Goal: Task Accomplishment & Management: Manage account settings

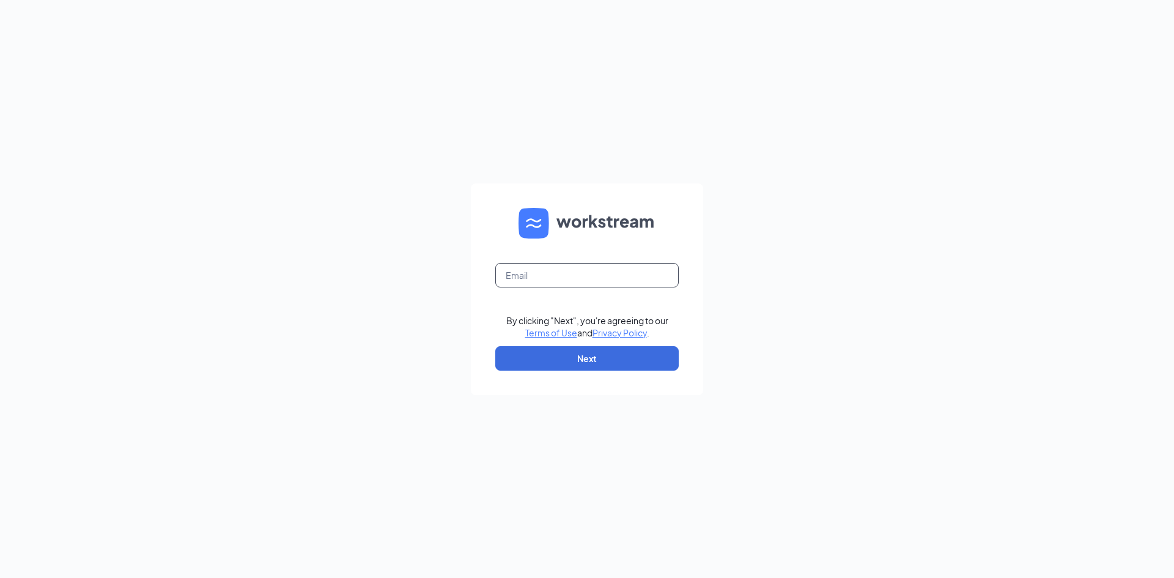
click at [606, 279] on input "text" at bounding box center [586, 275] width 183 height 24
type input "ashlandcfajobs@gmail.com"
click at [556, 347] on form "ashlandcfajobs@gmail.com By clicking "Next", you're agreeing to our Terms of Us…" at bounding box center [587, 289] width 232 height 212
click at [559, 352] on button "Next" at bounding box center [586, 358] width 183 height 24
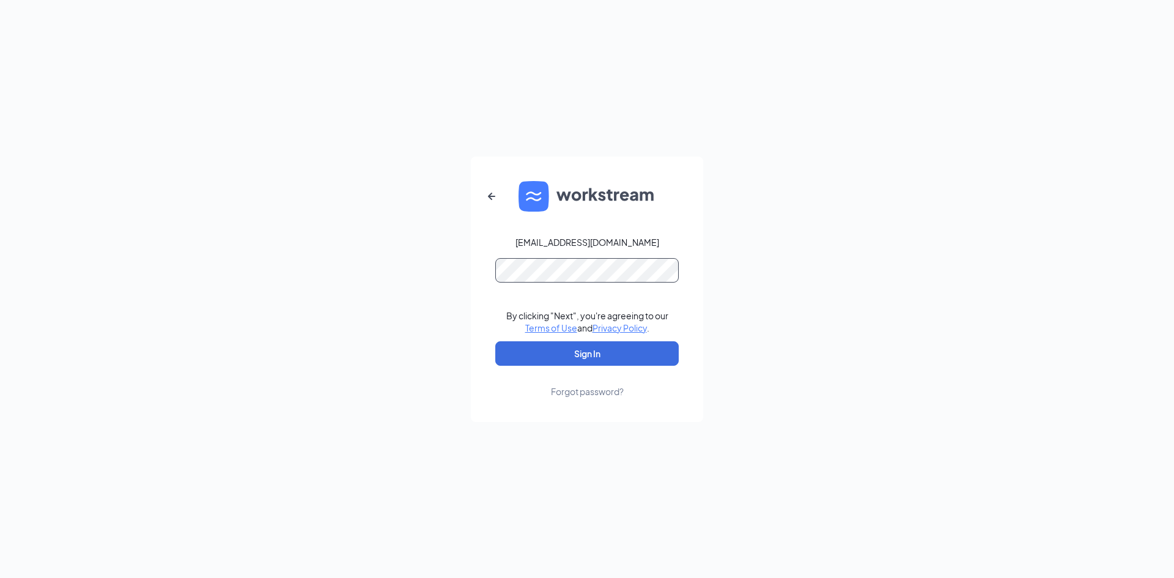
click at [495, 341] on button "Sign In" at bounding box center [586, 353] width 183 height 24
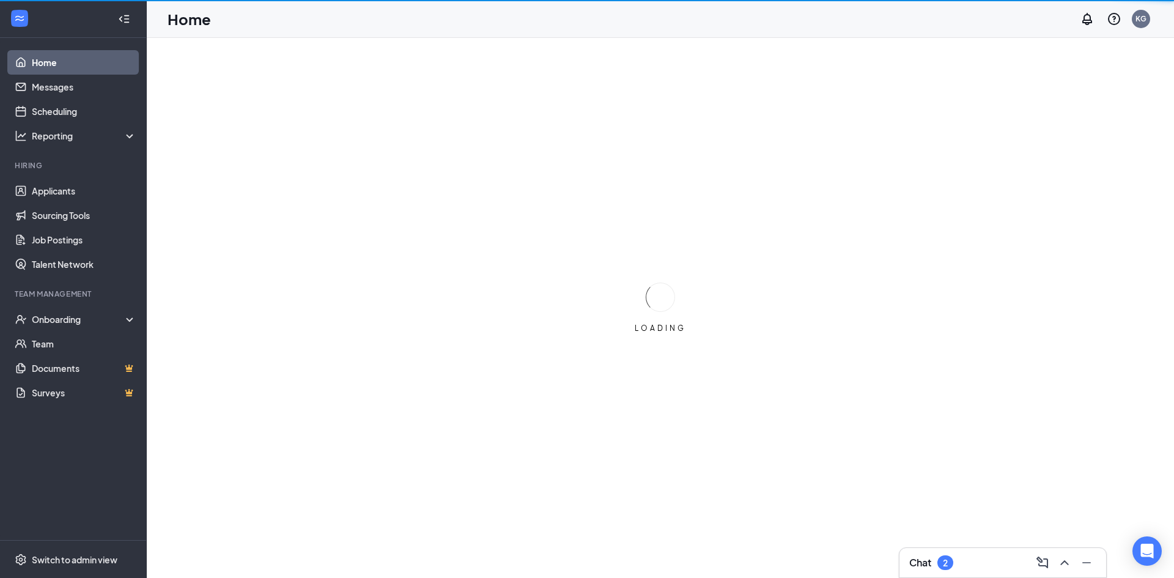
click at [935, 565] on div "Chat 2" at bounding box center [931, 562] width 44 height 15
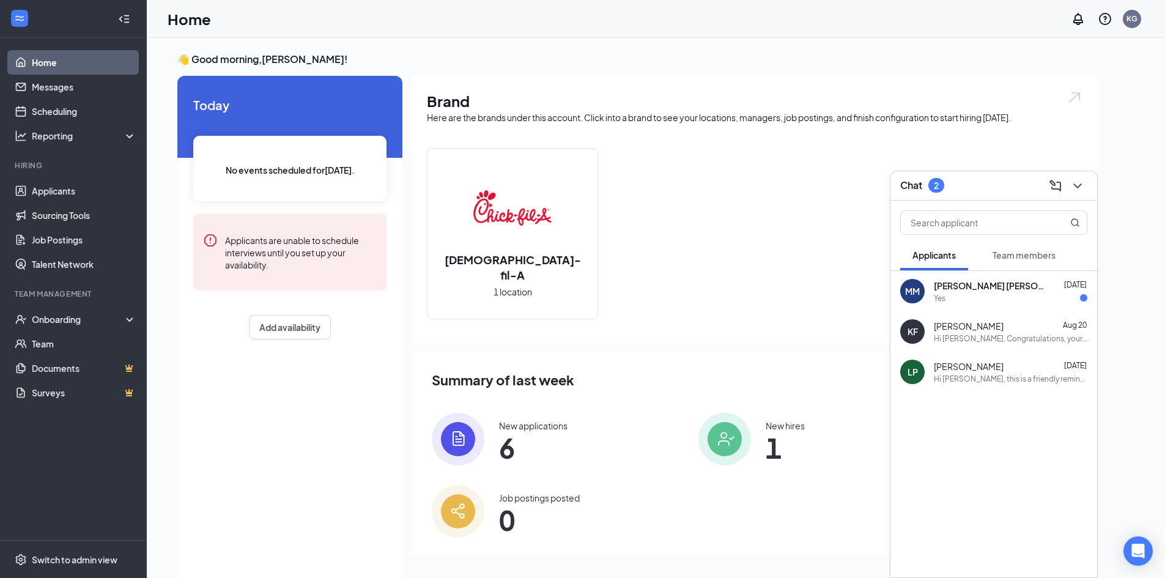
click at [1022, 259] on span "Team members" at bounding box center [1023, 254] width 63 height 11
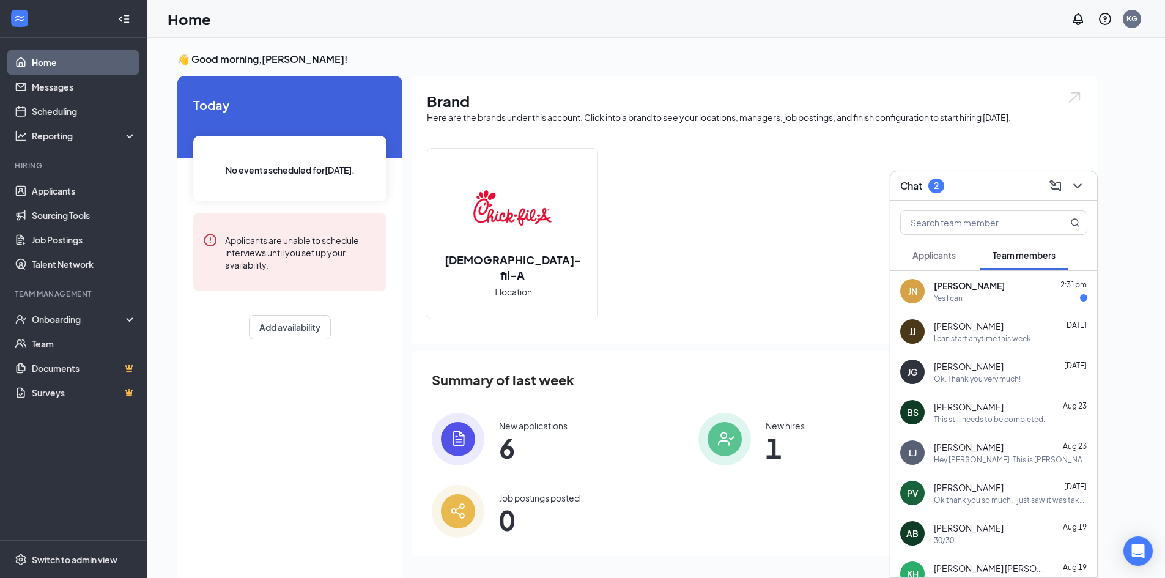
click at [985, 307] on div "JN Jacob Newcomb 2:31pm Yes I can" at bounding box center [993, 291] width 207 height 40
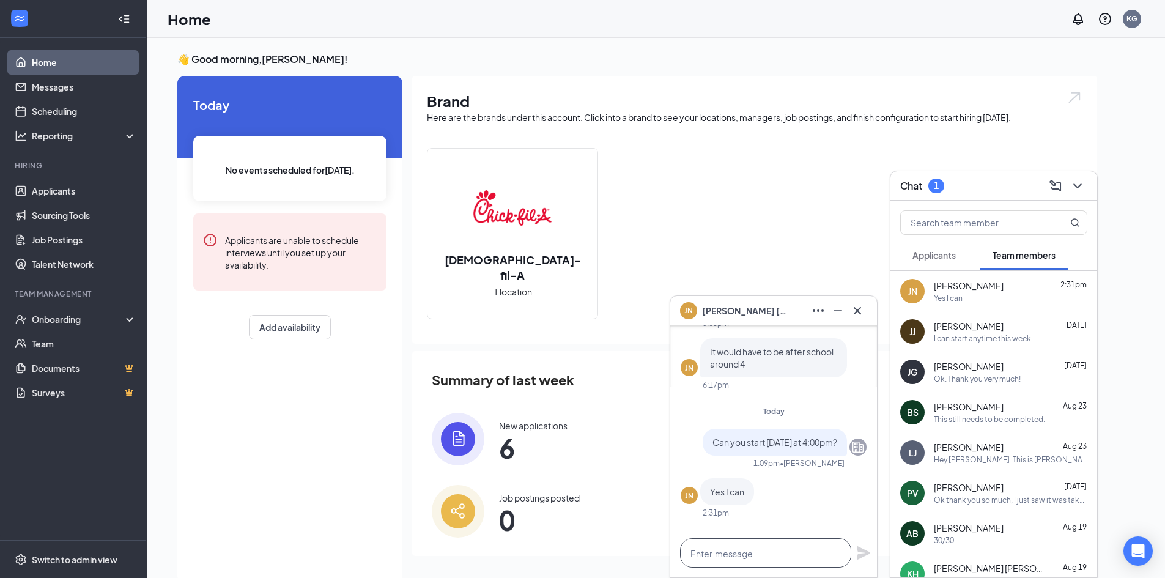
click at [743, 544] on textarea at bounding box center [765, 552] width 171 height 29
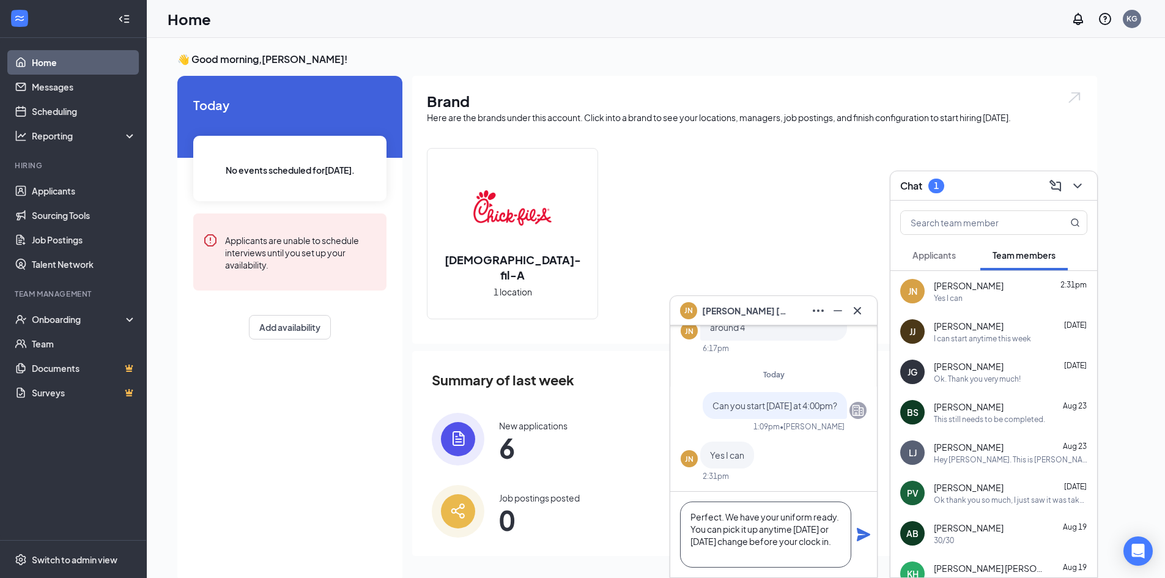
type textarea "Perfect. We have your uniform ready. You can pick it up anytime today or tomorr…"
click at [862, 533] on icon "Plane" at bounding box center [863, 534] width 13 height 13
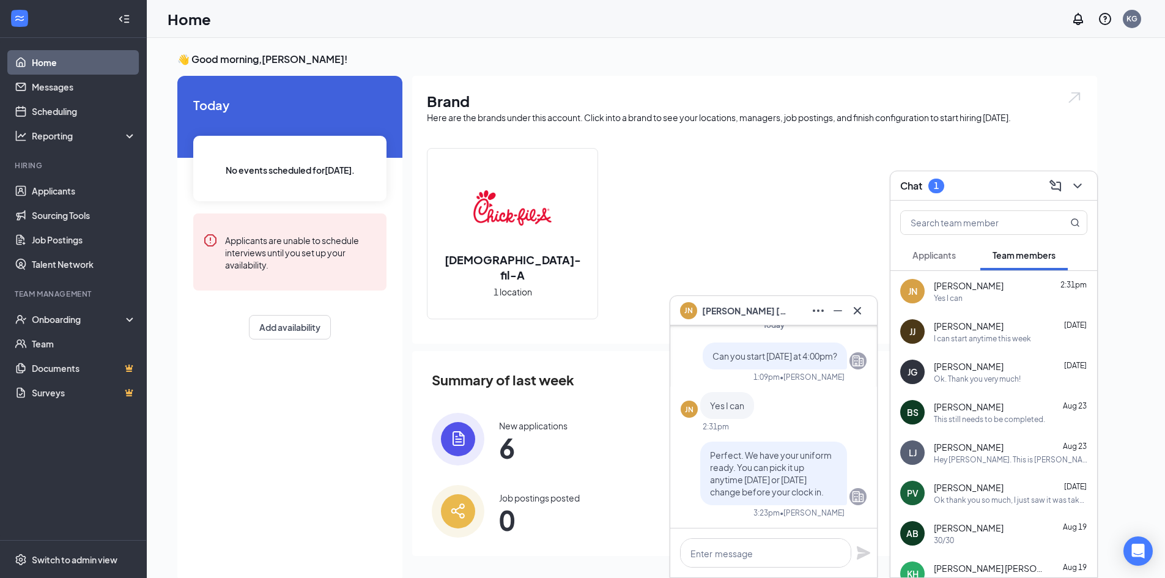
click at [936, 265] on button "Applicants" at bounding box center [934, 255] width 68 height 31
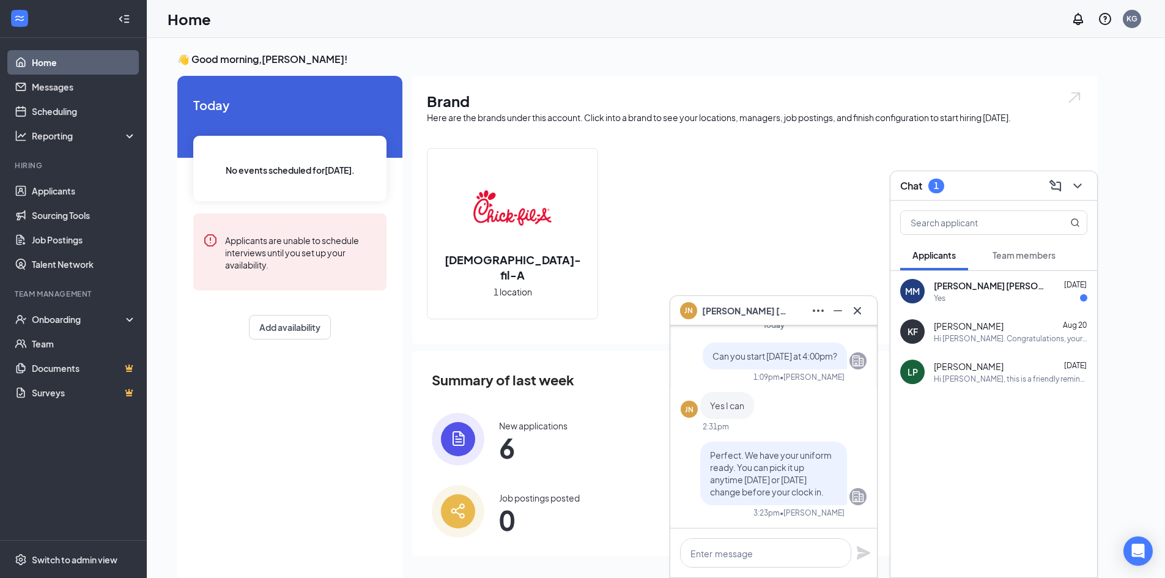
click at [950, 313] on div "KF Katlyn Fraley Aug 20 Hi Katlyn. Congratulations, your meeting with Chick-fil…" at bounding box center [993, 331] width 207 height 40
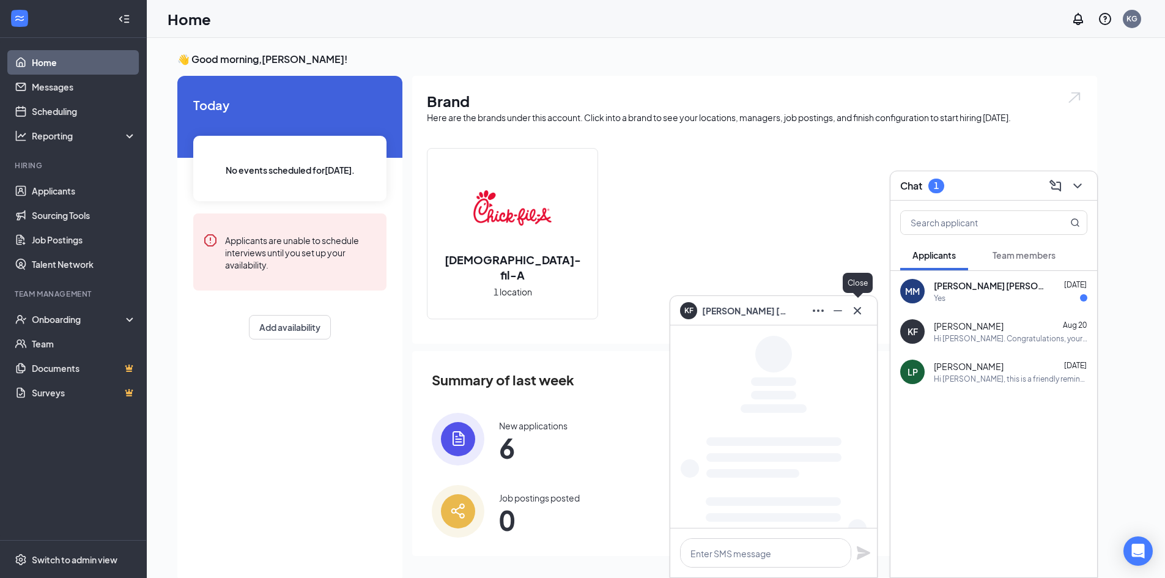
click at [857, 312] on icon "Cross" at bounding box center [857, 310] width 15 height 15
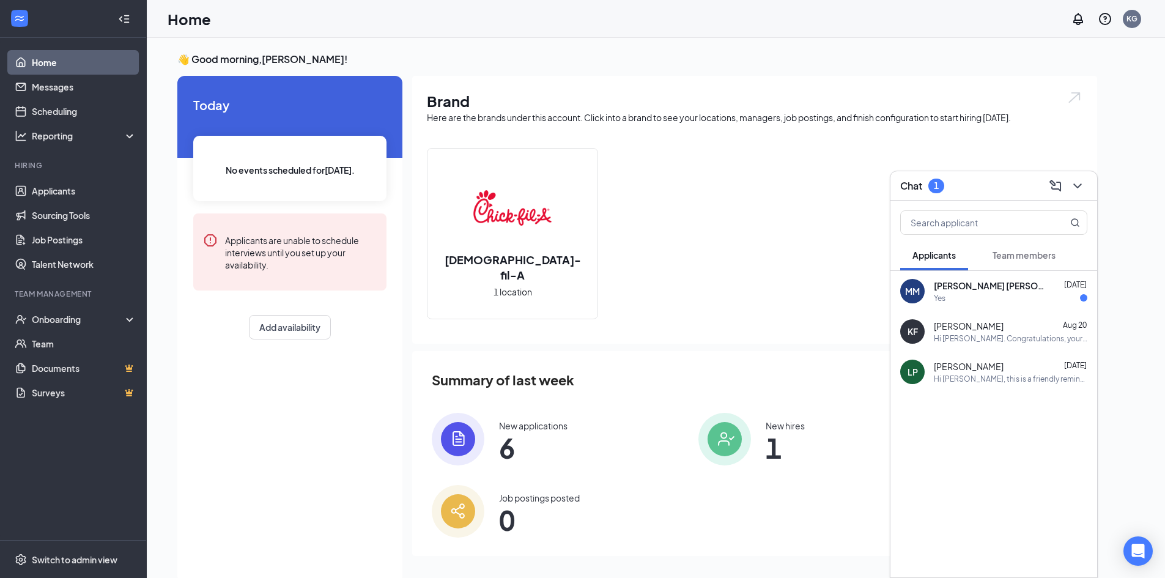
click at [1008, 293] on div "Yes" at bounding box center [1010, 298] width 153 height 10
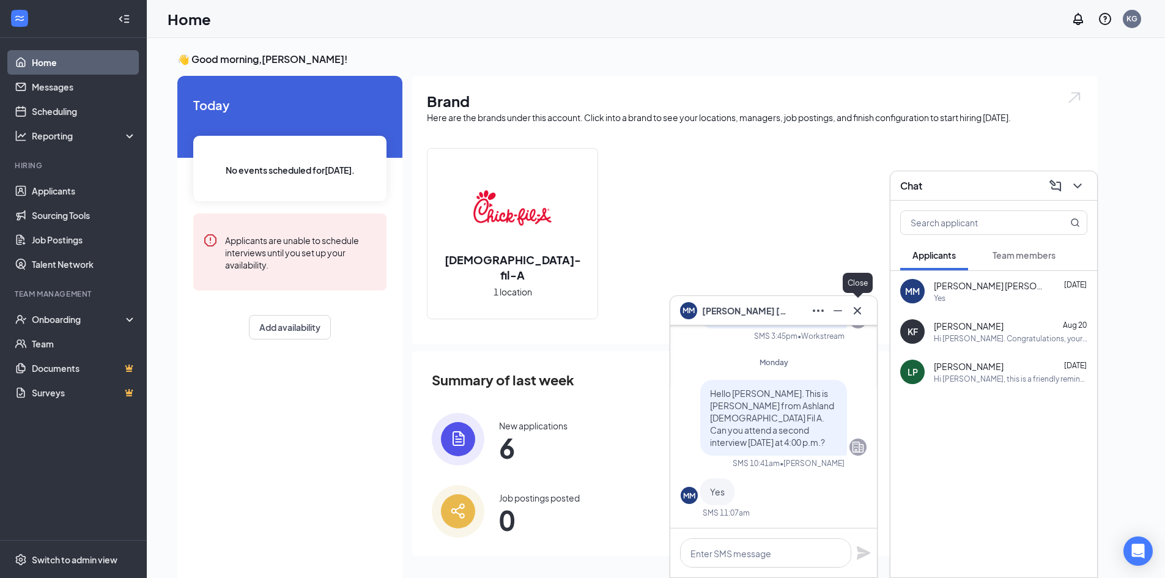
click at [859, 311] on icon "Cross" at bounding box center [857, 310] width 15 height 15
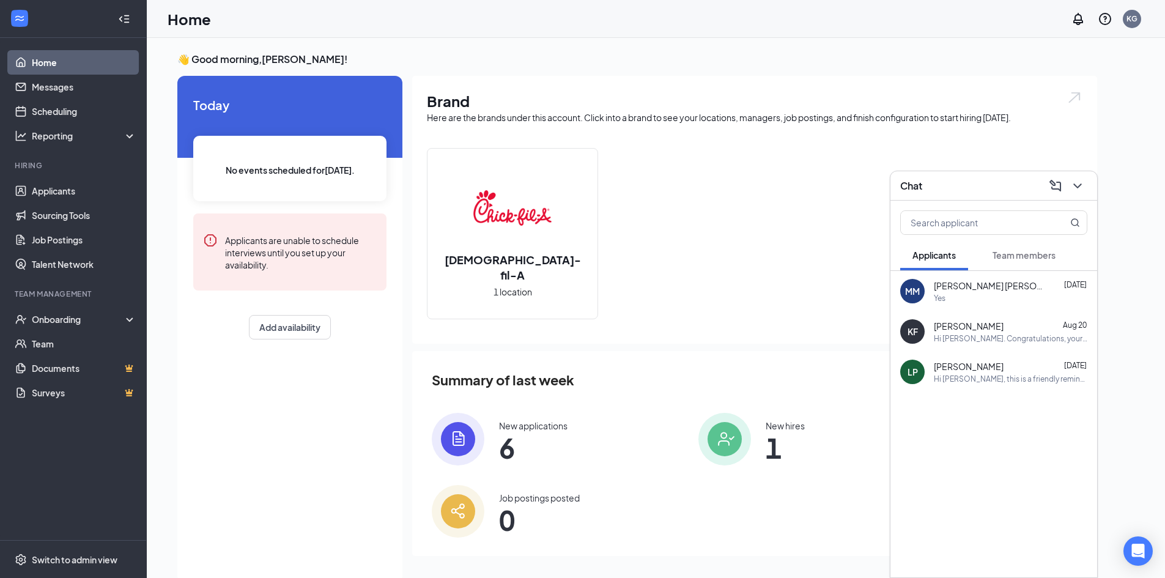
click at [1022, 250] on span "Team members" at bounding box center [1023, 254] width 63 height 11
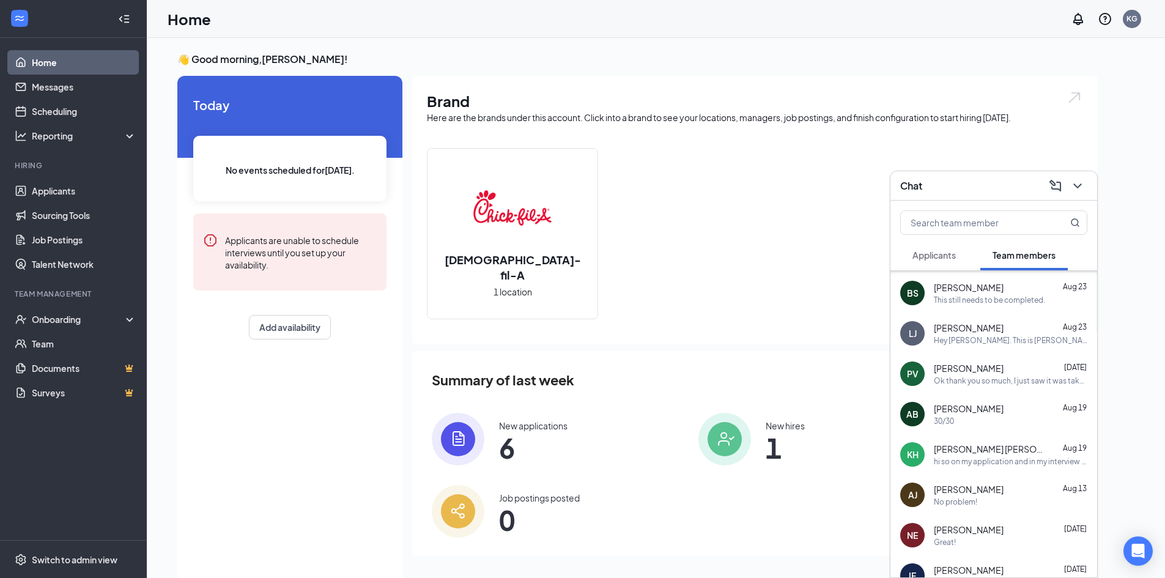
scroll to position [122, 0]
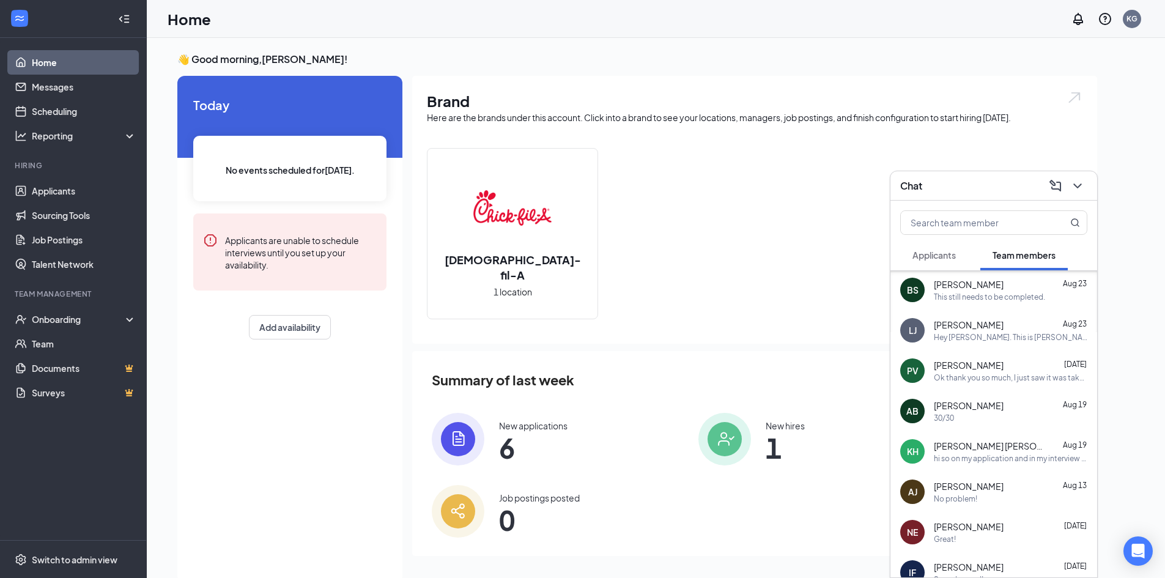
click at [978, 465] on div "KH kennedy Hapney Aug 19 hi so on my application and in my interview i said i w…" at bounding box center [993, 451] width 207 height 40
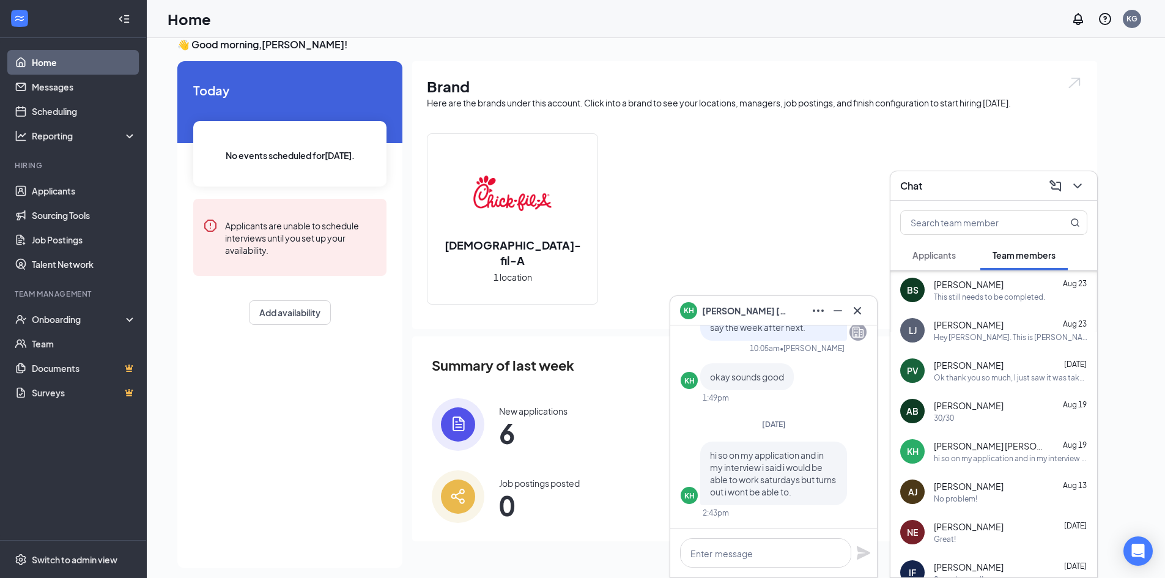
scroll to position [26, 0]
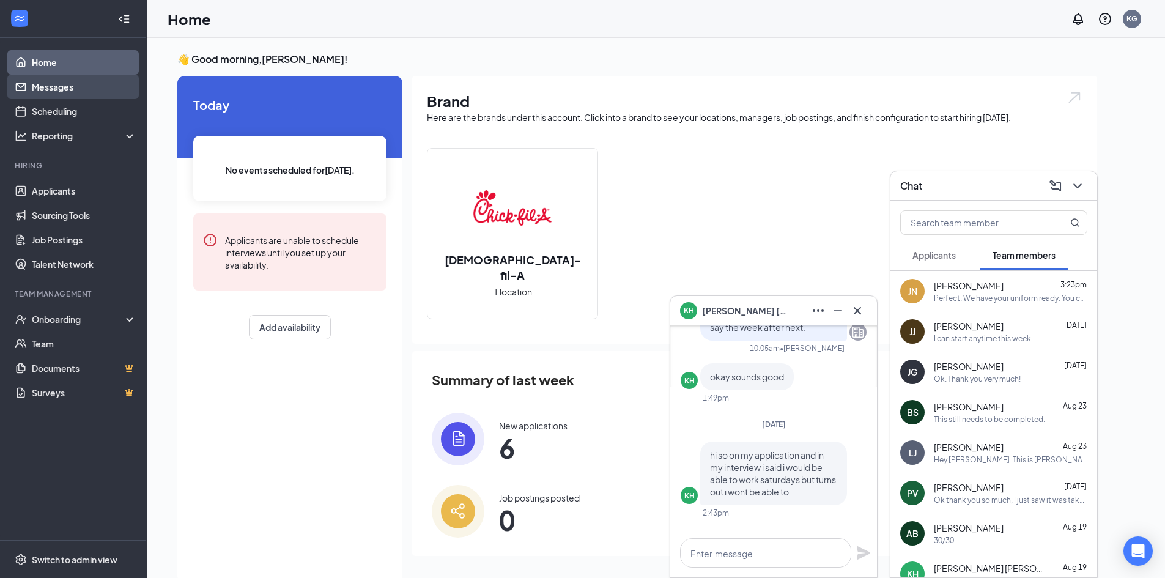
click at [65, 98] on link "Messages" at bounding box center [84, 87] width 105 height 24
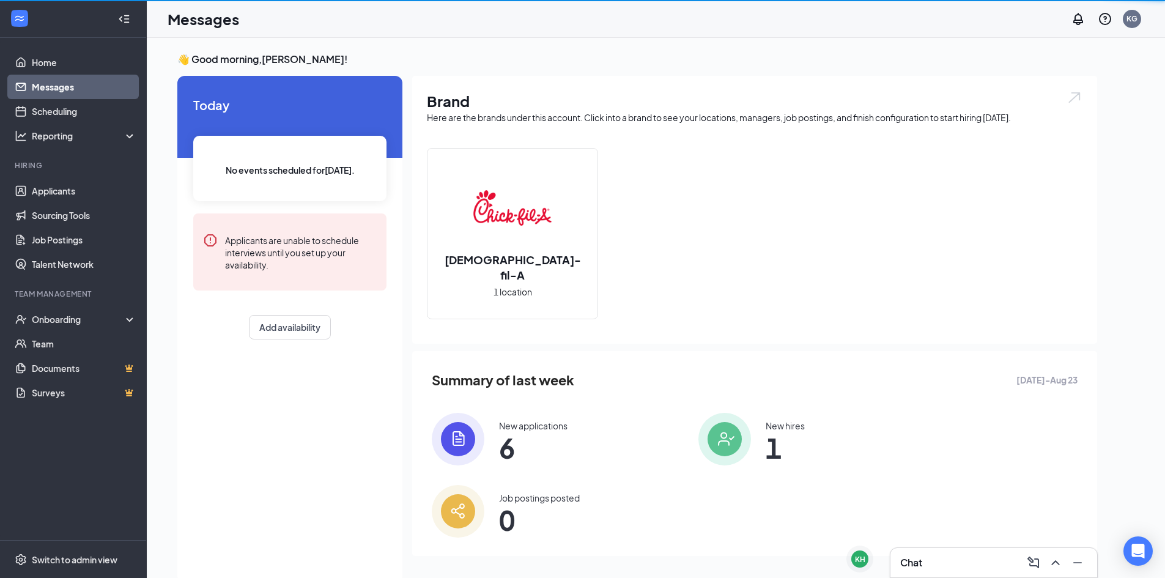
click at [70, 88] on link "Messages" at bounding box center [84, 87] width 105 height 24
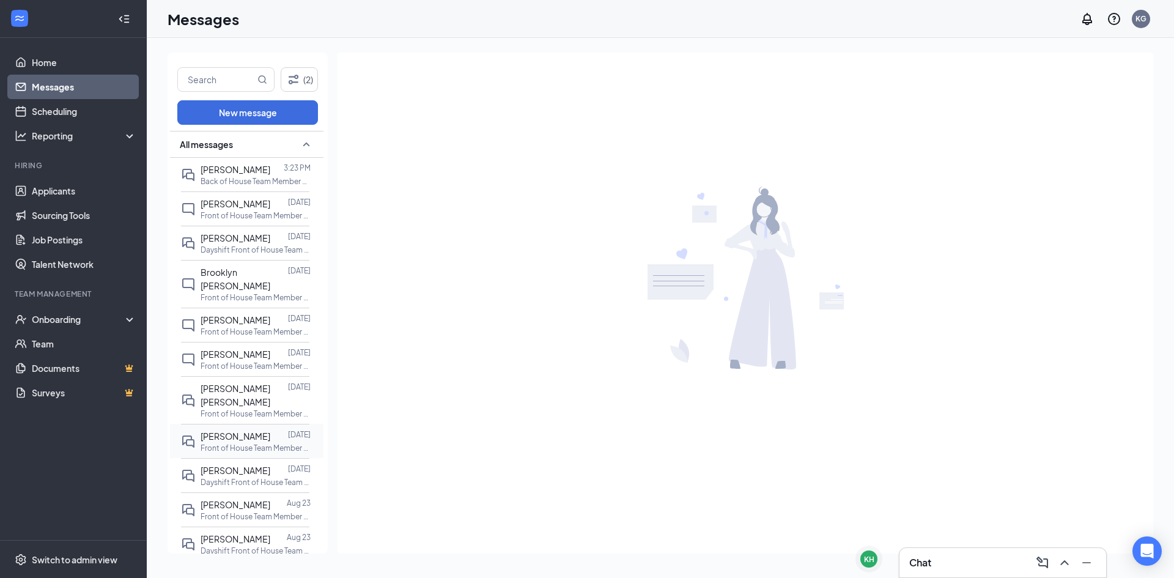
click at [243, 443] on p "Front of House Team Member at Ashland" at bounding box center [256, 448] width 110 height 10
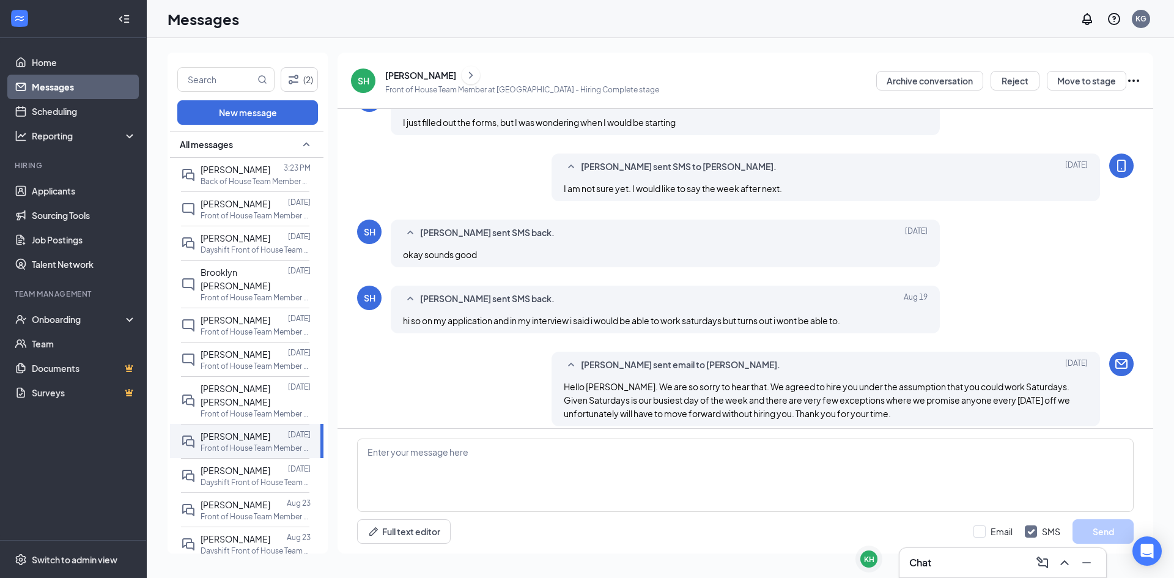
scroll to position [203, 0]
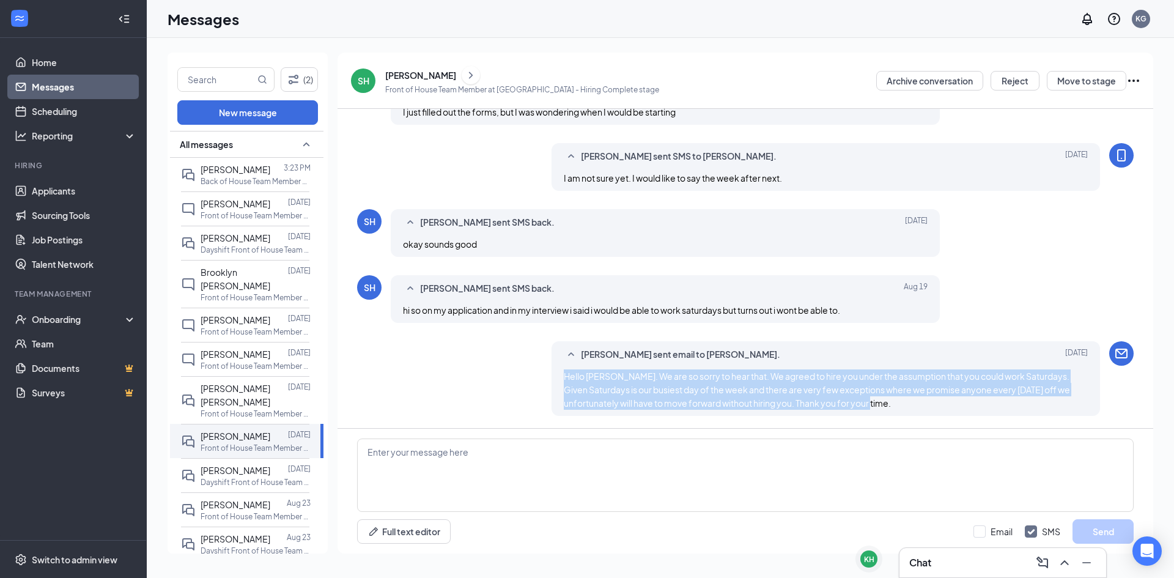
drag, startPoint x: 893, startPoint y: 404, endPoint x: 550, endPoint y: 378, distance: 343.9
click at [551, 378] on div "Kayla Gregory sent email to Sophie Hapney. Aug 25 Hello Sophie. We are so sorry…" at bounding box center [825, 378] width 549 height 75
copy span "Hello Sophie. We are so sorry to hear that. We agreed to hire you under the ass…"
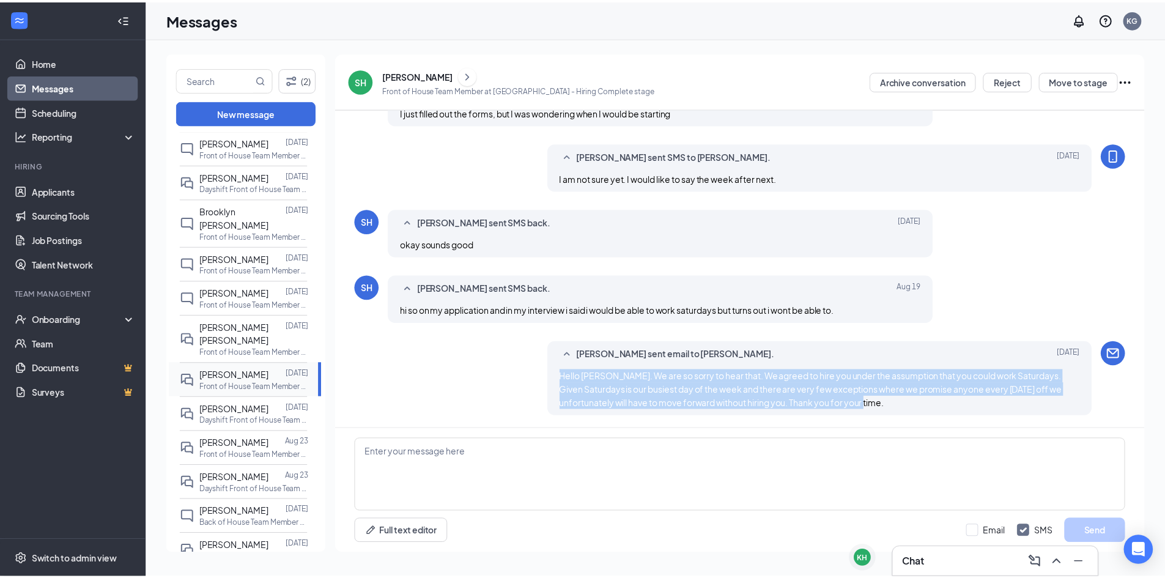
scroll to position [0, 0]
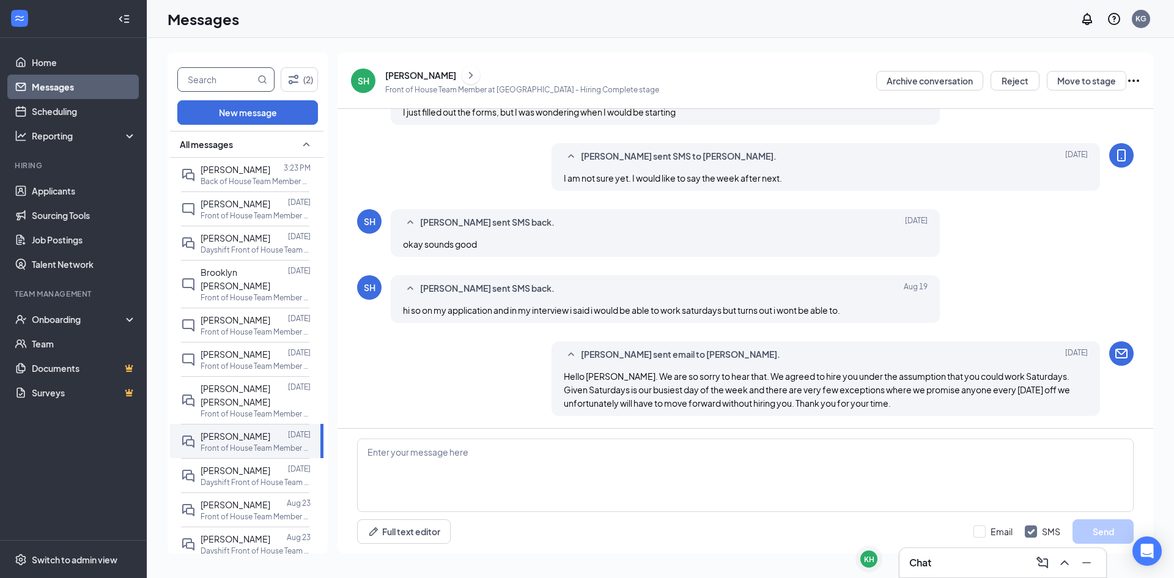
click at [219, 72] on input "text" at bounding box center [216, 79] width 77 height 23
type input "hapney"
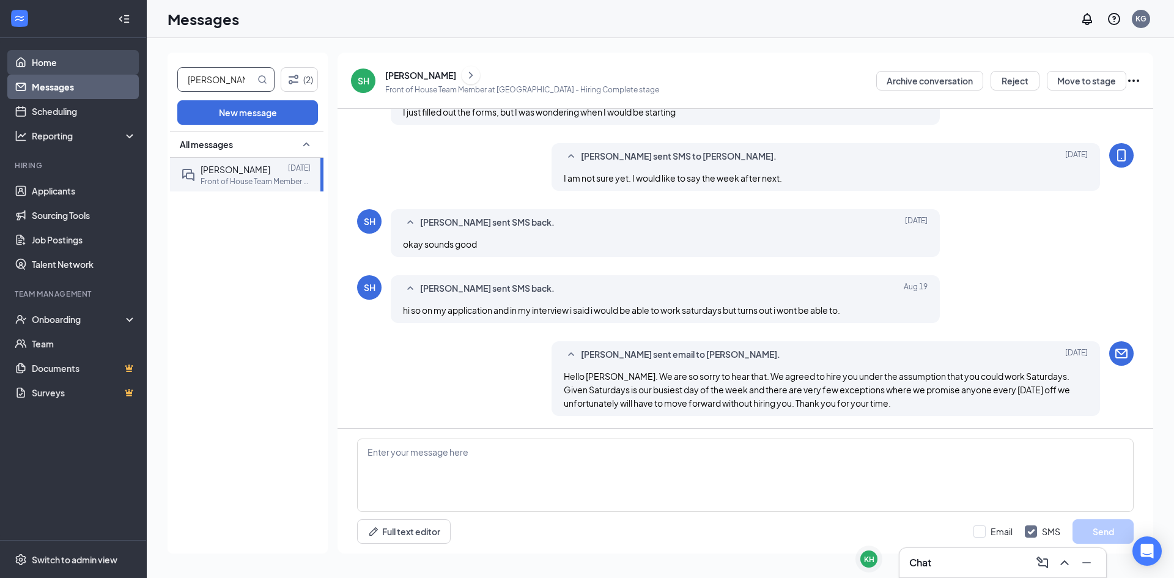
click at [47, 54] on link "Home" at bounding box center [84, 62] width 105 height 24
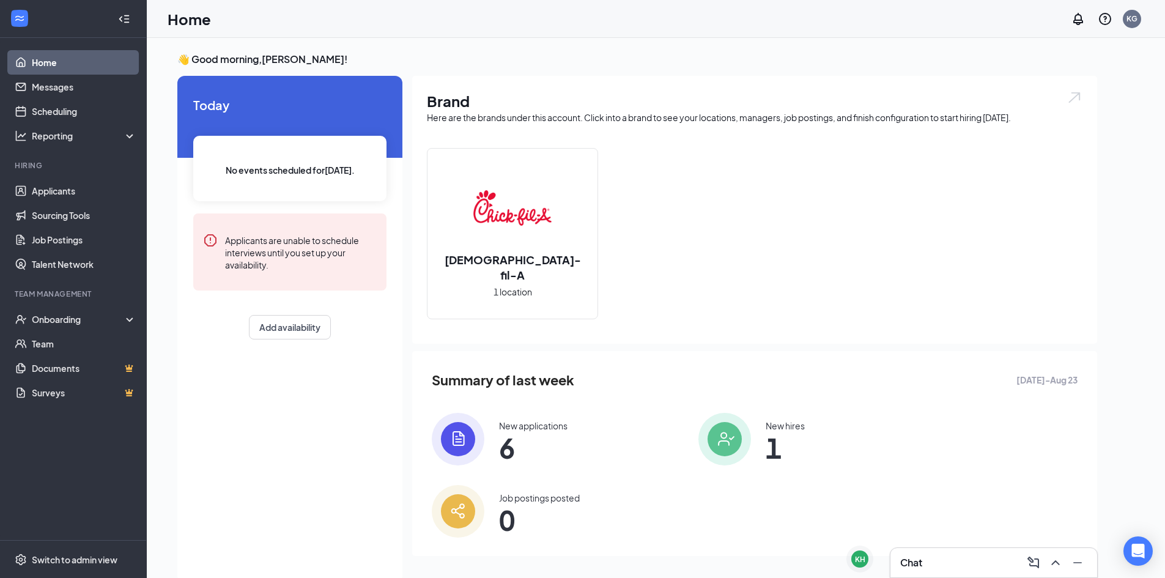
click at [951, 559] on div "Chat" at bounding box center [993, 563] width 187 height 20
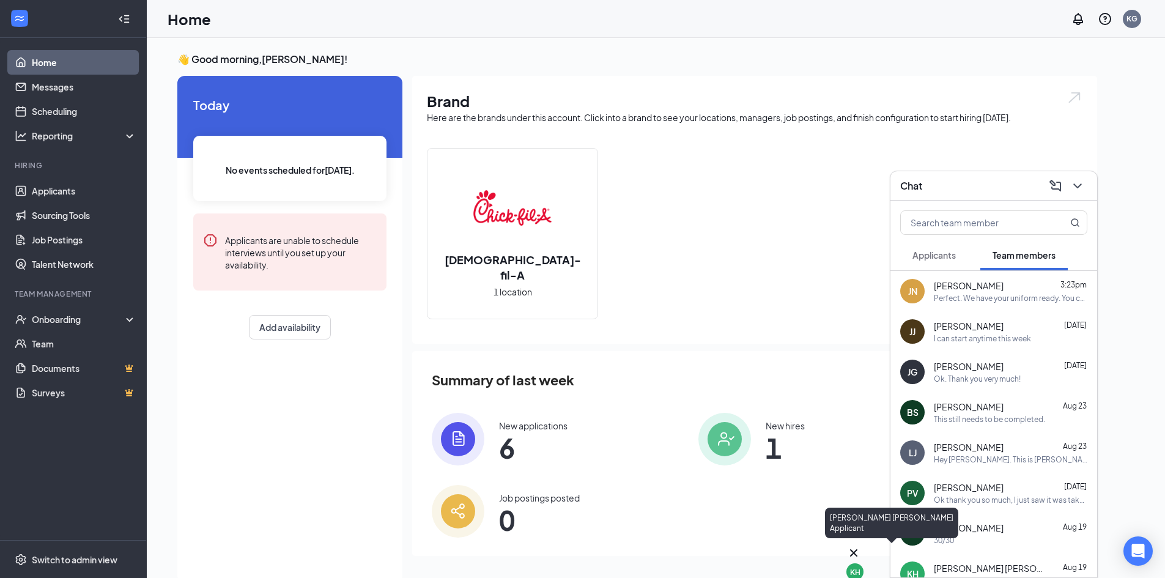
click at [861, 548] on icon "Cross" at bounding box center [853, 552] width 15 height 15
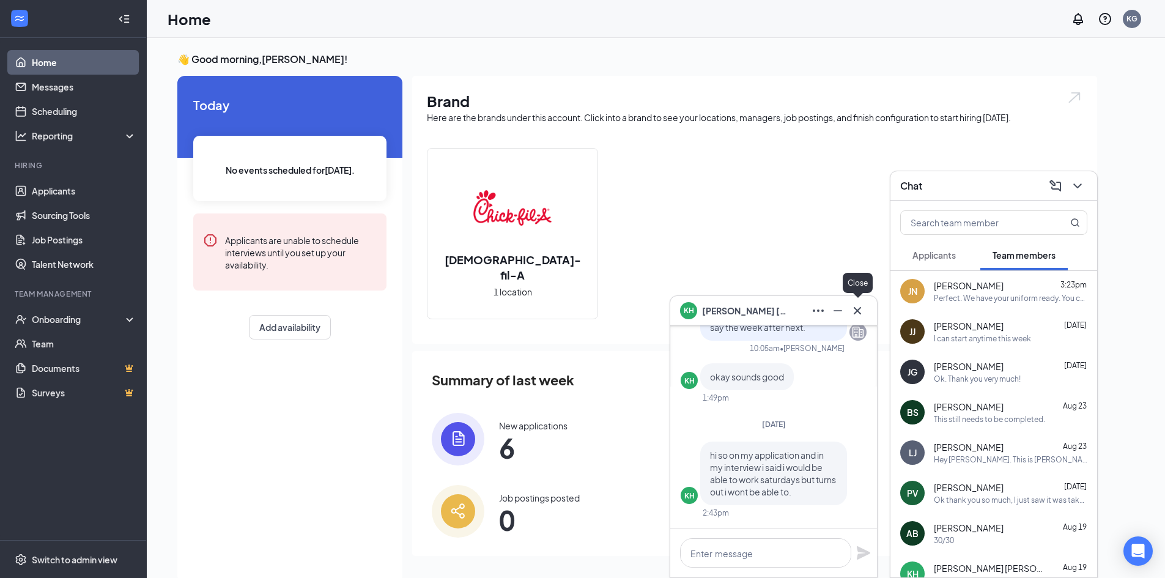
click at [857, 311] on icon "Cross" at bounding box center [857, 309] width 7 height 7
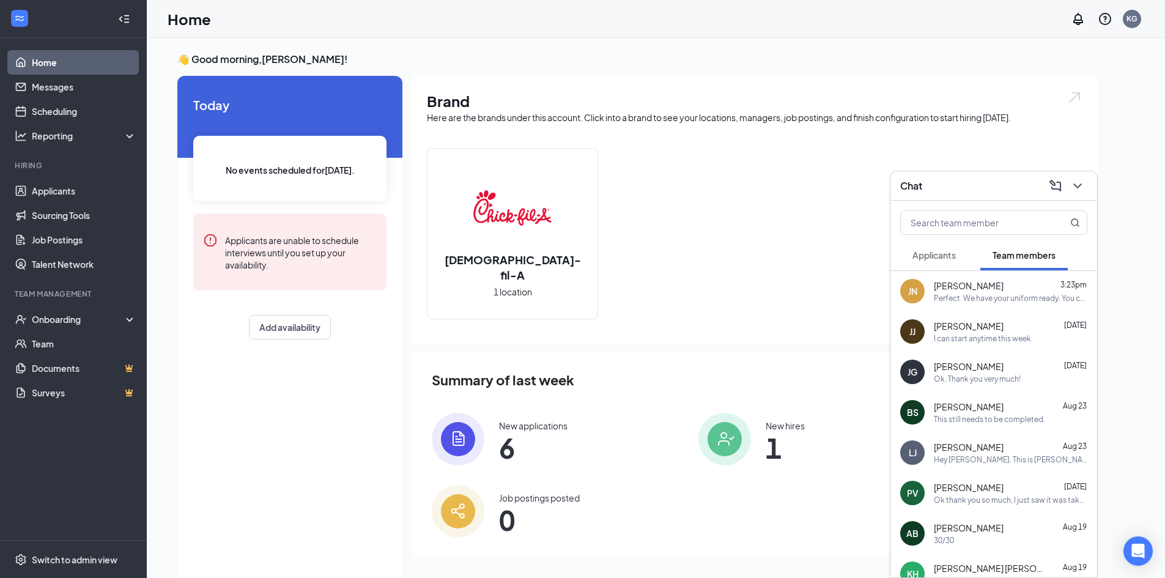
click at [992, 570] on span "[PERSON_NAME] [PERSON_NAME]" at bounding box center [989, 568] width 110 height 12
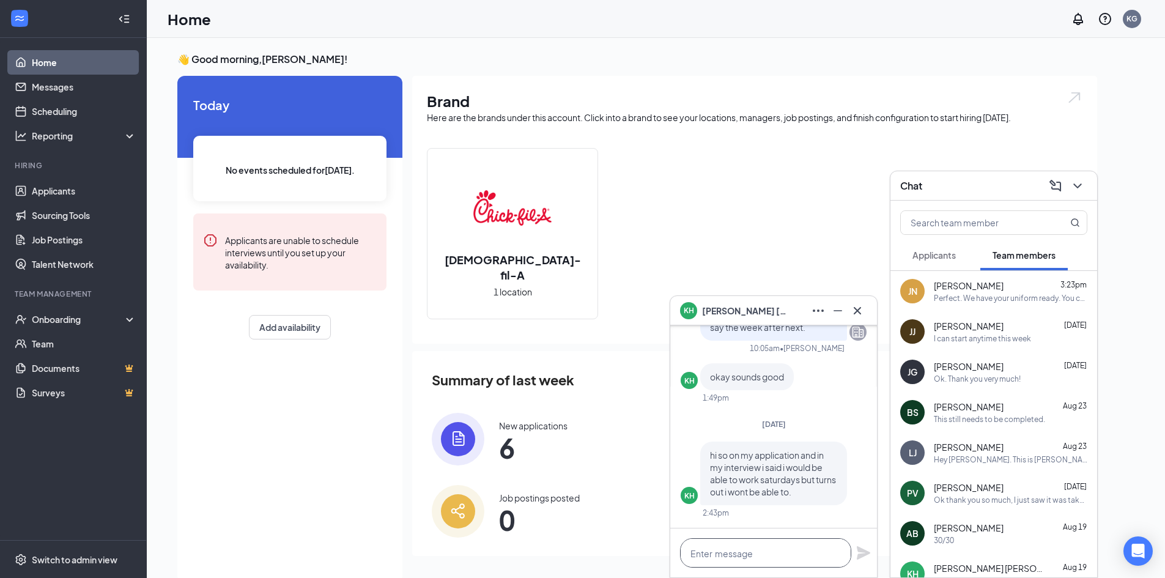
click at [827, 555] on textarea at bounding box center [765, 552] width 171 height 29
paste textarea "Hello Sophie. We are so sorry to hear that. We agreed to hire you under the ass…"
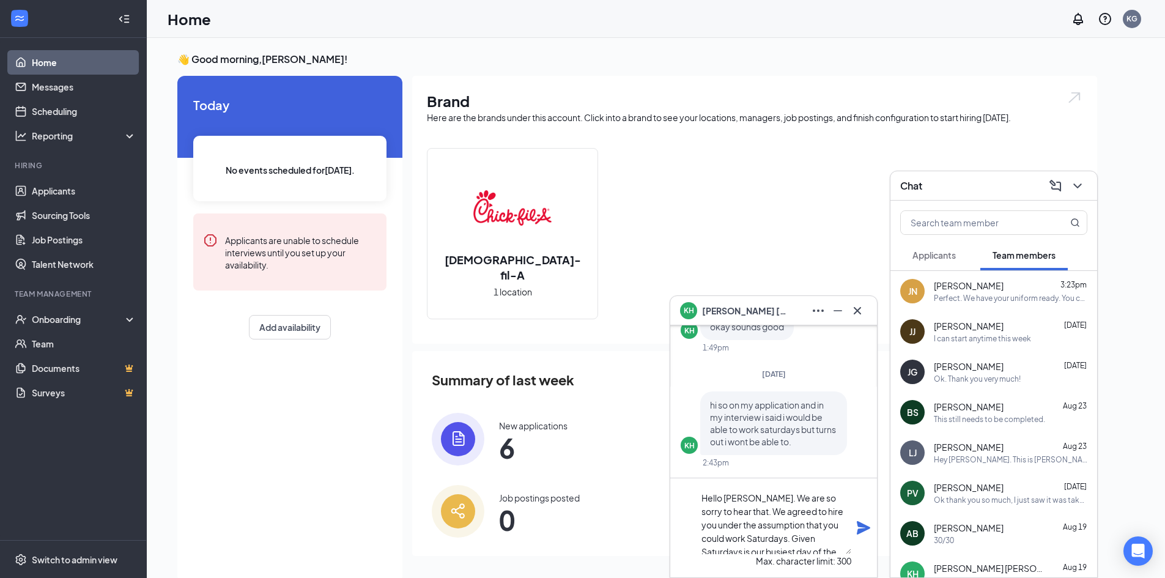
drag, startPoint x: 802, startPoint y: 543, endPoint x: 598, endPoint y: 399, distance: 249.2
click at [598, 400] on div "KH kennedy Hapney Thu, Jul 31 Hi Sophie Hapney. Congratulations, your onsite in…" at bounding box center [656, 321] width 1018 height 566
type textarea "Hello Sophie. We are so sorry to hear that. We agreed to hire you under the ass…"
click at [863, 311] on icon "Cross" at bounding box center [857, 310] width 15 height 15
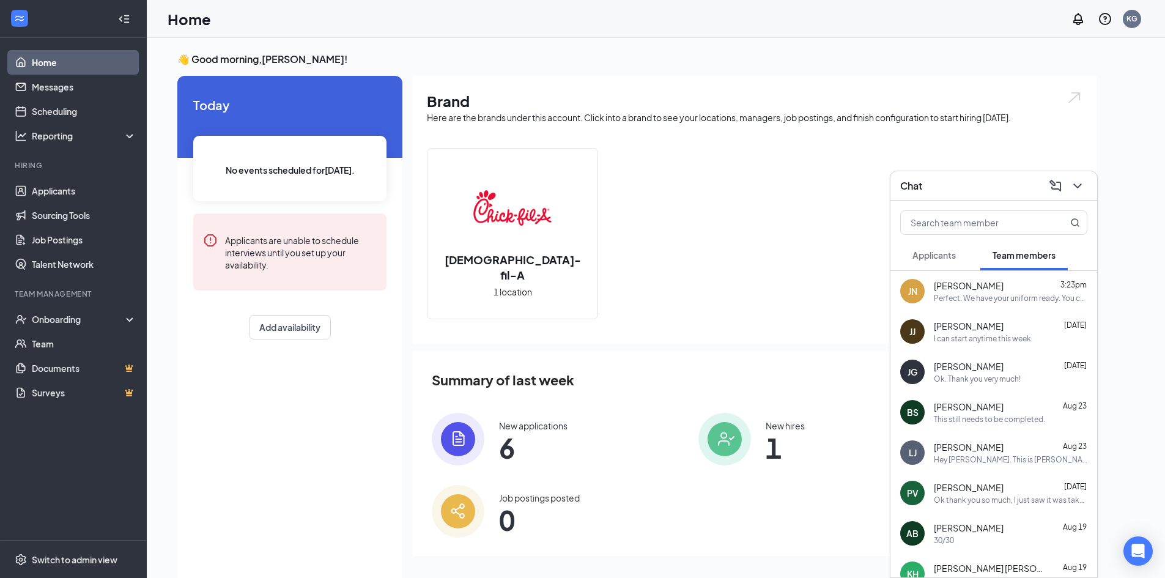
click at [58, 65] on link "Home" at bounding box center [84, 62] width 105 height 24
click at [57, 94] on link "Messages" at bounding box center [84, 87] width 105 height 24
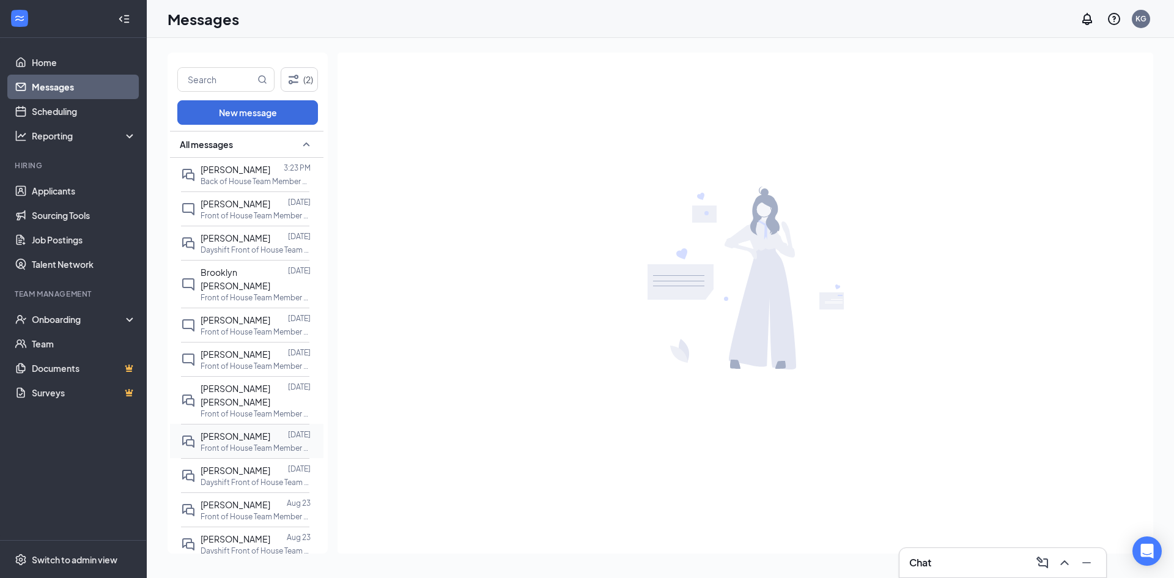
click at [270, 429] on div at bounding box center [279, 435] width 18 height 13
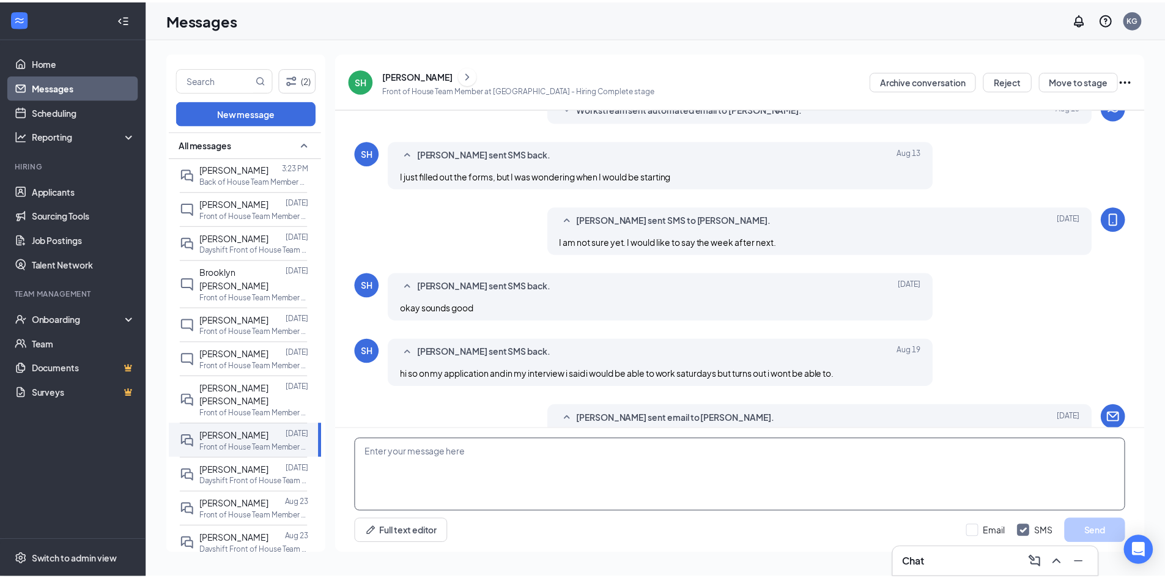
scroll to position [203, 0]
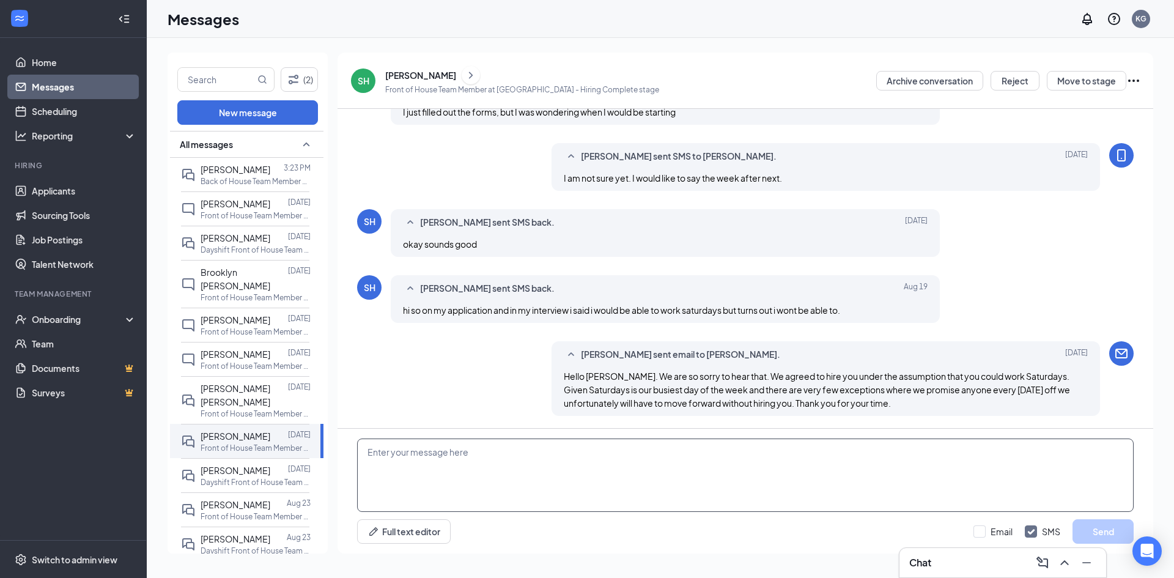
click at [427, 462] on textarea at bounding box center [745, 474] width 776 height 73
click at [103, 70] on link "Home" at bounding box center [84, 62] width 105 height 24
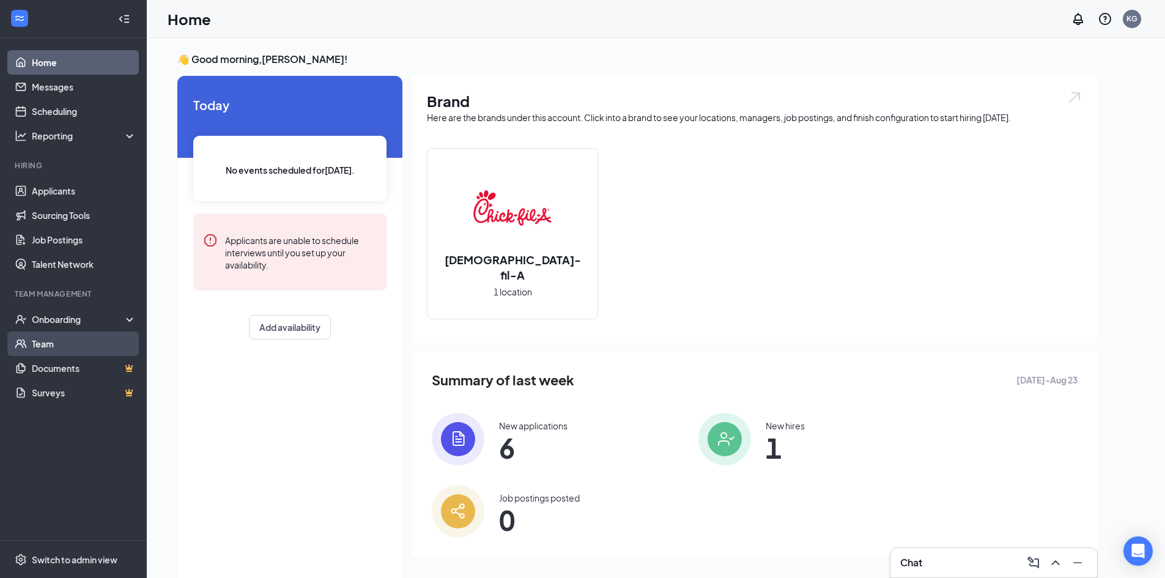
click at [94, 334] on link "Team" at bounding box center [84, 343] width 105 height 24
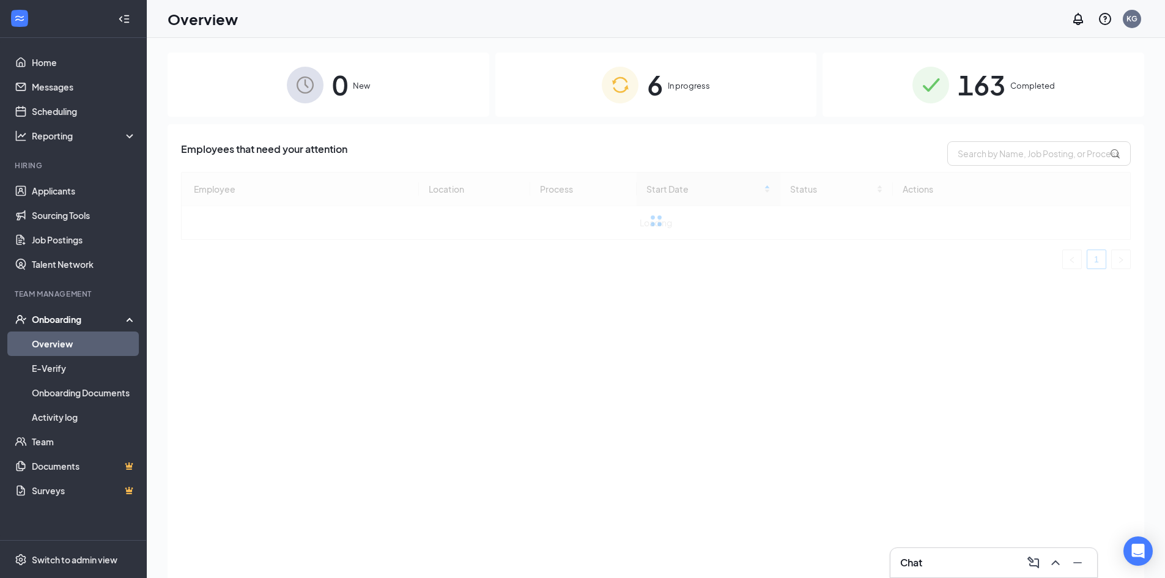
click at [654, 91] on span "6" at bounding box center [655, 85] width 16 height 42
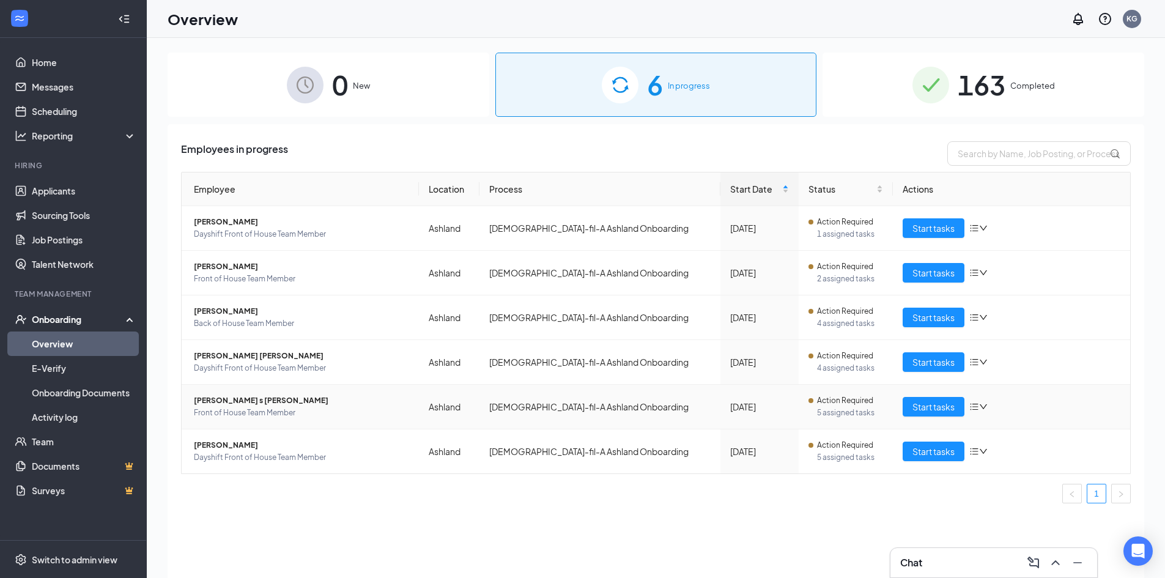
click at [236, 397] on span "kennedy s Hapney" at bounding box center [301, 400] width 215 height 12
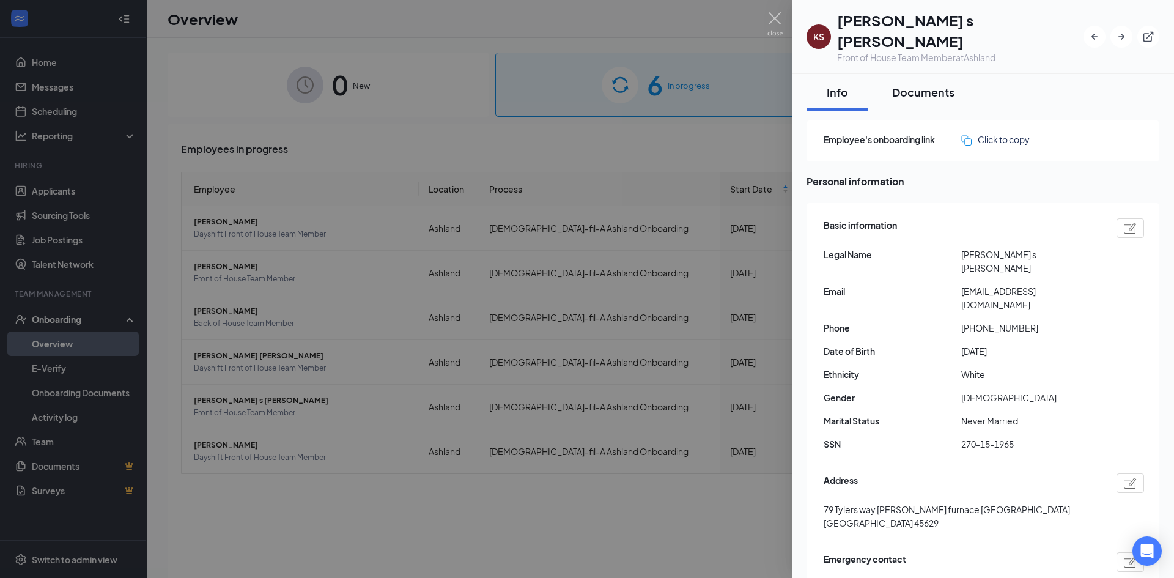
click at [912, 84] on div "Documents" at bounding box center [923, 91] width 62 height 15
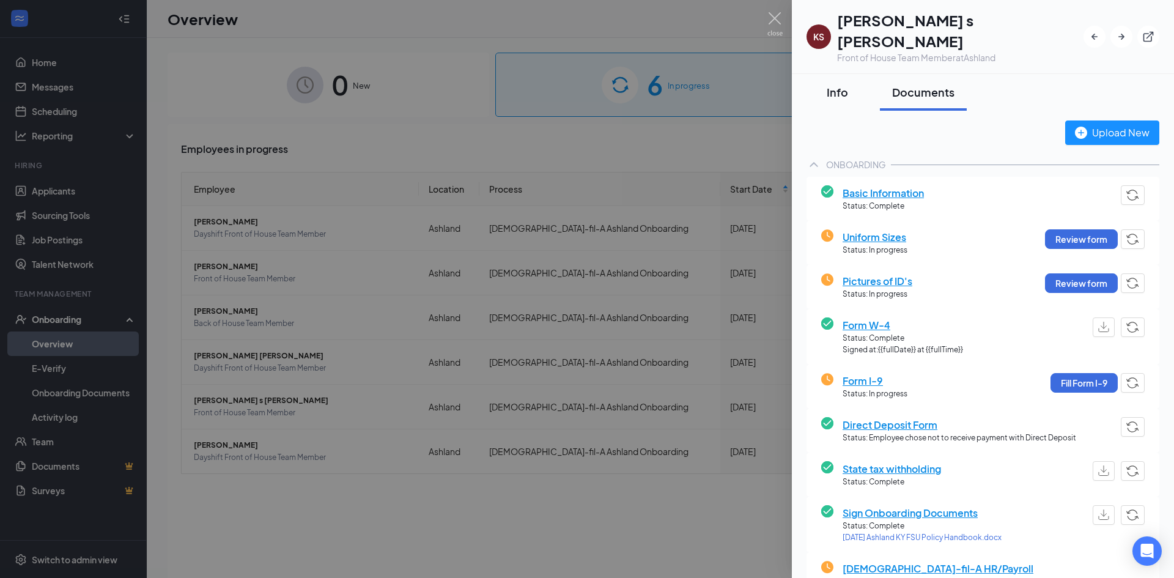
click at [846, 84] on div "Info" at bounding box center [837, 91] width 37 height 15
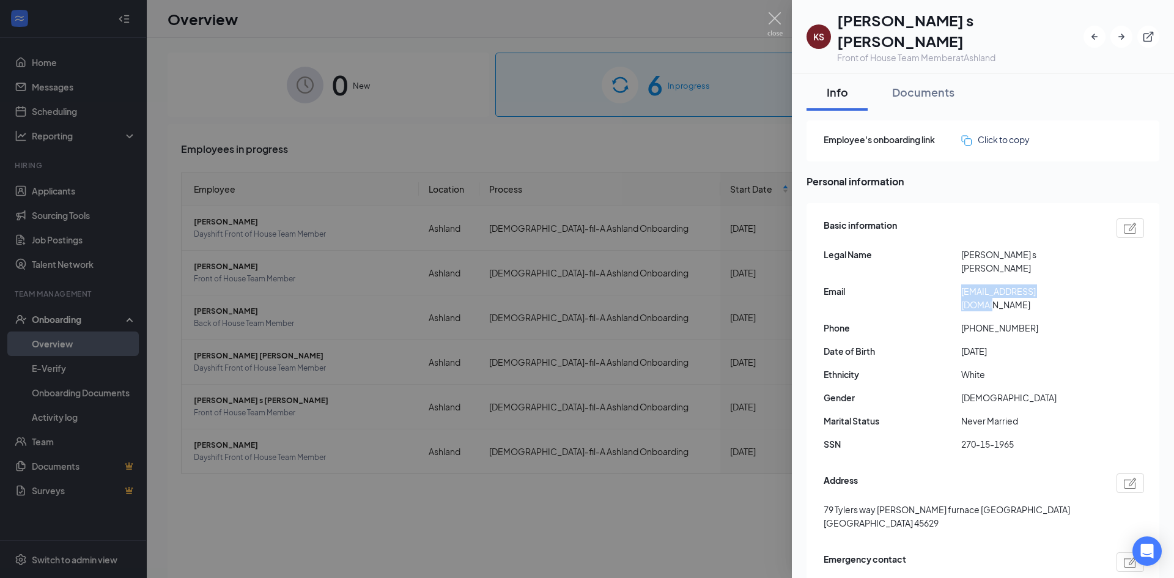
drag, startPoint x: 1066, startPoint y: 260, endPoint x: 964, endPoint y: 265, distance: 102.2
click at [964, 265] on div "Basic information Legal Name kennedy s Hapney Email hapneykathy@gmail.com Phone…" at bounding box center [984, 337] width 320 height 245
copy span "hapneykathy@gmail.com"
click at [780, 13] on img at bounding box center [774, 24] width 15 height 24
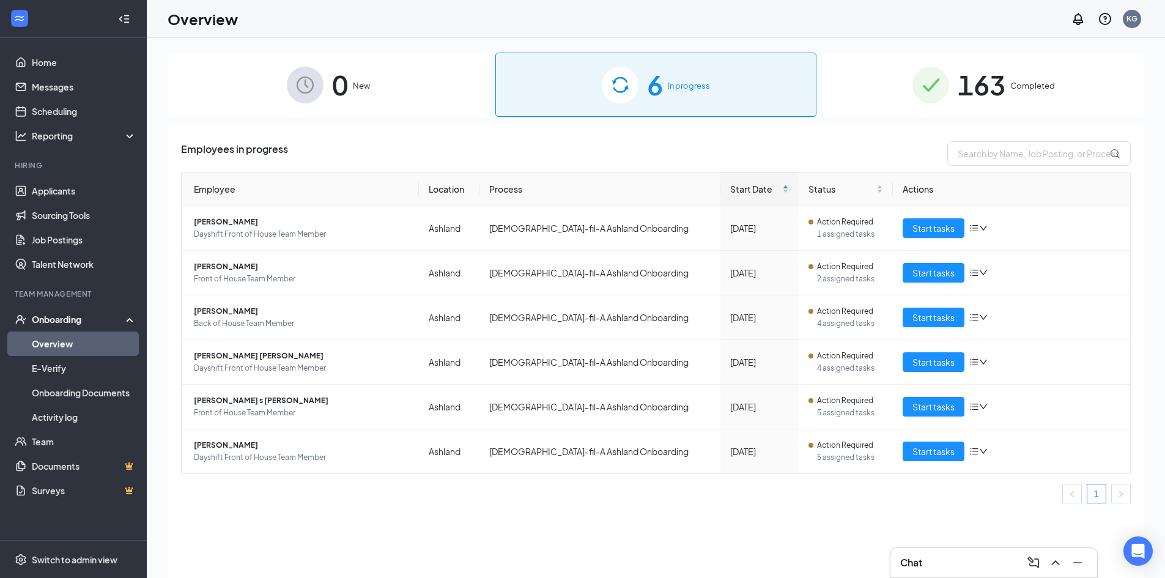
click at [916, 558] on h3 "Chat" at bounding box center [911, 562] width 22 height 13
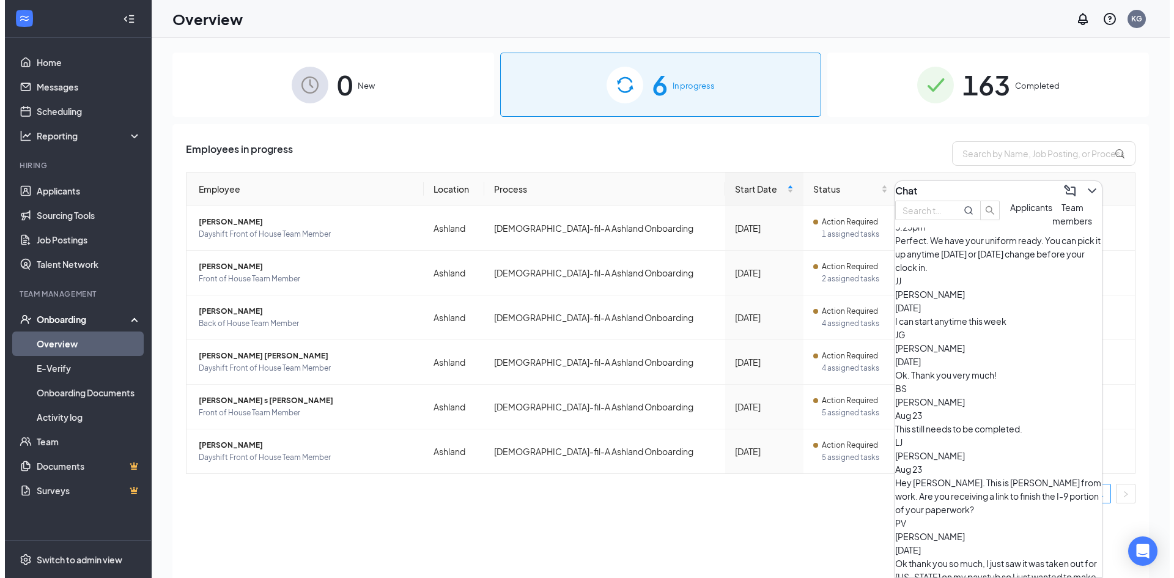
scroll to position [61, 0]
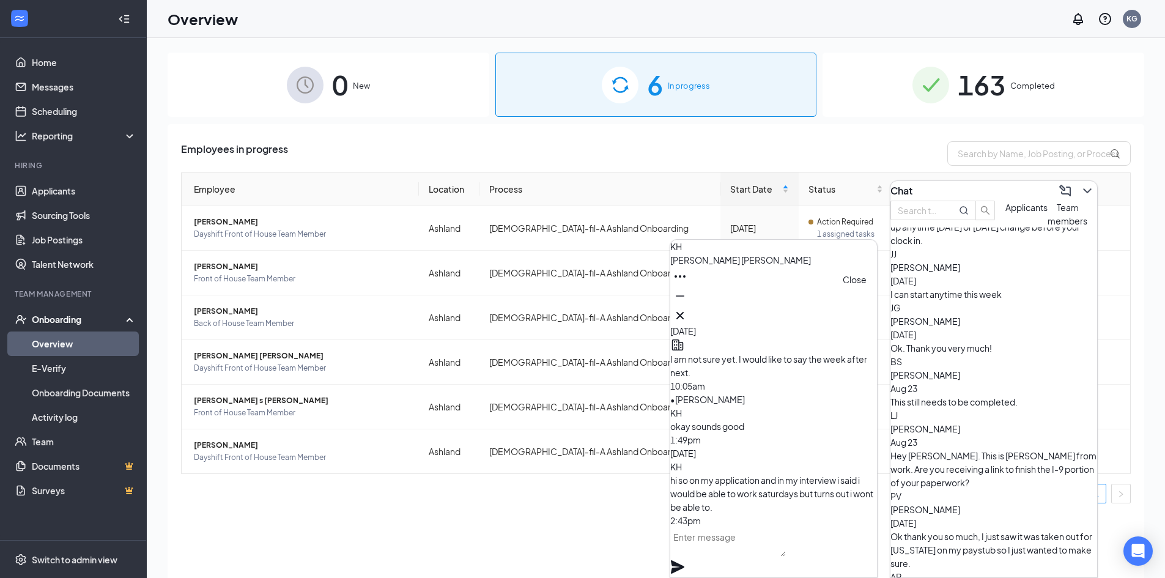
click at [687, 308] on icon "Cross" at bounding box center [680, 315] width 15 height 15
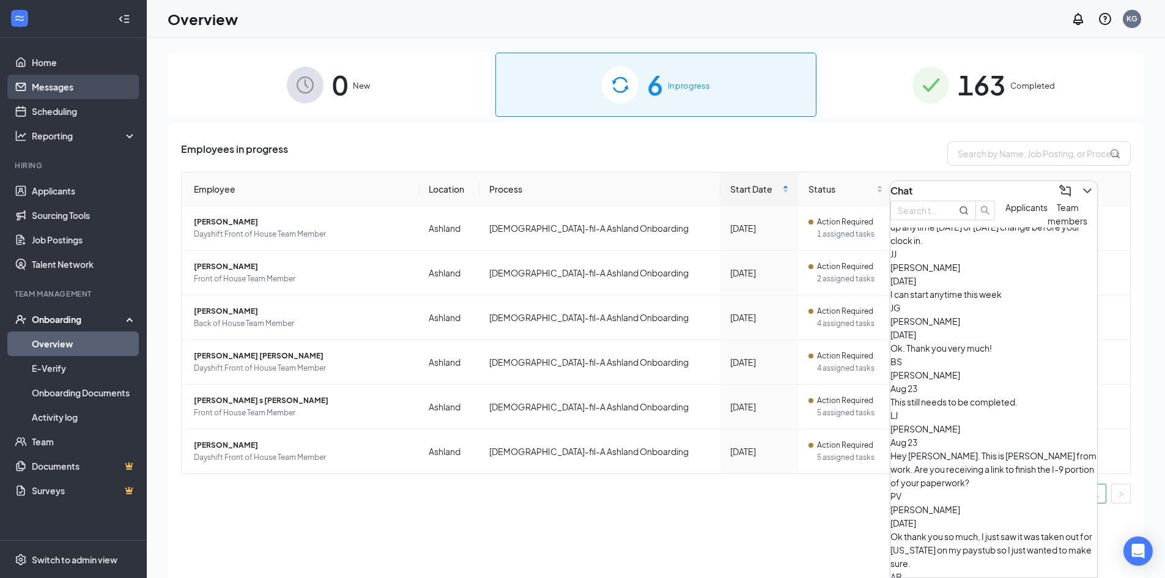
click at [63, 93] on link "Messages" at bounding box center [84, 87] width 105 height 24
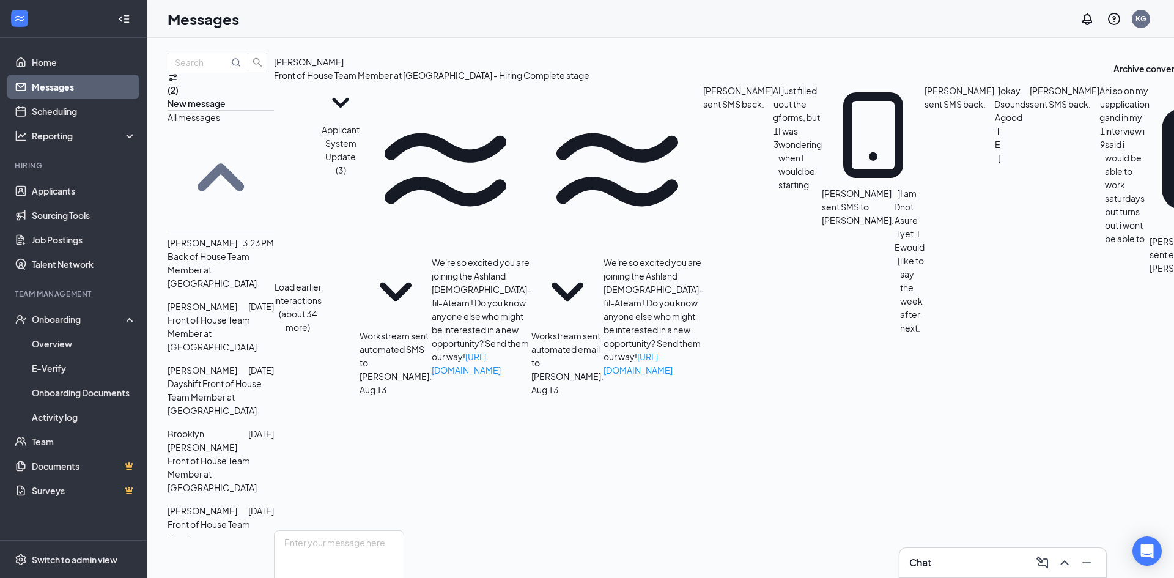
scroll to position [203, 0]
drag, startPoint x: 908, startPoint y: 410, endPoint x: 560, endPoint y: 379, distance: 349.3
copy span "Hello Sophie. We are so sorry to hear that. We agreed to hire you under the ass…"
click at [936, 566] on div "1" at bounding box center [933, 562] width 5 height 13
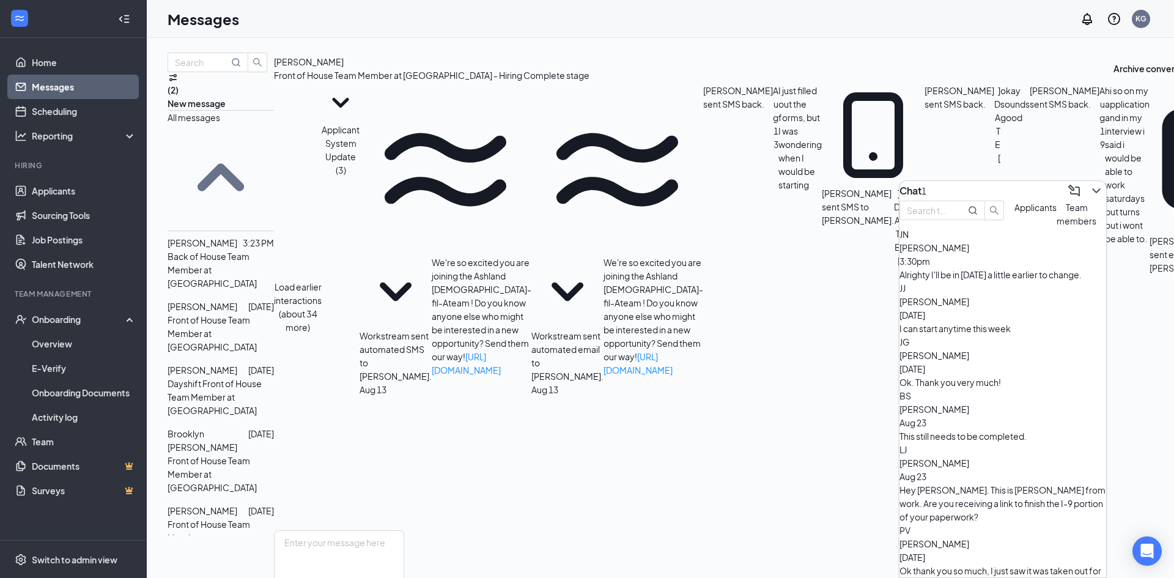
click at [969, 253] on span "[PERSON_NAME]" at bounding box center [934, 247] width 70 height 11
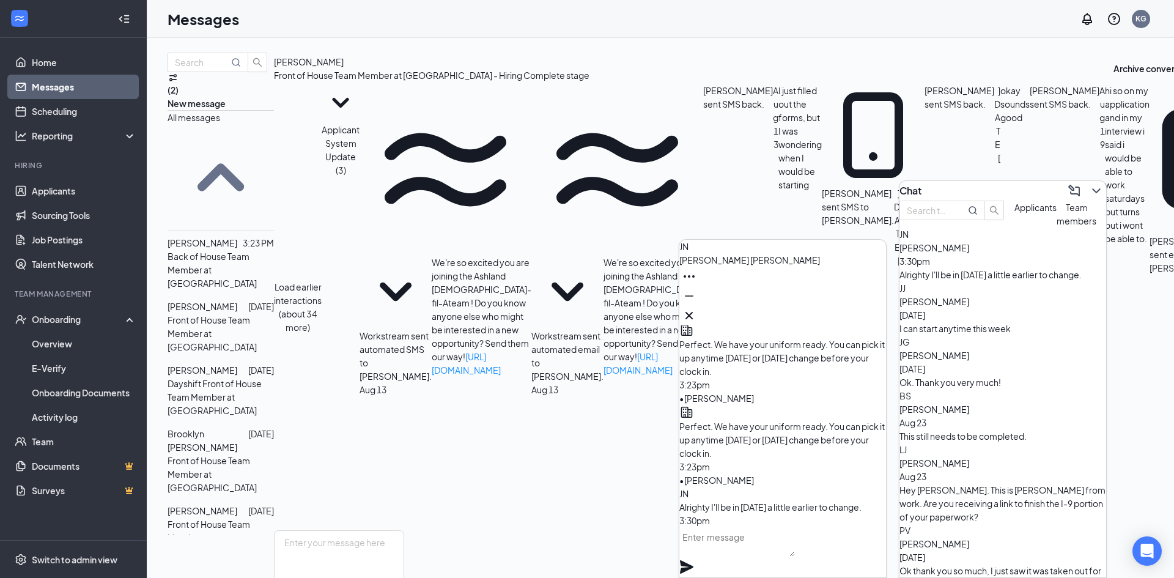
click at [795, 555] on textarea at bounding box center [737, 541] width 116 height 29
type textarea "Great! We will see you [DATE]!"
click at [693, 560] on icon "Plane" at bounding box center [686, 566] width 13 height 13
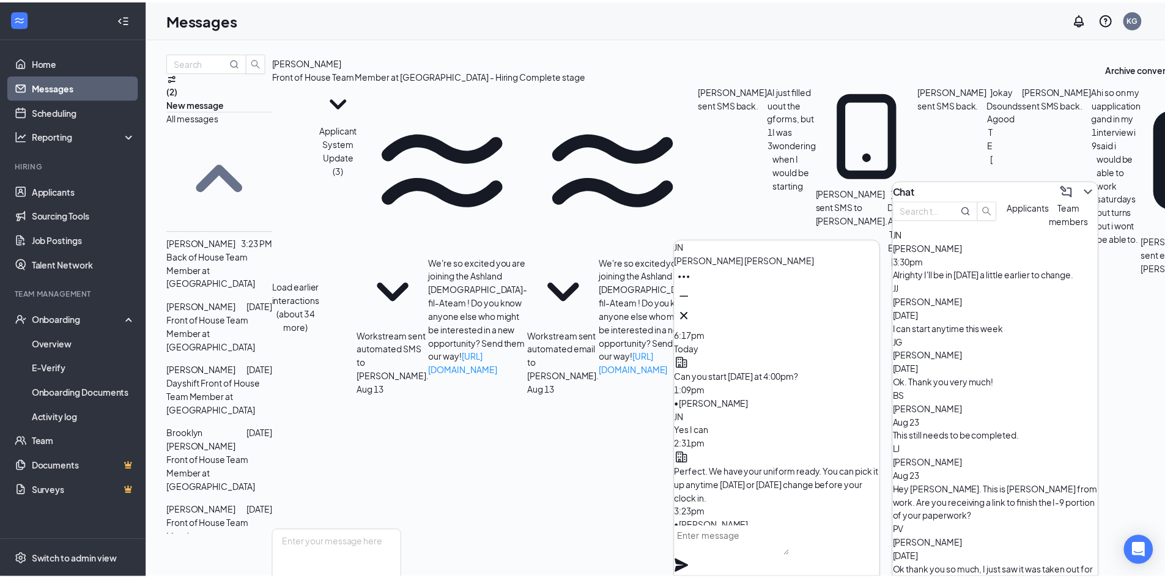
scroll to position [-183, 0]
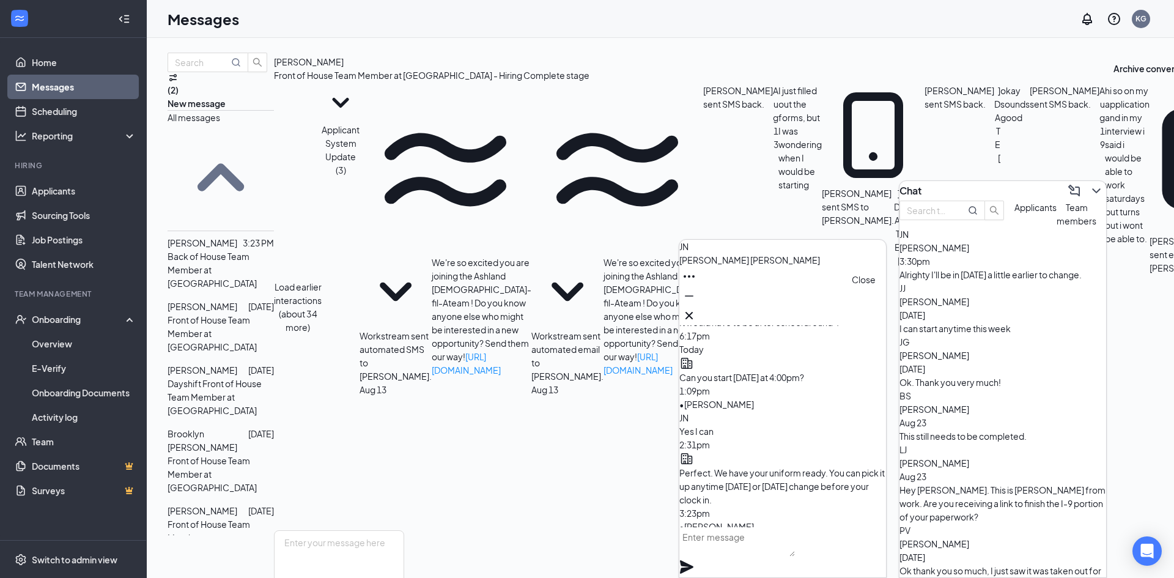
click at [696, 310] on icon "Cross" at bounding box center [689, 315] width 15 height 15
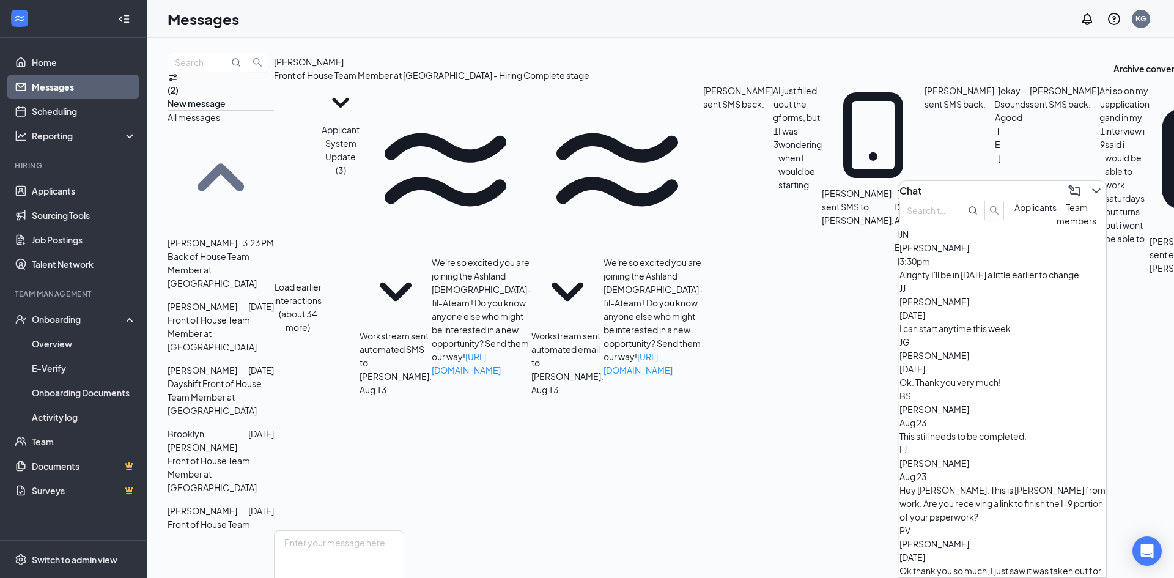
click at [1014, 227] on button "Applicants" at bounding box center [1035, 214] width 42 height 27
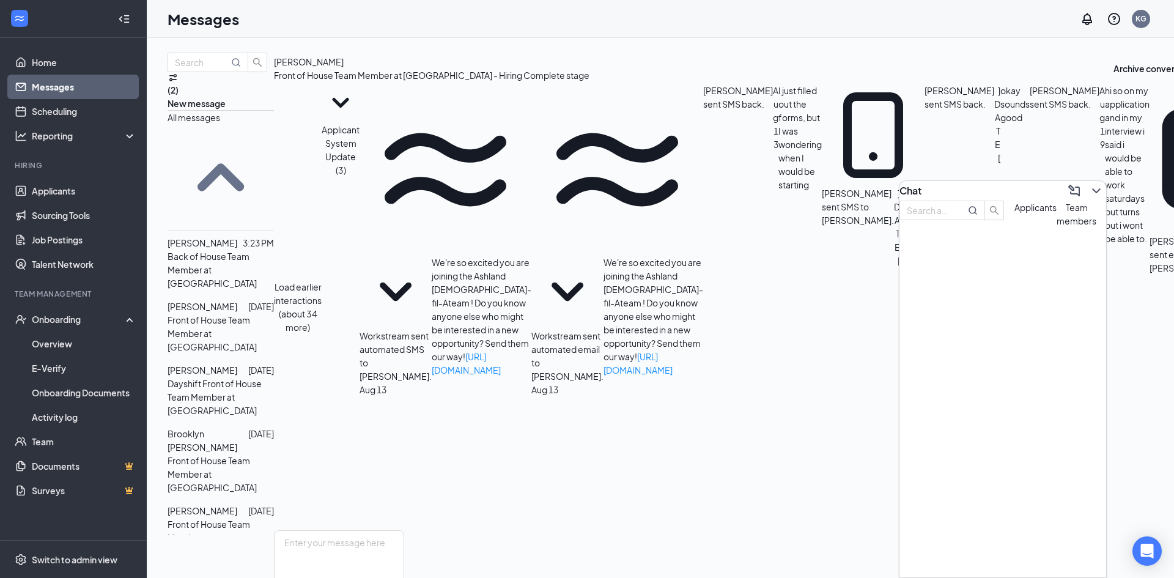
click at [1057, 226] on span "Team members" at bounding box center [1077, 214] width 40 height 24
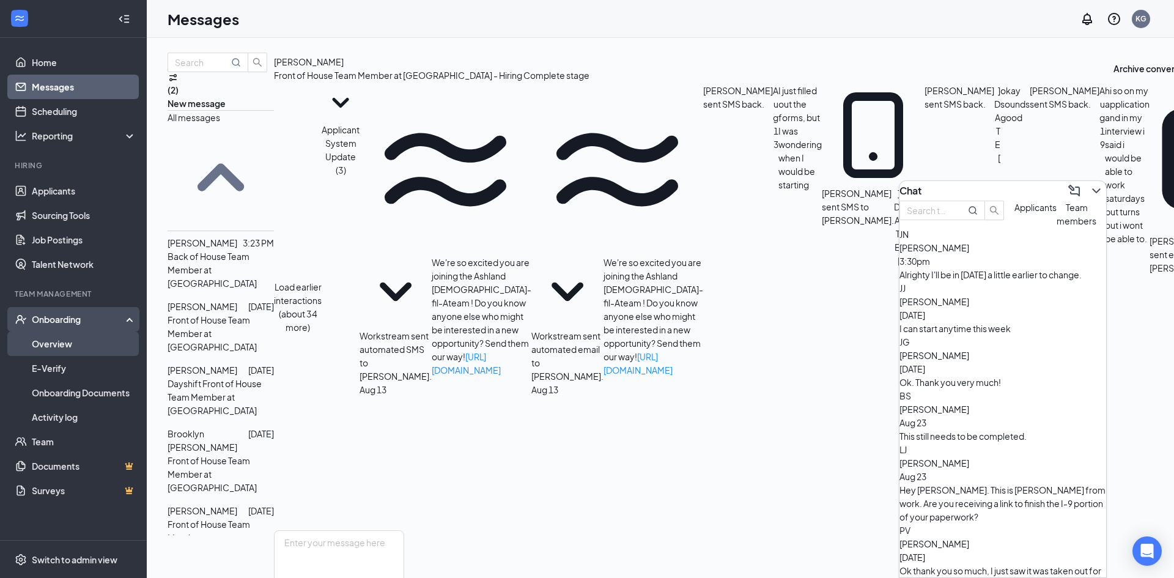
click at [76, 340] on link "Overview" at bounding box center [84, 343] width 105 height 24
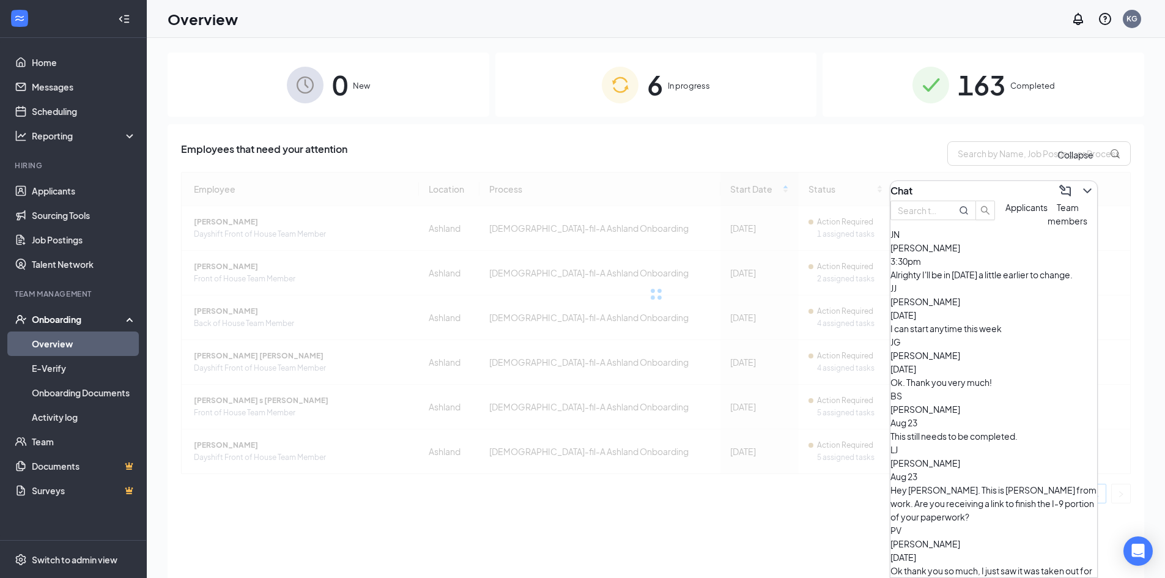
click at [1080, 190] on icon "ChevronDown" at bounding box center [1087, 190] width 15 height 15
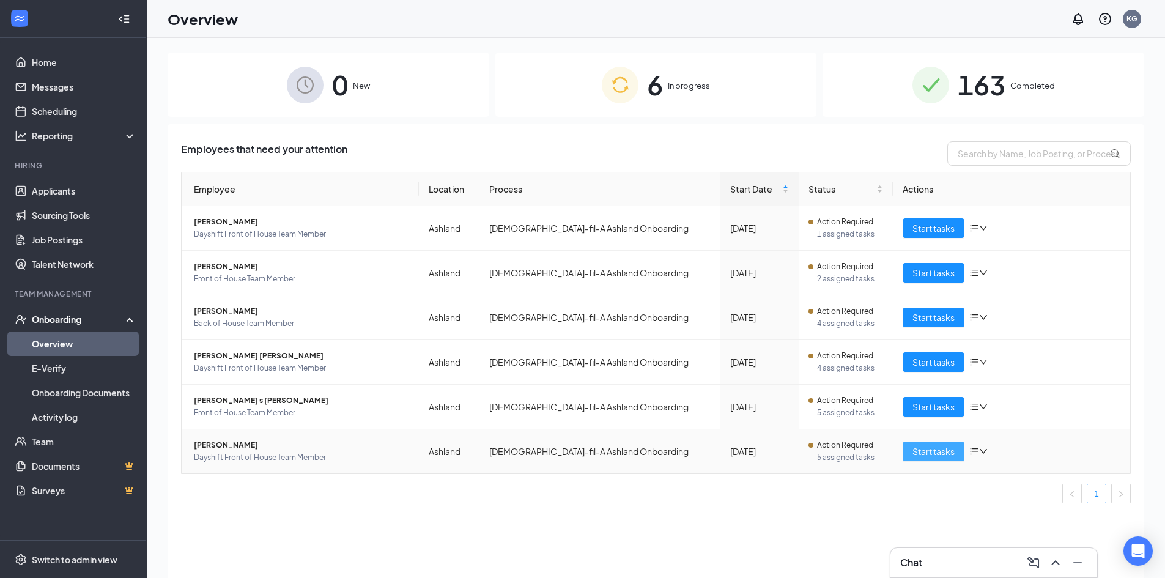
click at [920, 448] on span "Start tasks" at bounding box center [933, 450] width 42 height 13
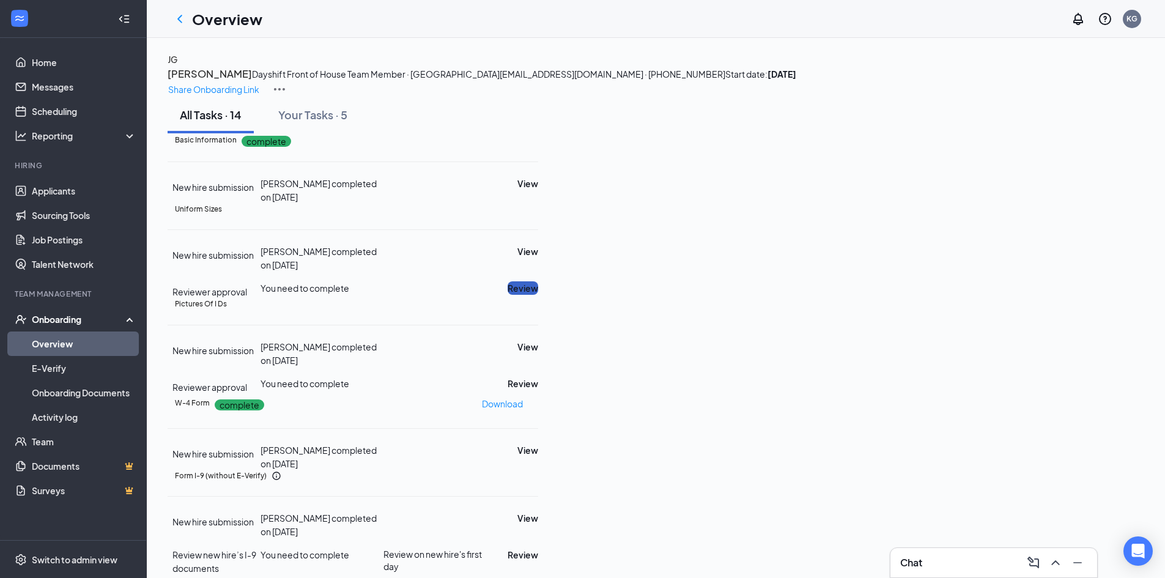
click at [538, 295] on button "Review" at bounding box center [522, 287] width 31 height 13
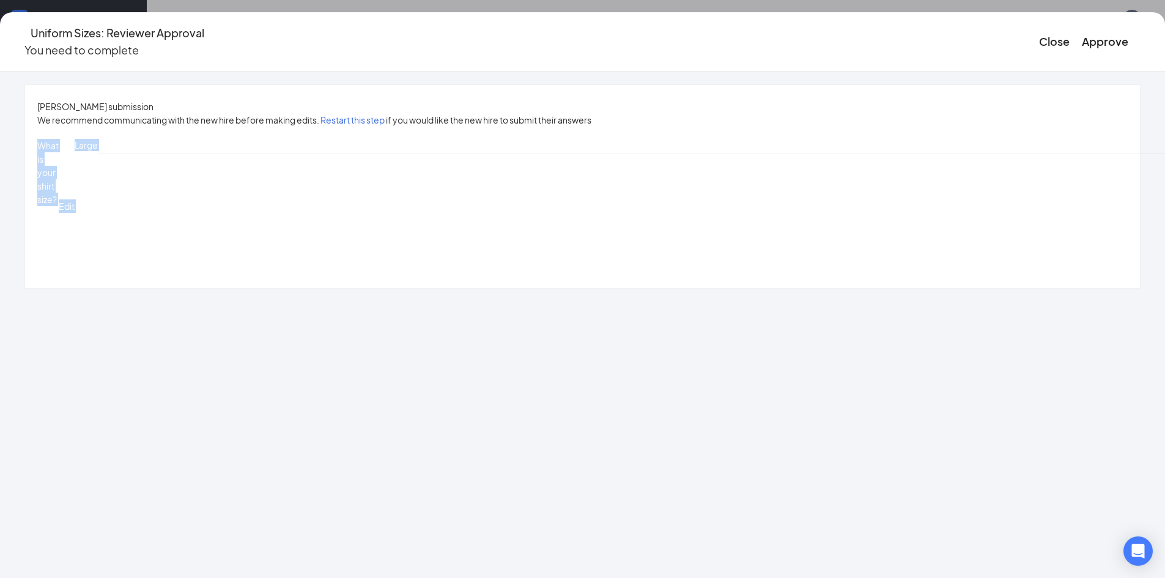
drag, startPoint x: 184, startPoint y: 129, endPoint x: 448, endPoint y: 323, distance: 327.5
click at [448, 288] on div "James N Guido's submission We recommend communicating with the new hire before …" at bounding box center [582, 186] width 1115 height 203
copy div "What is your shirt size? Edit Large What is your pant size? Examples: (Women...…"
click at [440, 273] on div "What is your shirt size? Edit Large What is your pant size? Examples: (Women...…" at bounding box center [582, 206] width 1090 height 135
click at [1082, 35] on button "Approve" at bounding box center [1105, 41] width 46 height 17
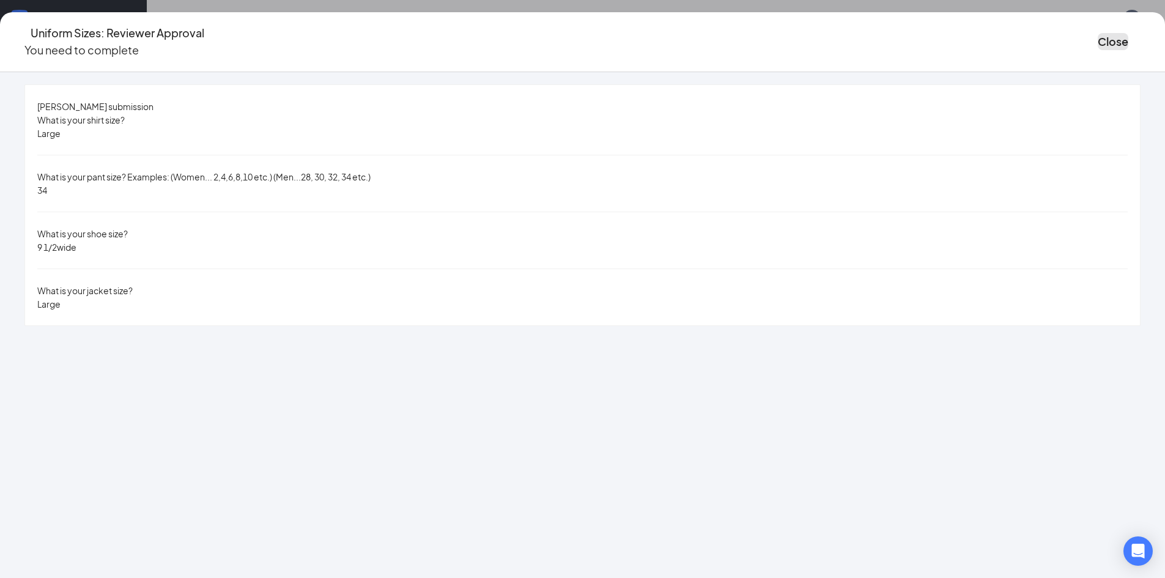
click at [1097, 35] on button "Close" at bounding box center [1112, 41] width 31 height 17
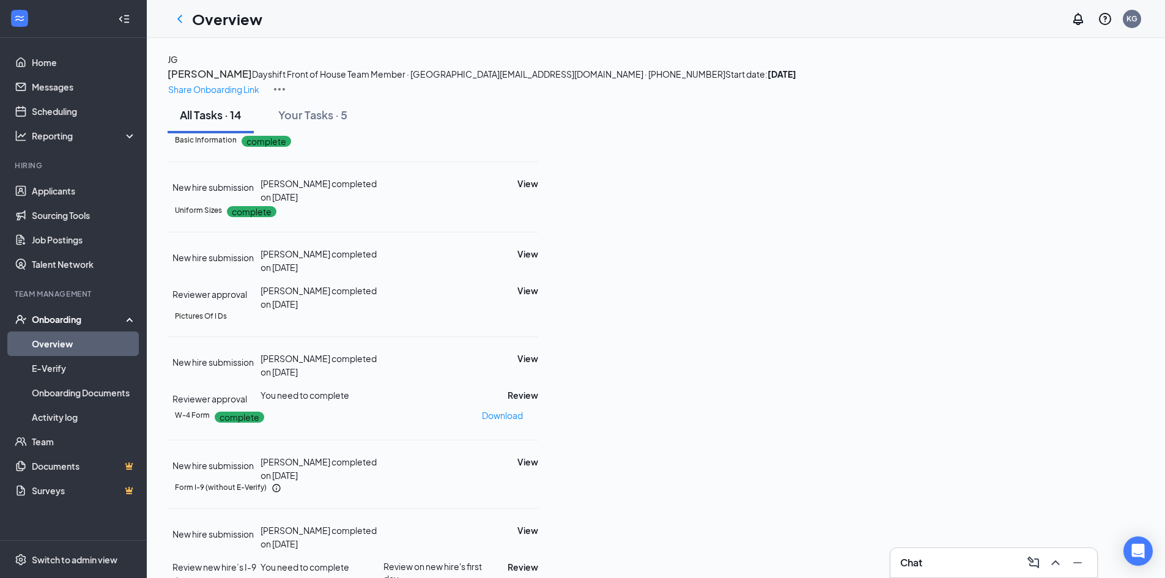
click at [51, 341] on link "Overview" at bounding box center [84, 343] width 105 height 24
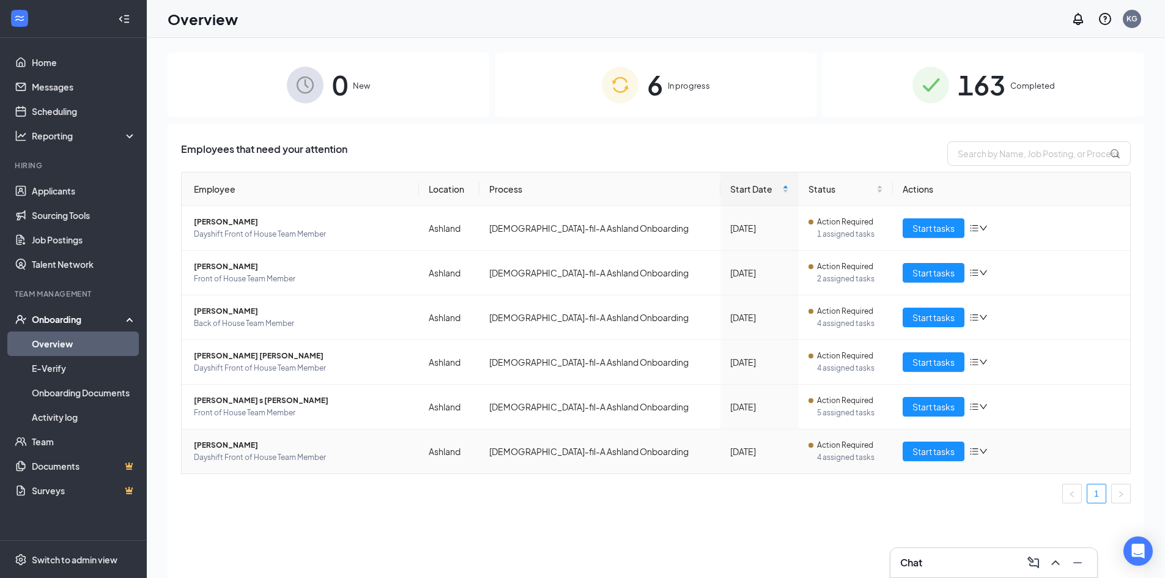
click at [941, 560] on div "Chat" at bounding box center [993, 563] width 187 height 20
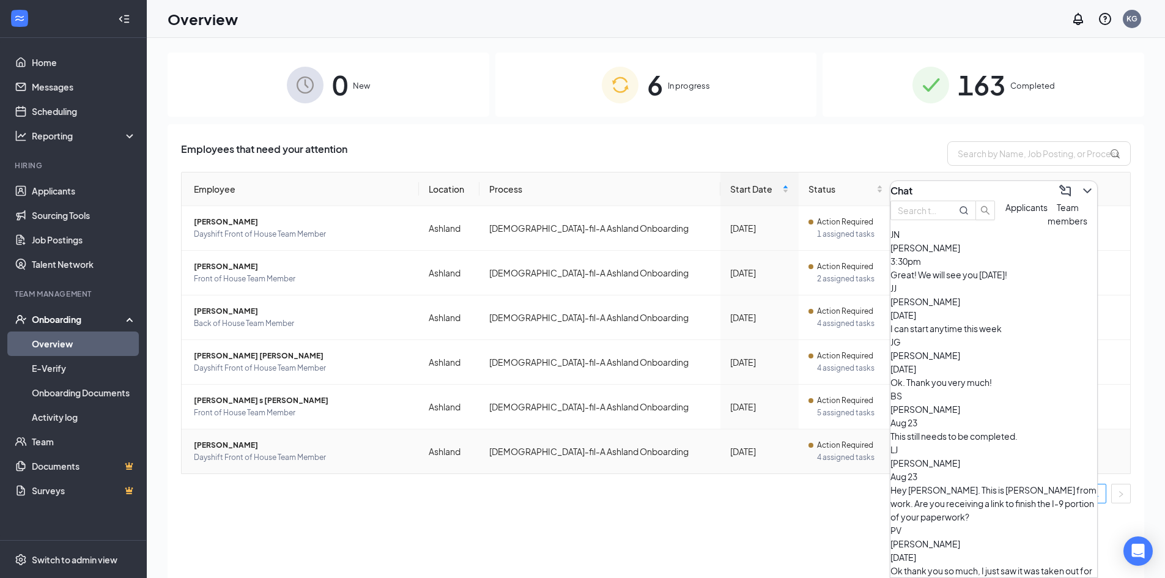
click at [966, 335] on div "I can start anytime this week" at bounding box center [993, 328] width 207 height 13
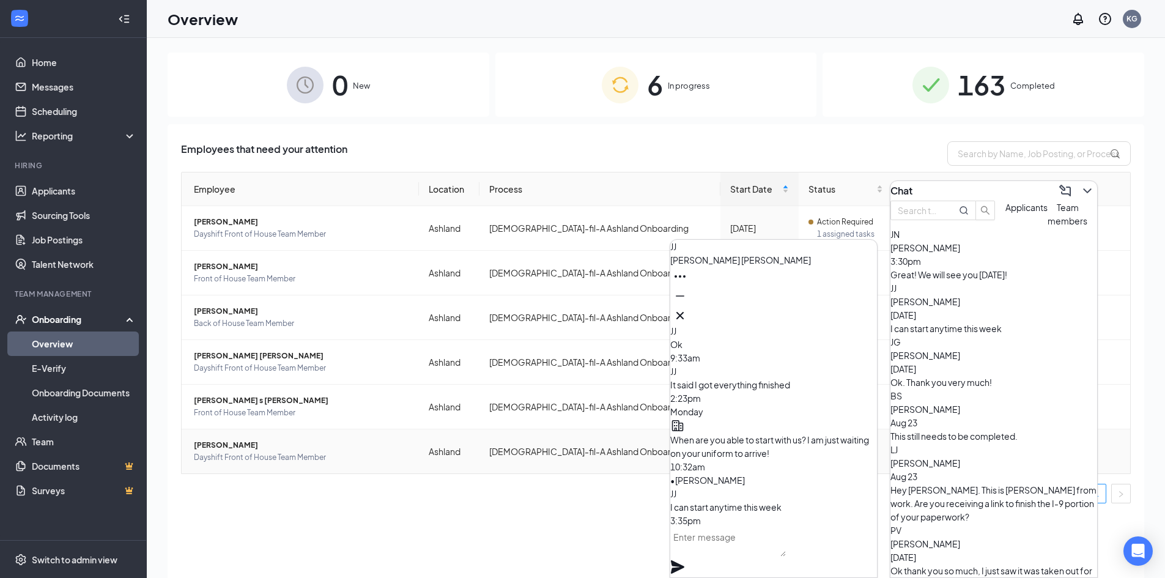
click at [759, 542] on textarea at bounding box center [728, 541] width 116 height 29
type textarea "Can you start on Thursday?"
click at [684, 560] on icon "Plane" at bounding box center [677, 566] width 13 height 13
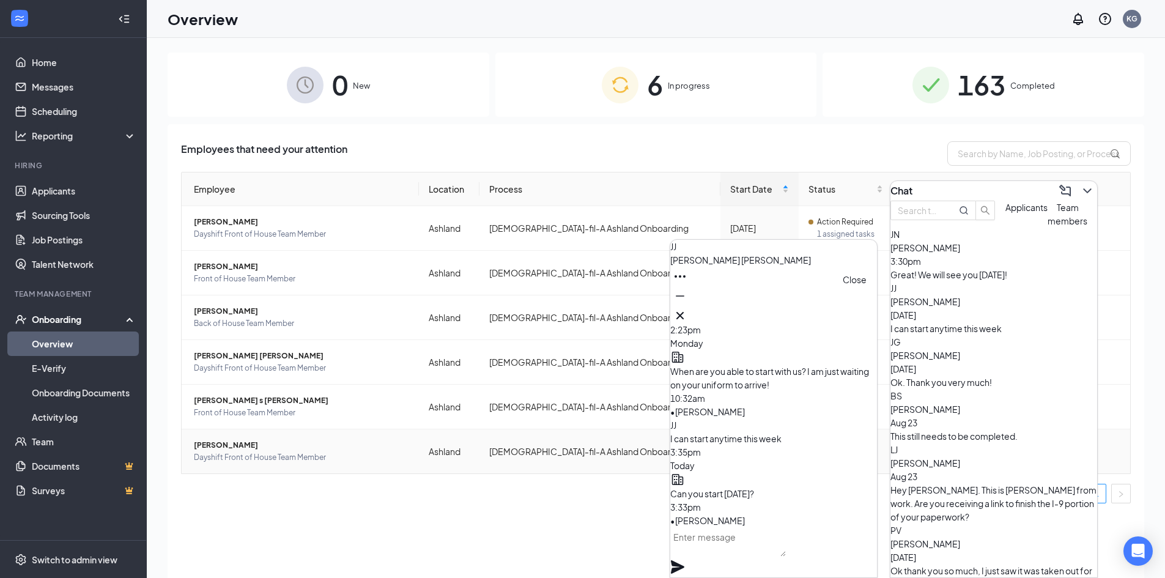
click at [687, 312] on icon "Cross" at bounding box center [680, 315] width 15 height 15
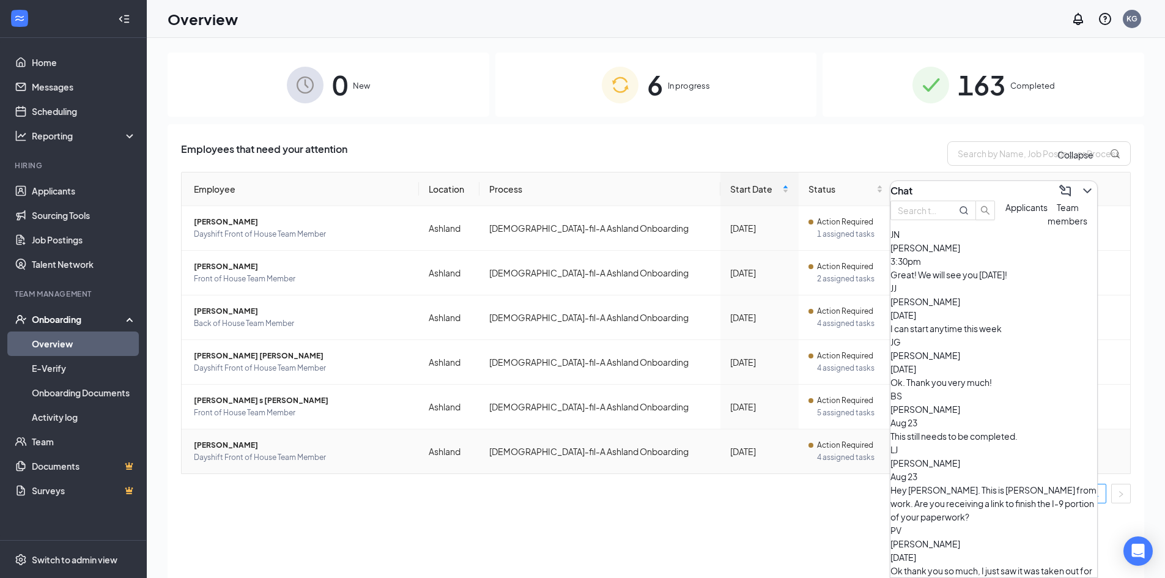
click at [1080, 183] on icon "ChevronDown" at bounding box center [1087, 190] width 15 height 15
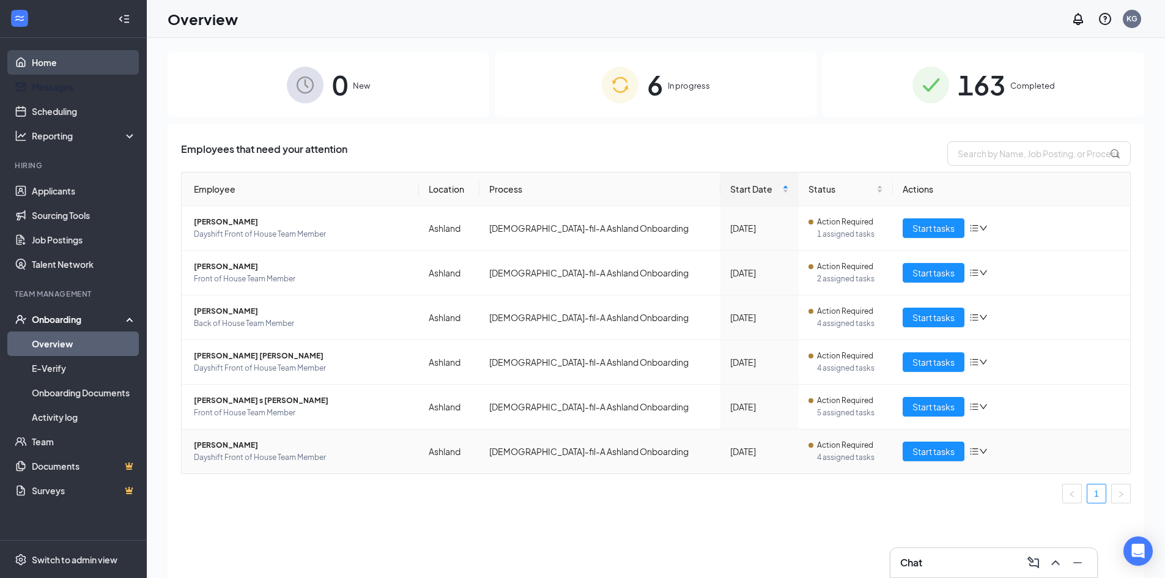
click at [91, 73] on link "Home" at bounding box center [84, 62] width 105 height 24
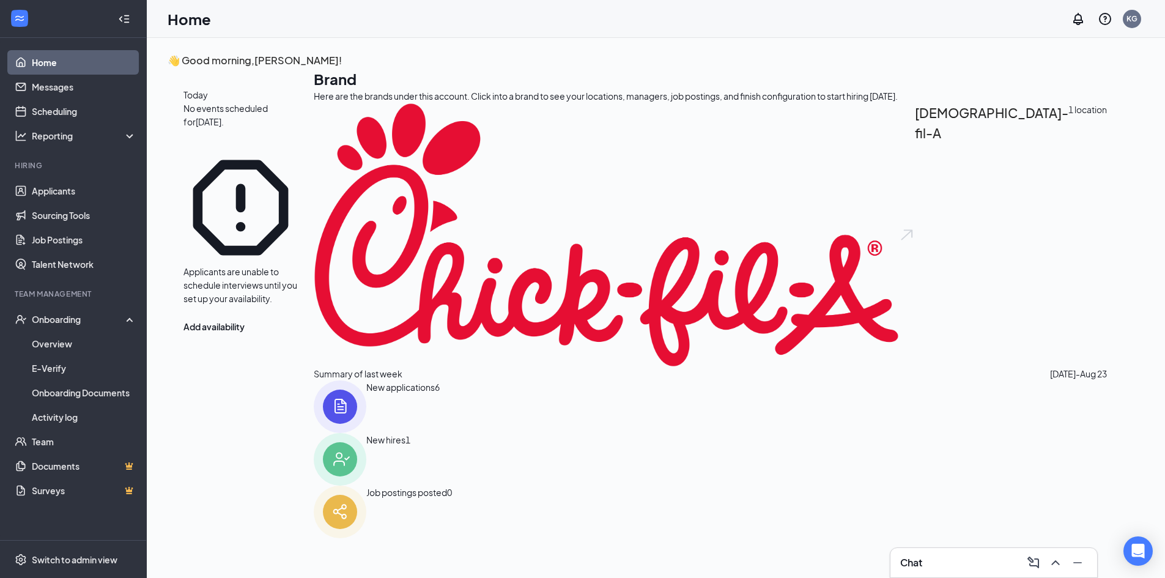
click at [366, 419] on img at bounding box center [340, 406] width 53 height 53
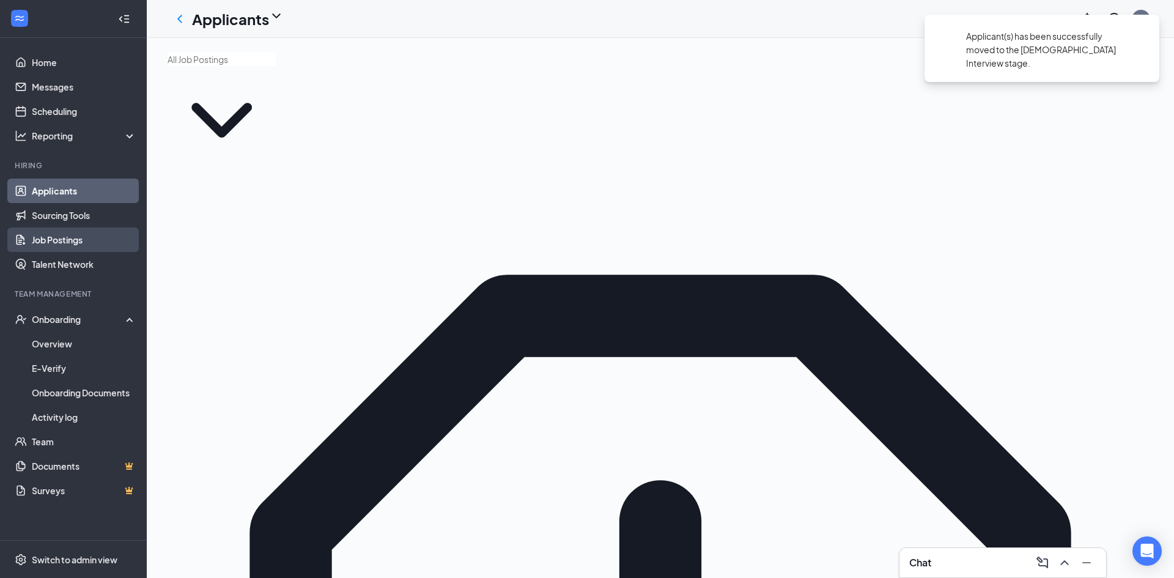
click at [73, 234] on link "Job Postings" at bounding box center [84, 239] width 105 height 24
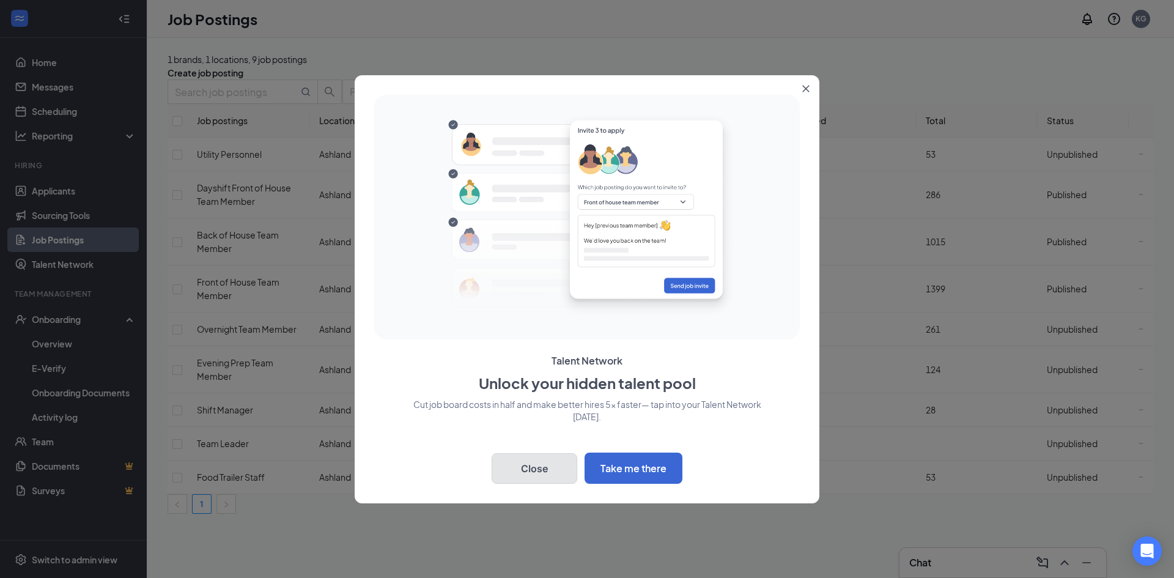
click at [549, 473] on button "Close" at bounding box center [535, 468] width 86 height 31
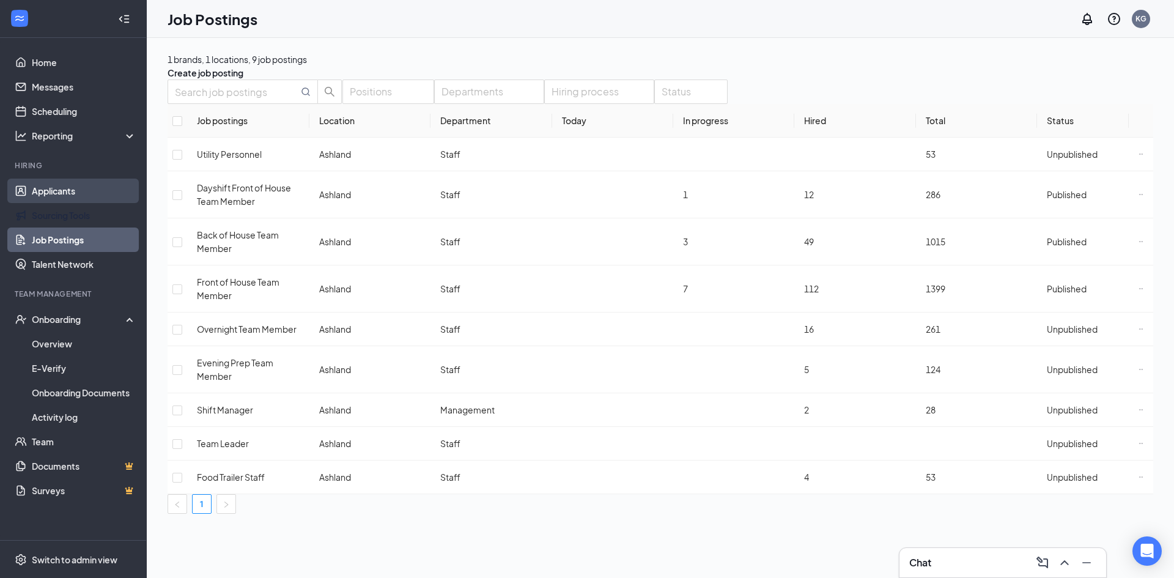
click at [119, 198] on link "Applicants" at bounding box center [84, 191] width 105 height 24
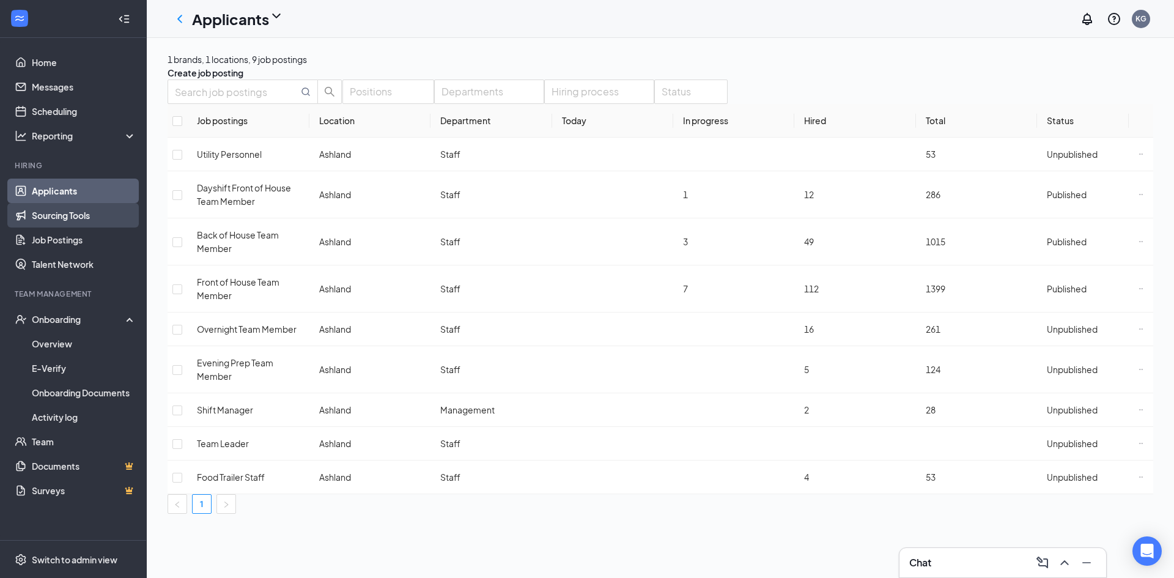
click at [111, 212] on link "Sourcing Tools" at bounding box center [84, 215] width 105 height 24
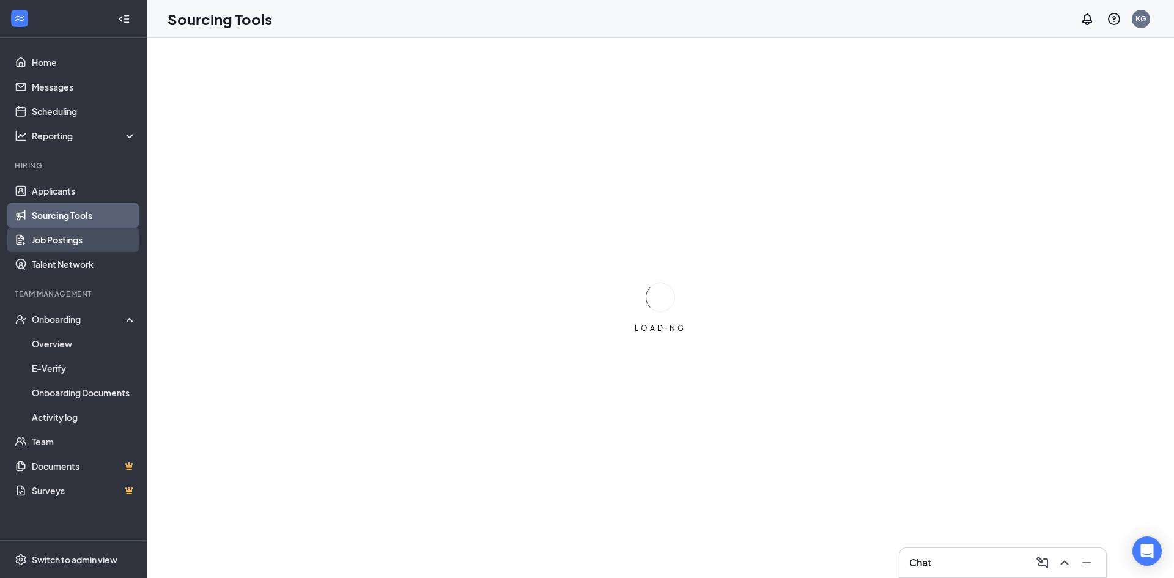
click at [95, 229] on link "Job Postings" at bounding box center [84, 239] width 105 height 24
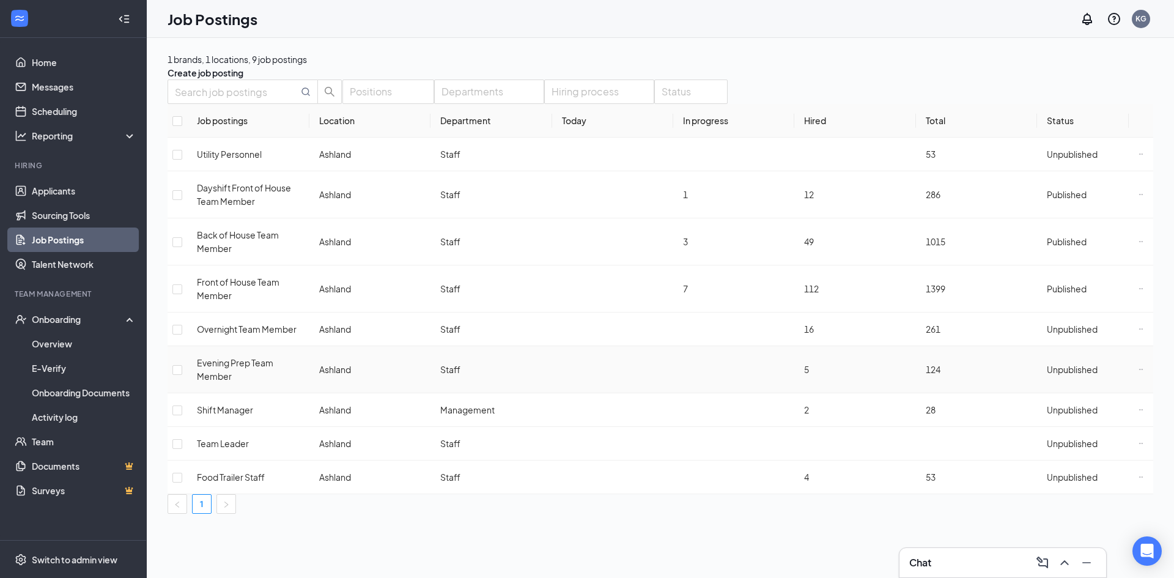
click at [1078, 364] on span "Unpublished" at bounding box center [1072, 369] width 51 height 11
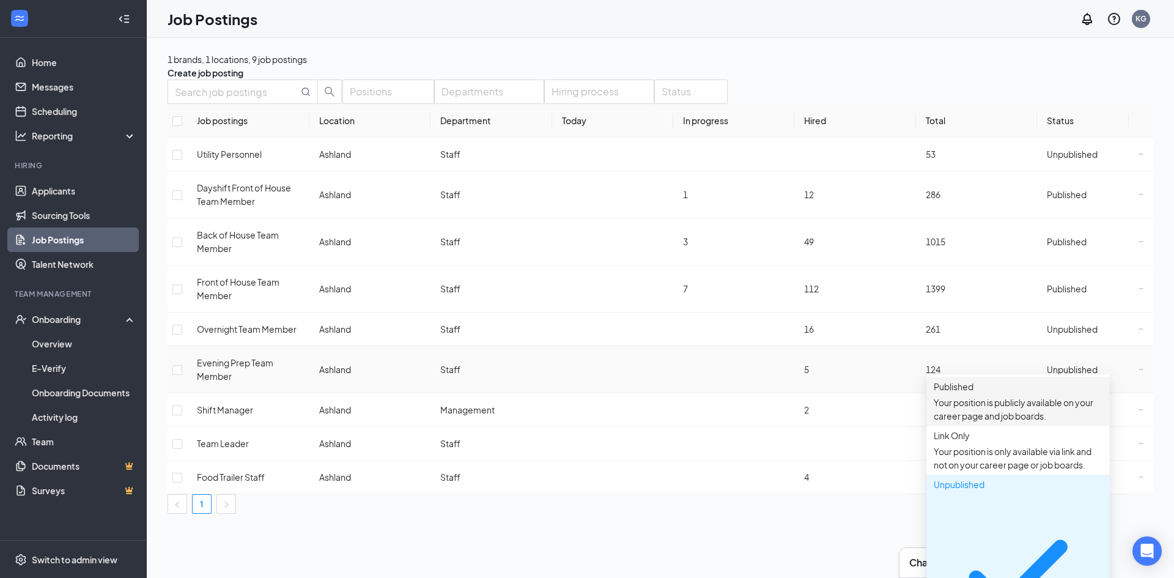
click at [970, 399] on p "Your position is publicly available on your career page and job boards." at bounding box center [1018, 409] width 169 height 27
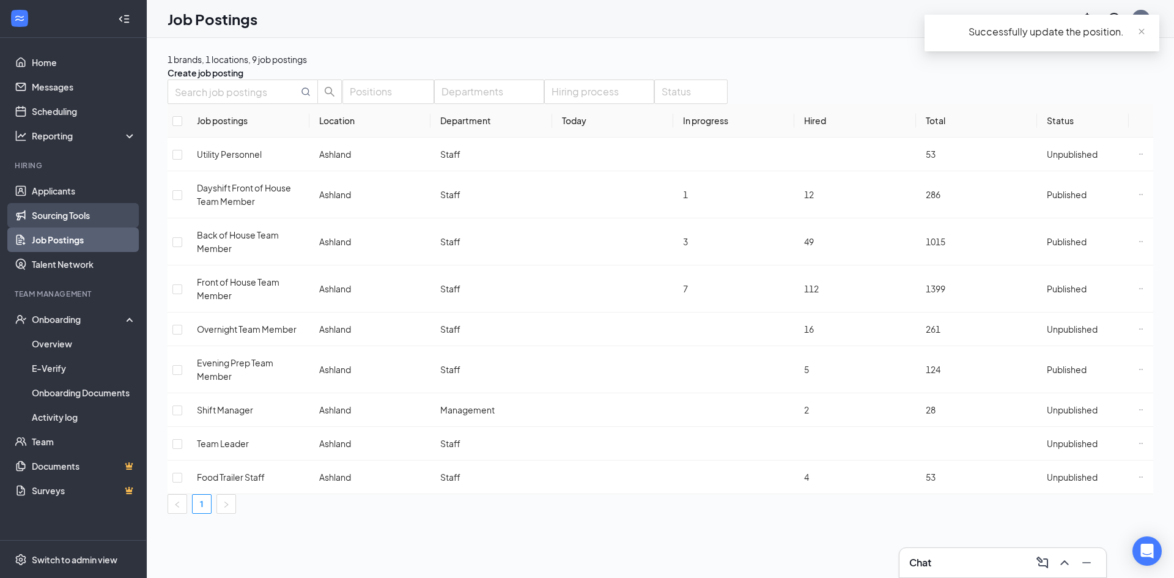
click at [65, 212] on link "Sourcing Tools" at bounding box center [84, 215] width 105 height 24
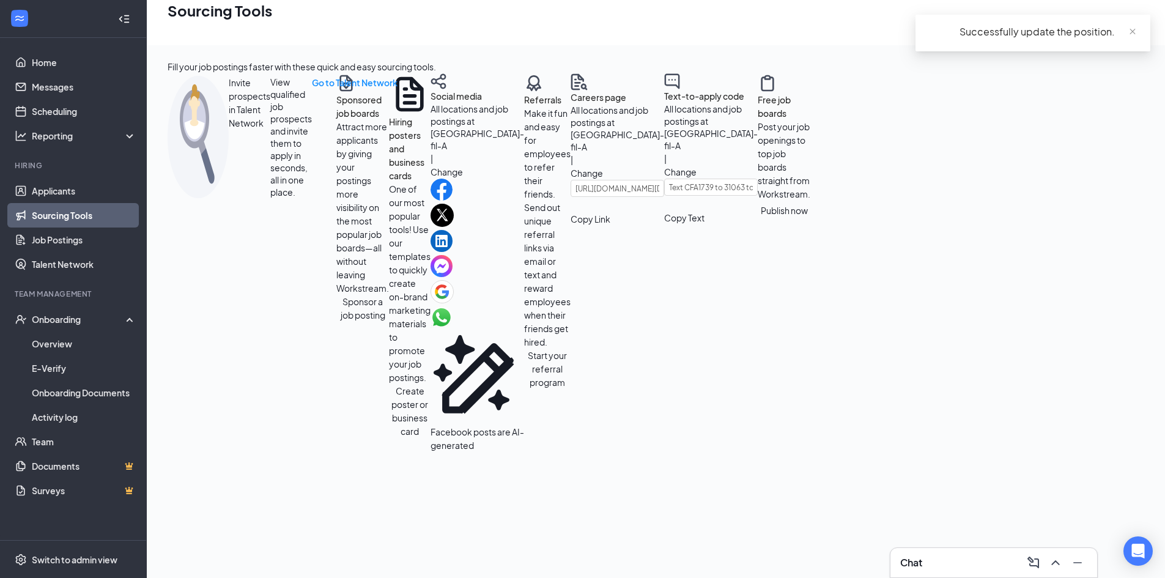
scroll to position [377, 0]
click at [758, 220] on button "Publish now" at bounding box center [784, 211] width 53 height 20
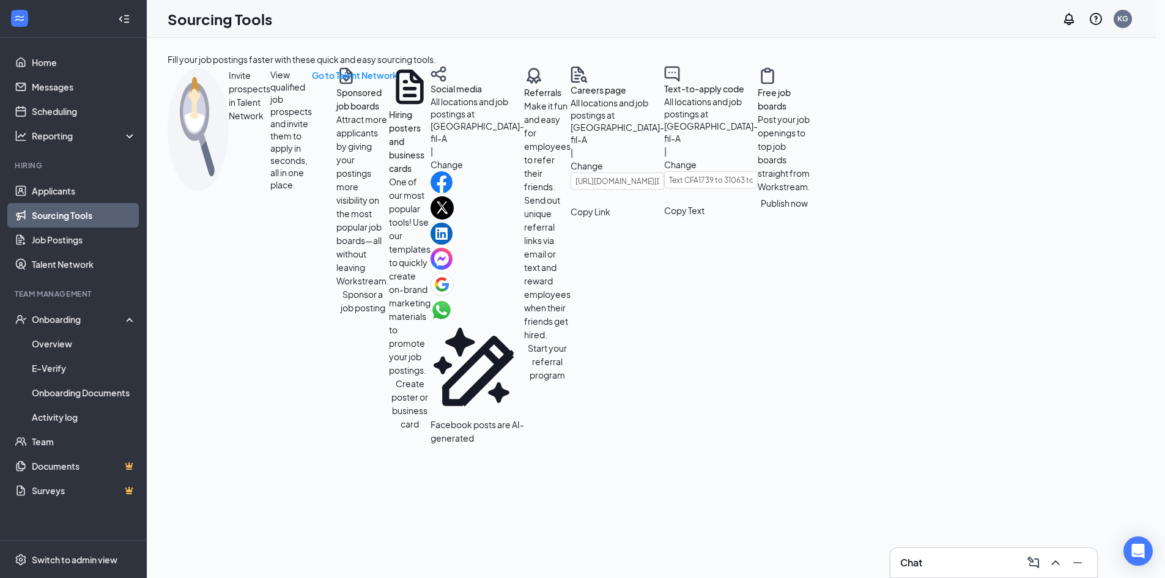
click at [78, 68] on link "Home" at bounding box center [84, 62] width 105 height 24
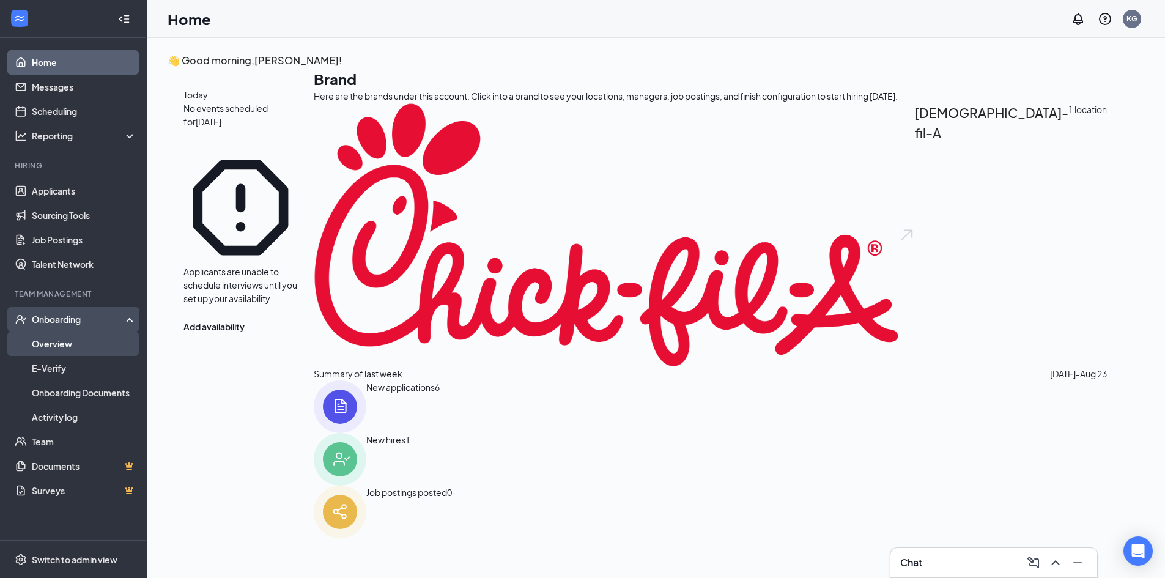
click at [83, 342] on link "Overview" at bounding box center [84, 343] width 105 height 24
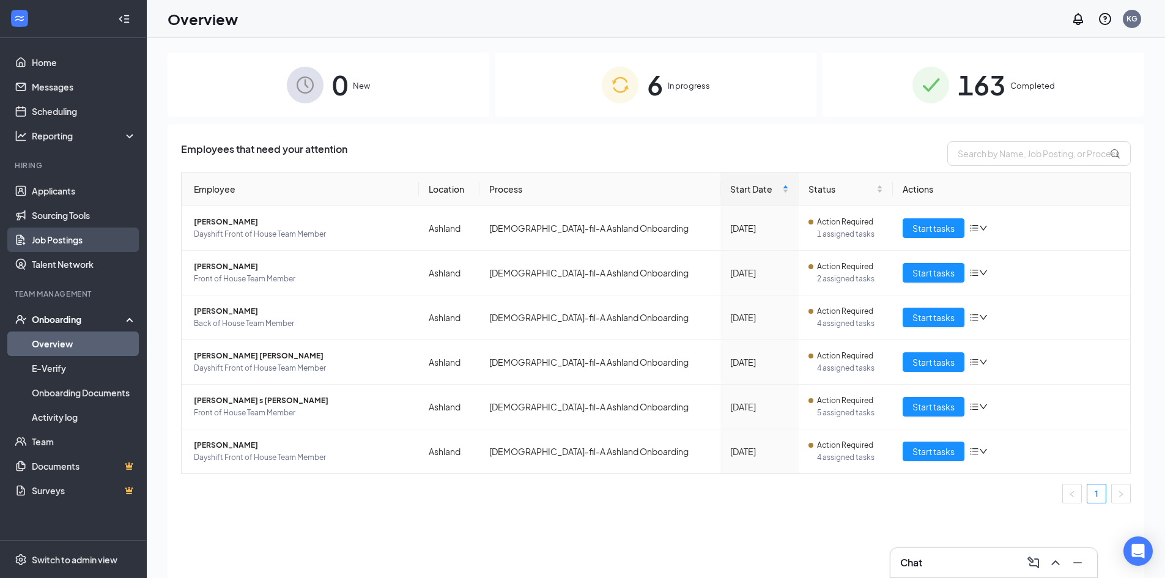
click at [77, 240] on link "Job Postings" at bounding box center [84, 239] width 105 height 24
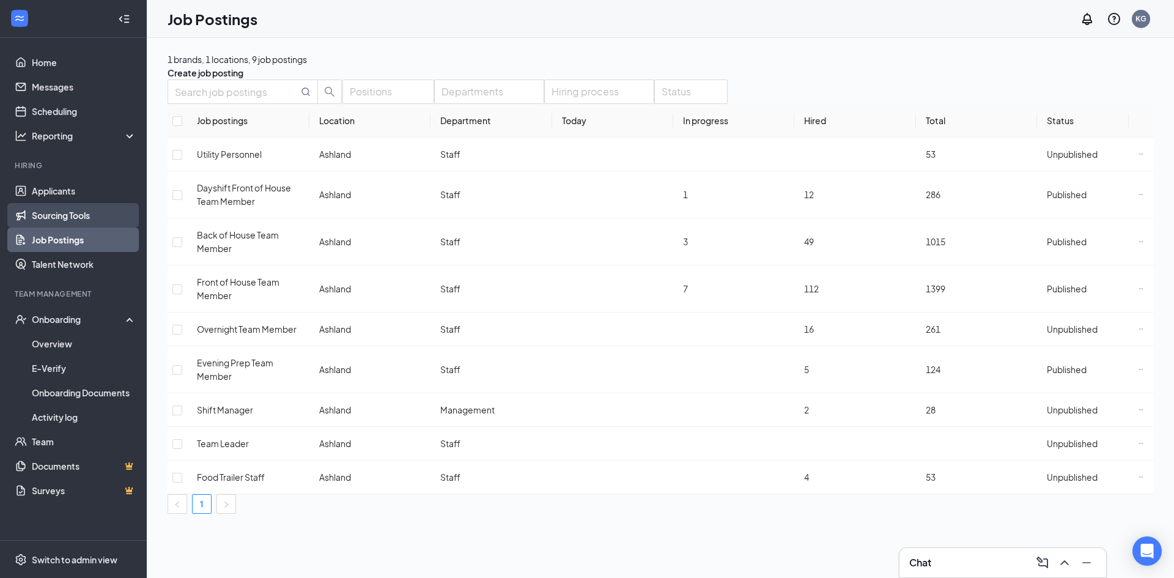
click at [79, 221] on link "Sourcing Tools" at bounding box center [84, 215] width 105 height 24
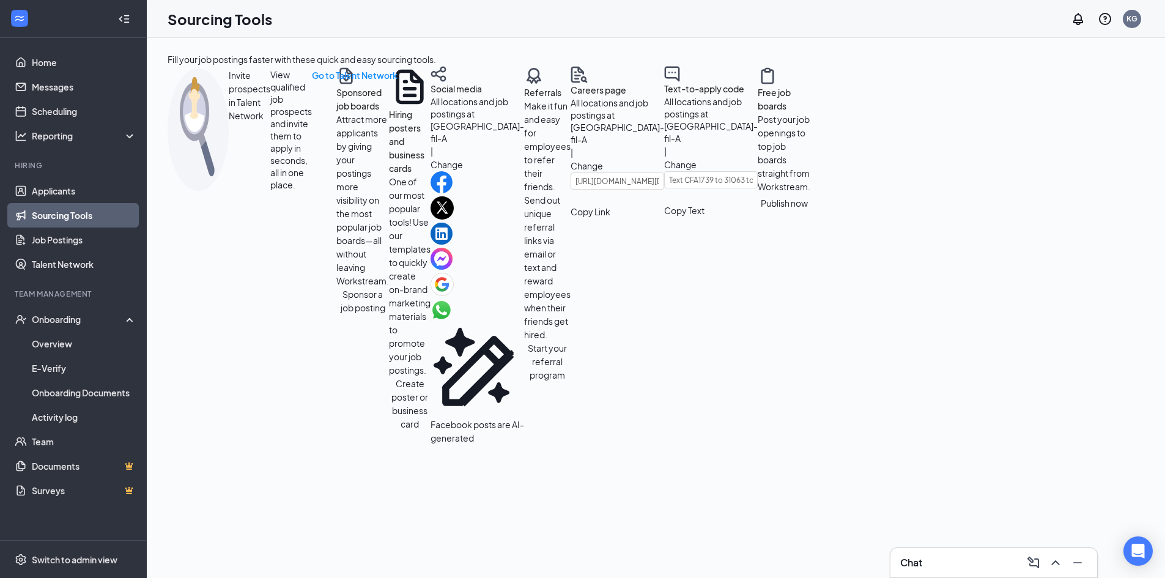
scroll to position [183, 0]
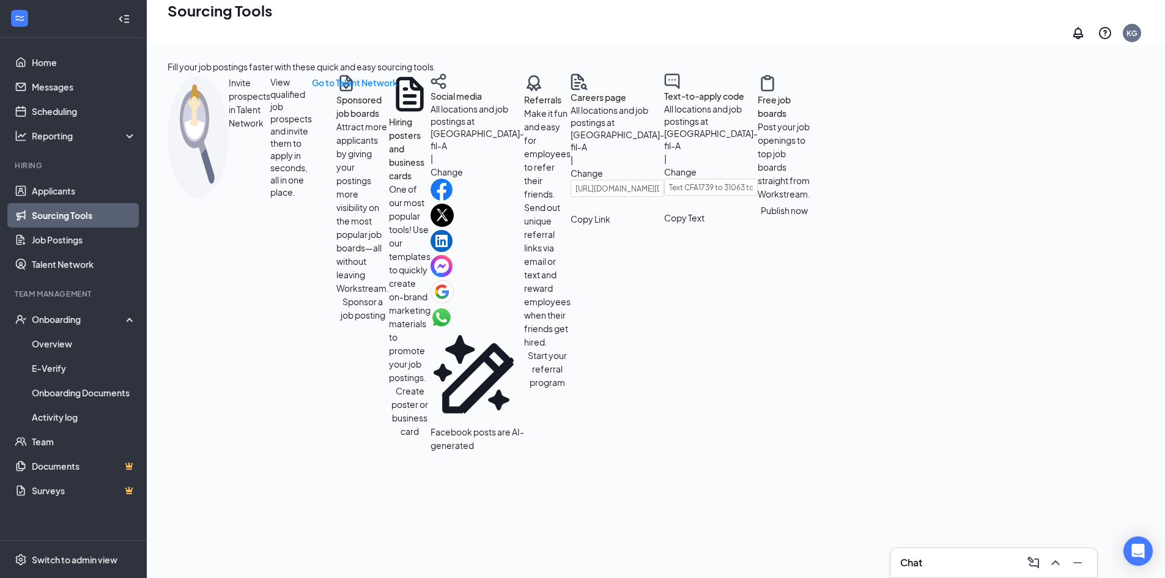
click at [336, 295] on button "Sponsor a job posting" at bounding box center [362, 308] width 53 height 27
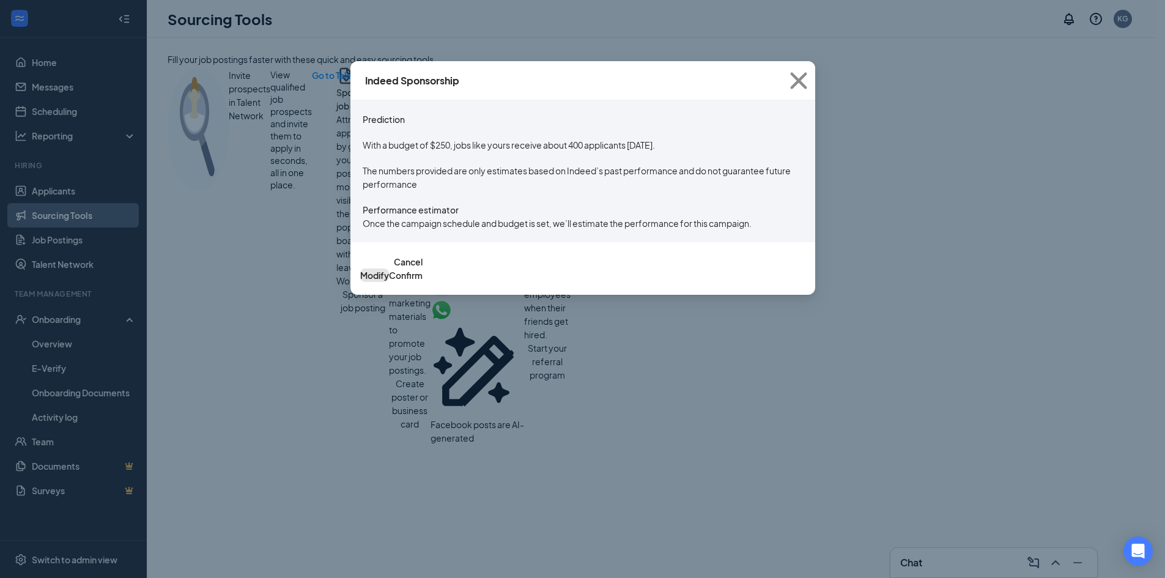
click at [389, 282] on button "Modify" at bounding box center [374, 274] width 29 height 13
type input "2025-08-26"
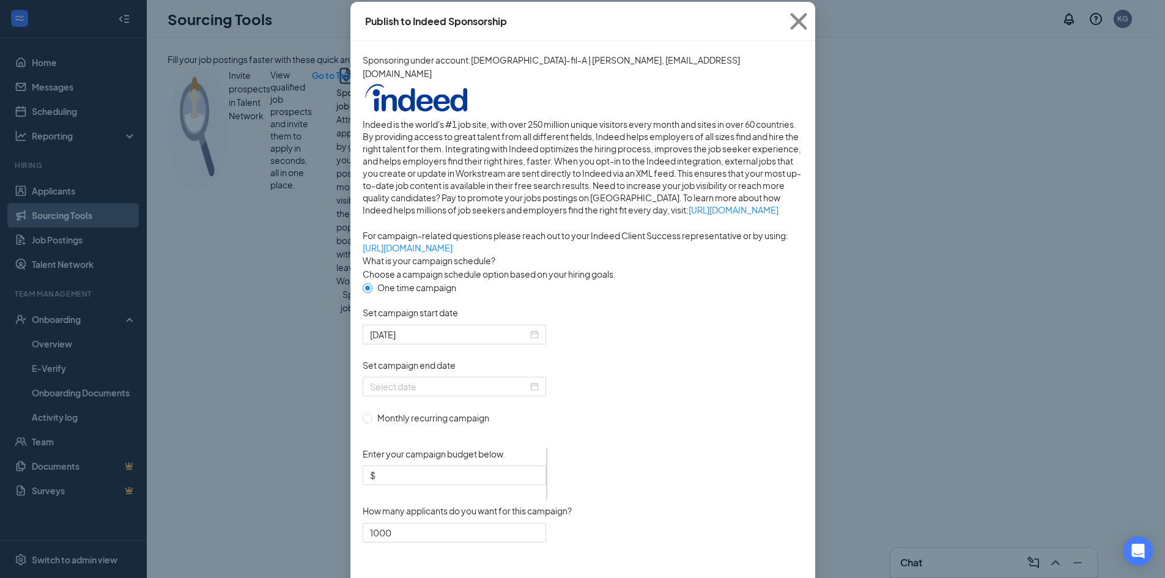
scroll to position [61, 0]
click at [537, 394] on div at bounding box center [454, 385] width 183 height 20
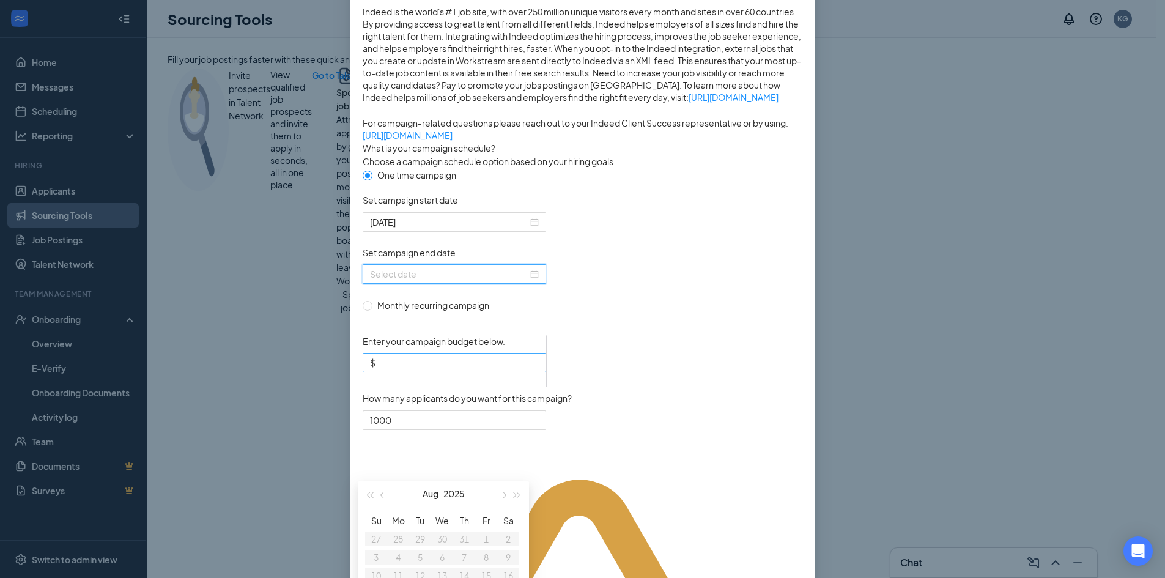
scroll to position [183, 0]
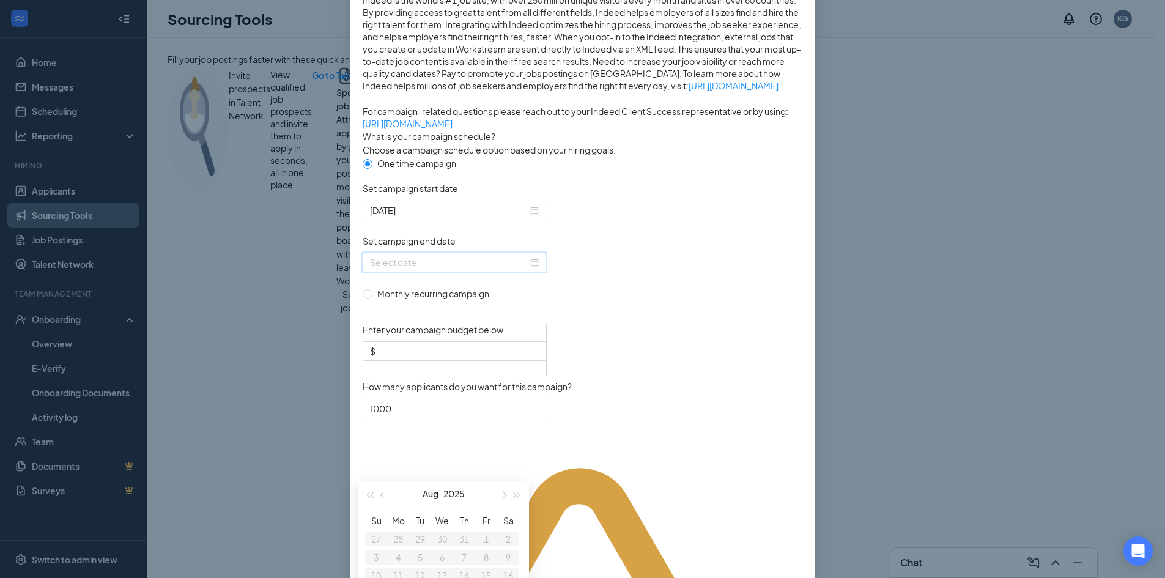
click at [572, 272] on div at bounding box center [467, 263] width 209 height 20
click at [532, 269] on div at bounding box center [454, 262] width 169 height 13
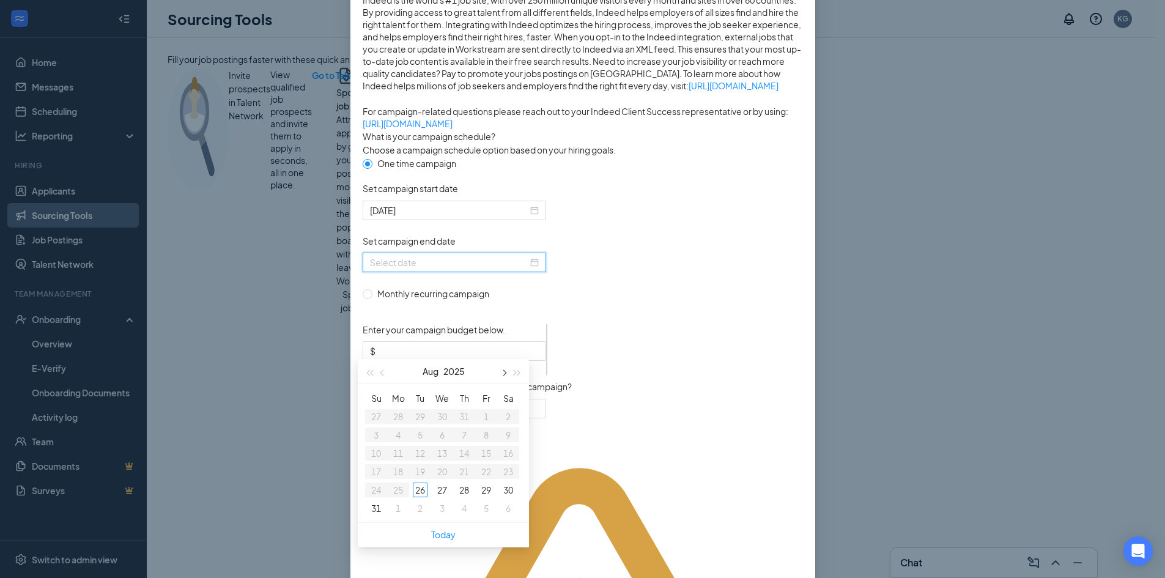
click at [503, 373] on span "button" at bounding box center [503, 373] width 6 height 6
type input "2025-09-26"
click at [488, 468] on div "26" at bounding box center [486, 471] width 15 height 15
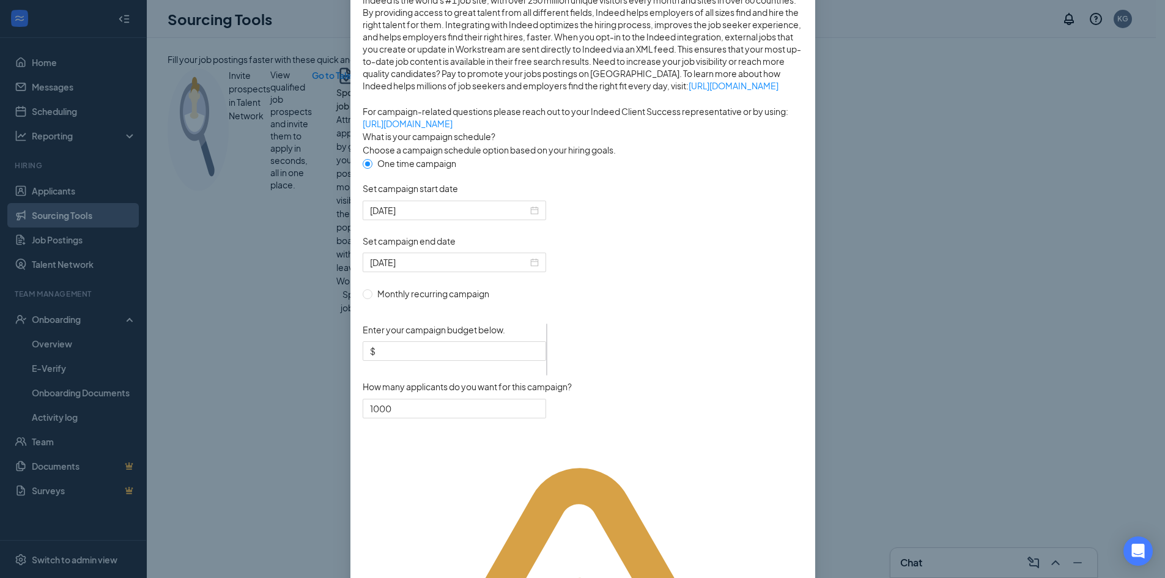
click at [409, 300] on span "Monthly recurring campaign" at bounding box center [433, 293] width 122 height 13
click at [371, 298] on input "Monthly recurring campaign" at bounding box center [367, 293] width 9 height 9
radio input "true"
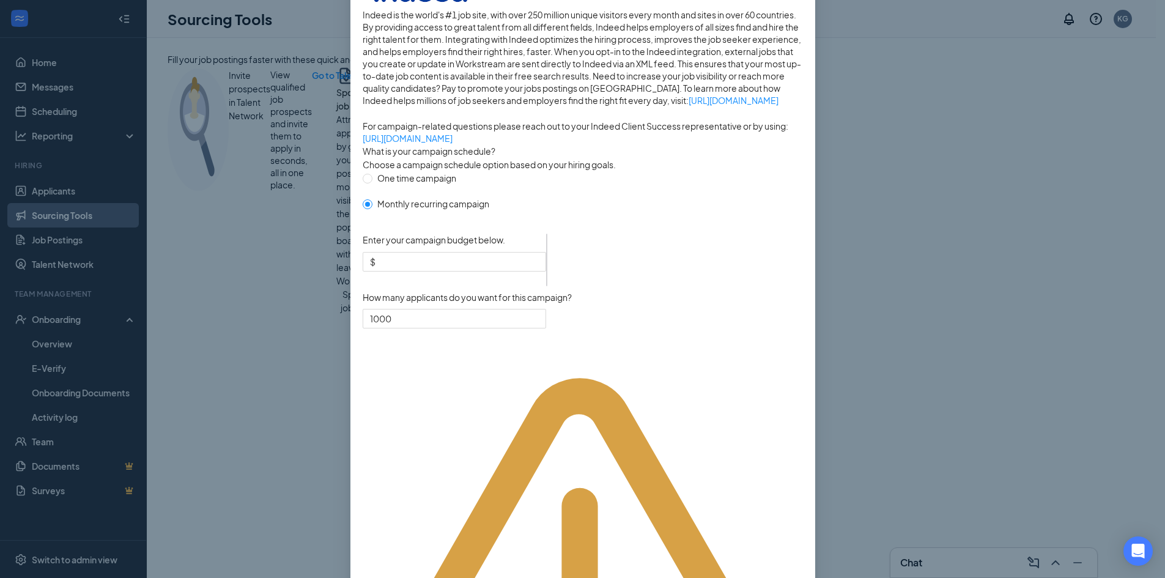
click at [429, 185] on span "One time campaign" at bounding box center [416, 177] width 89 height 13
click at [371, 182] on input "One time campaign" at bounding box center [367, 178] width 9 height 9
radio input "true"
radio input "false"
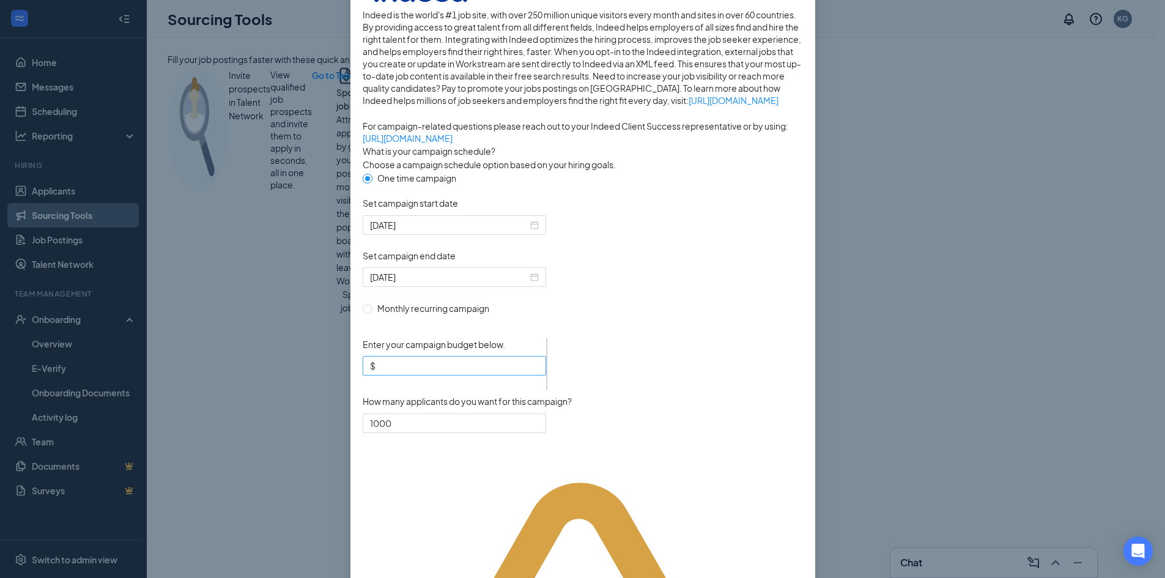
click at [460, 372] on input "Enter your campaign budget below." at bounding box center [458, 365] width 161 height 13
type input "250"
click at [421, 432] on input "1000" at bounding box center [454, 423] width 182 height 18
type input "1"
type input "2"
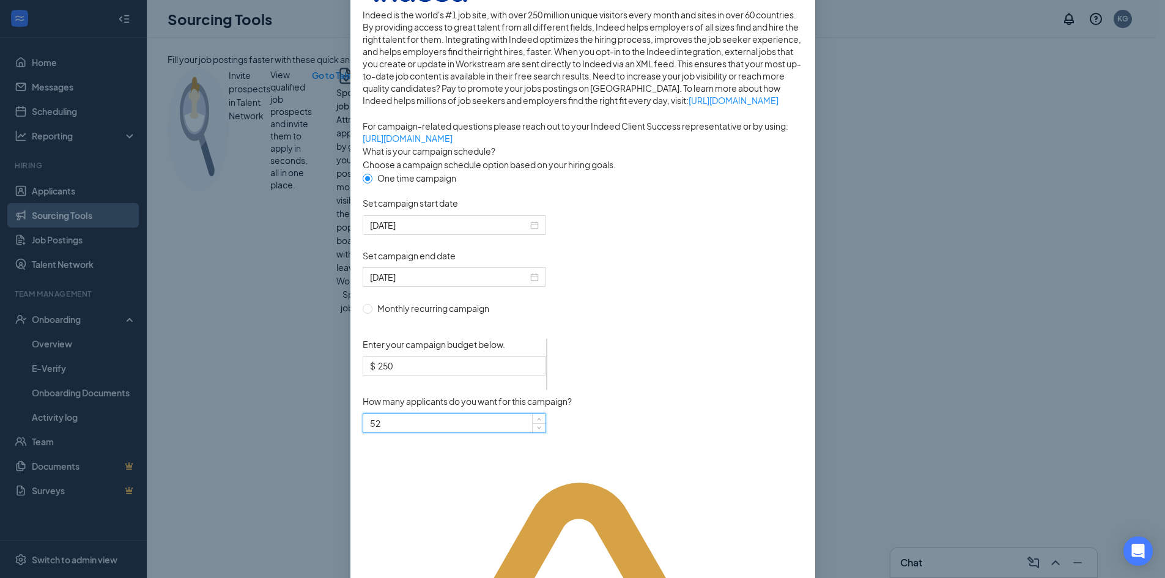
type input "5"
type input "500"
click at [572, 413] on div "How many applicants do you want for this campaign?" at bounding box center [467, 404] width 209 height 18
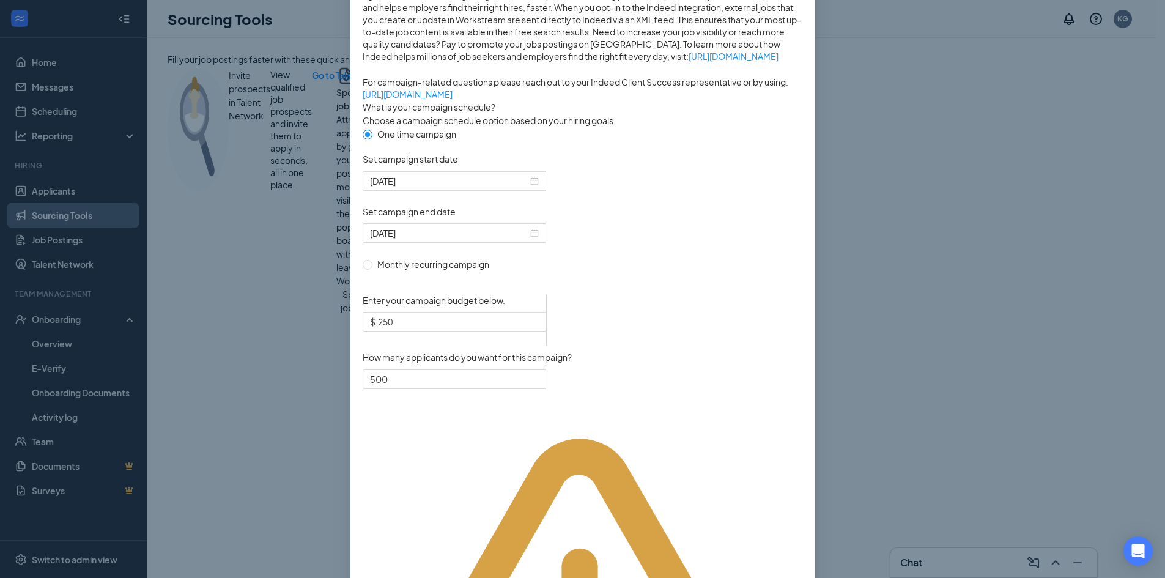
scroll to position [278, 0]
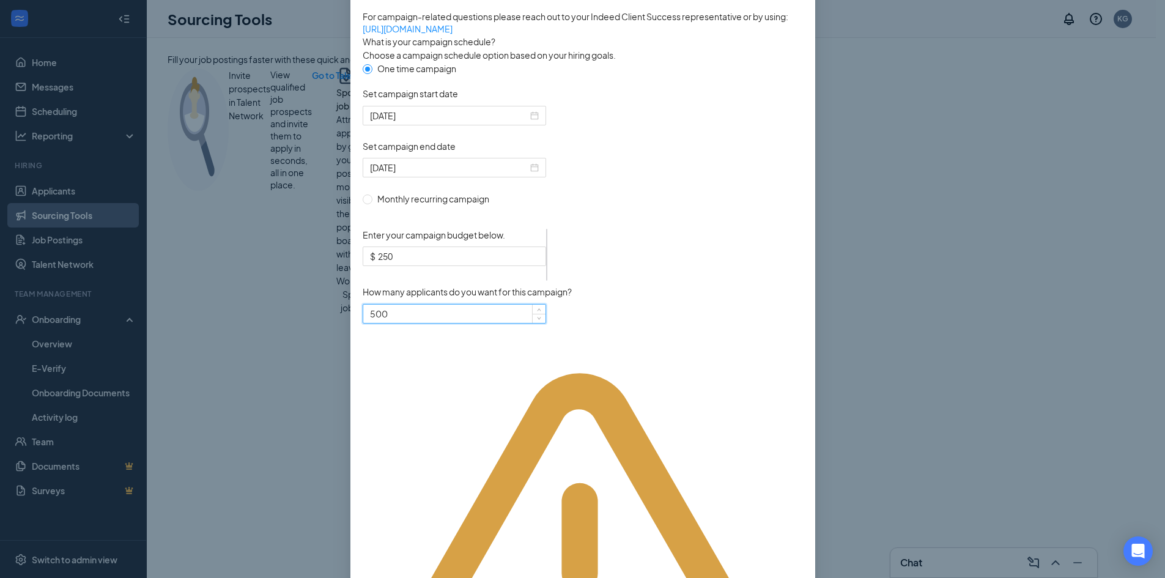
drag, startPoint x: 415, startPoint y: 425, endPoint x: 299, endPoint y: 433, distance: 116.4
click at [301, 432] on div "Publish to Indeed Sponsorship Sponsoring under account: Chick-fil-A | Kayla Gre…" at bounding box center [582, 289] width 1165 height 578
type input "300"
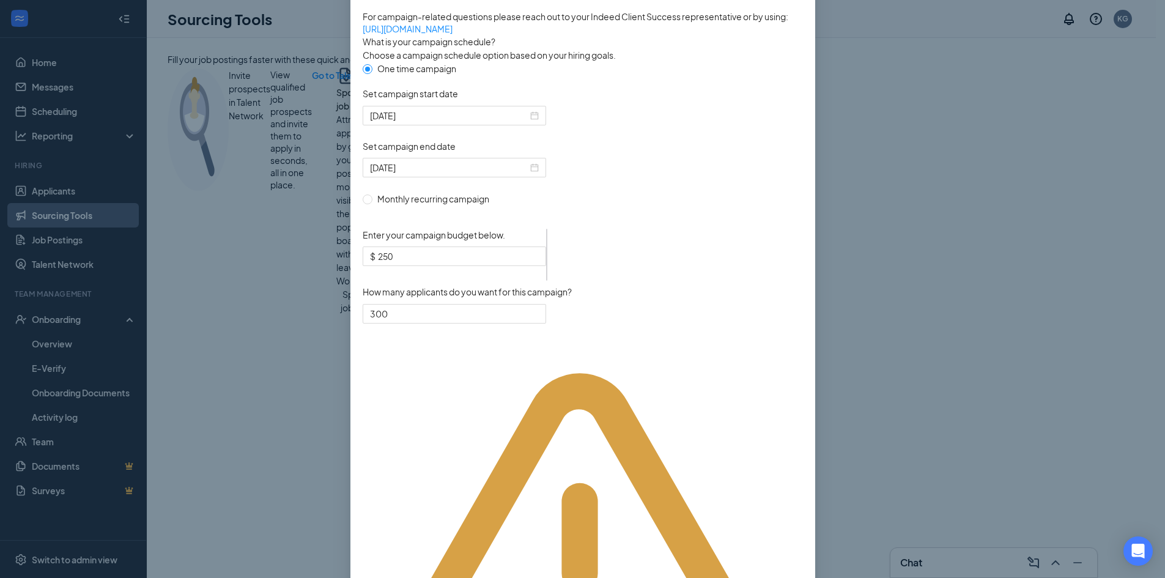
scroll to position [217, 0]
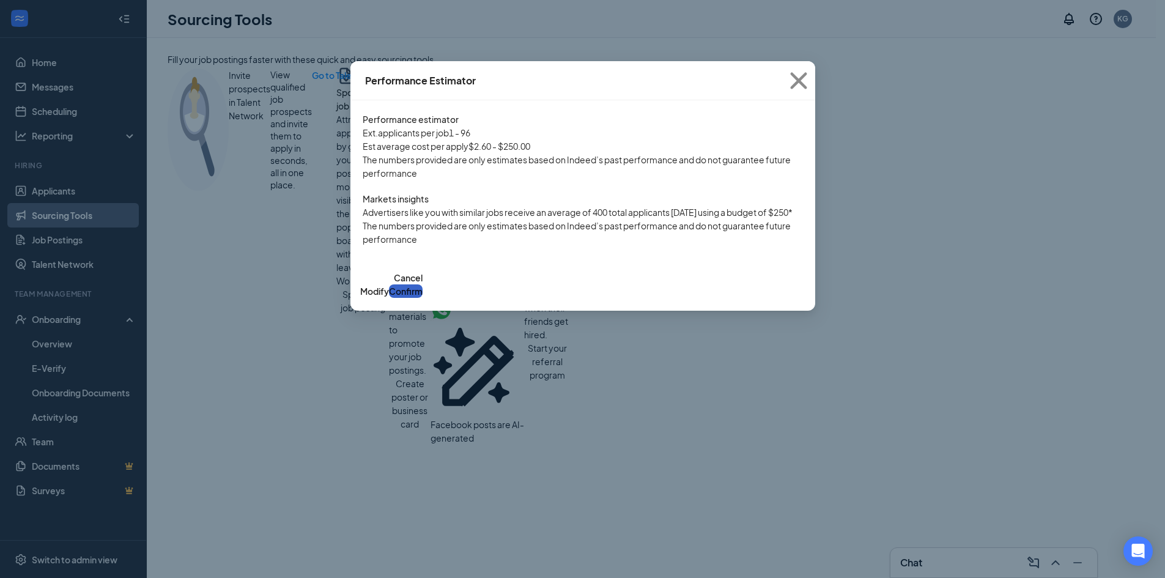
click at [422, 298] on button "Confirm" at bounding box center [406, 290] width 34 height 13
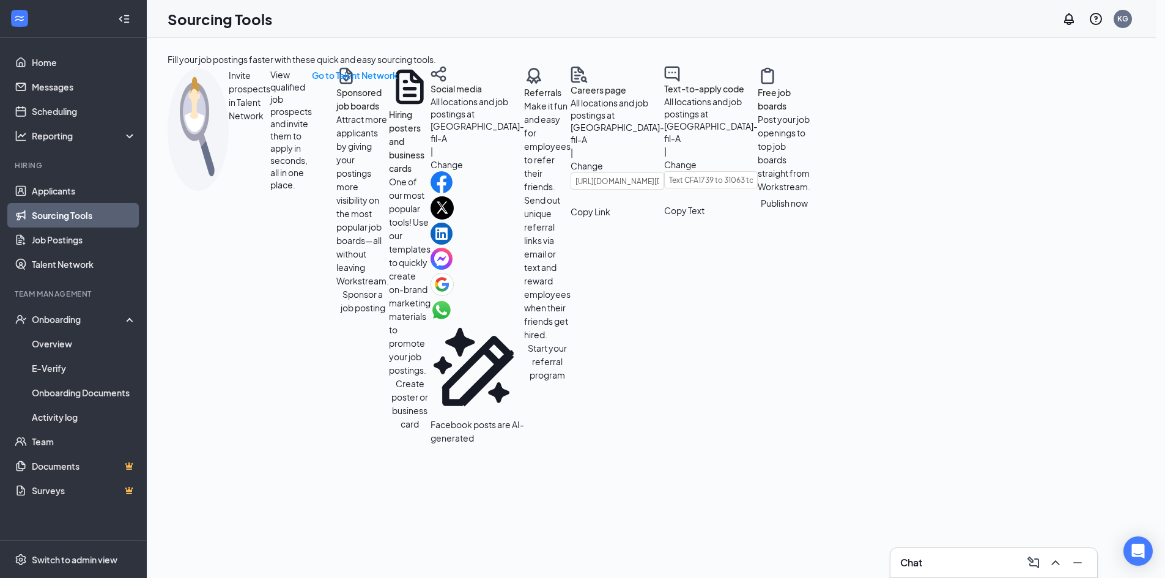
click at [0, 577] on icon "Cross" at bounding box center [0, 588] width 0 height 0
click at [336, 314] on button "Sponsor a job posting" at bounding box center [362, 300] width 53 height 27
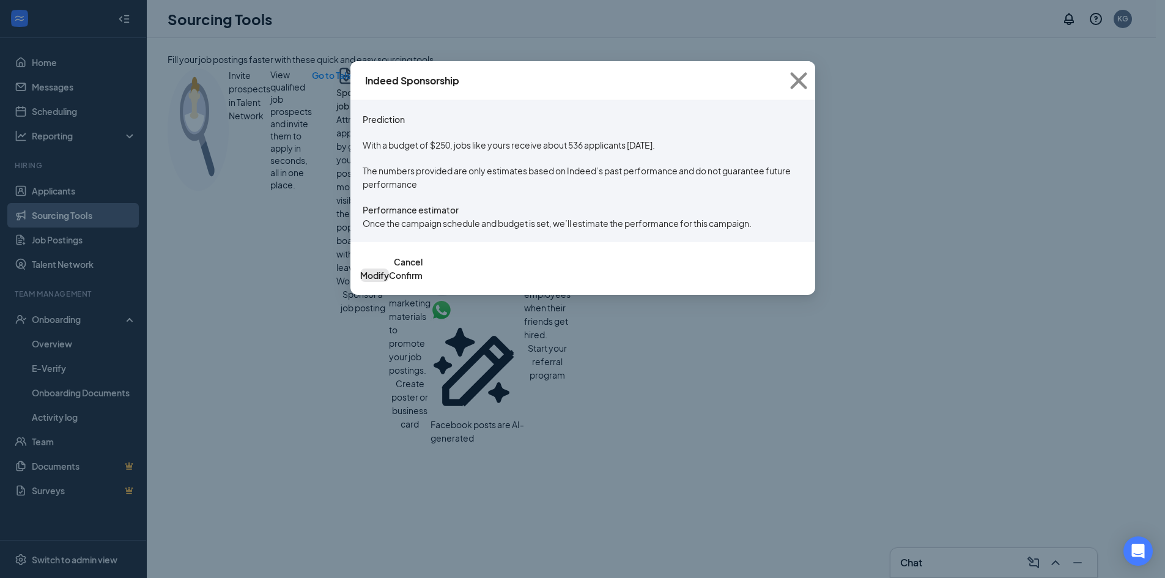
click at [389, 282] on button "Modify" at bounding box center [374, 274] width 29 height 13
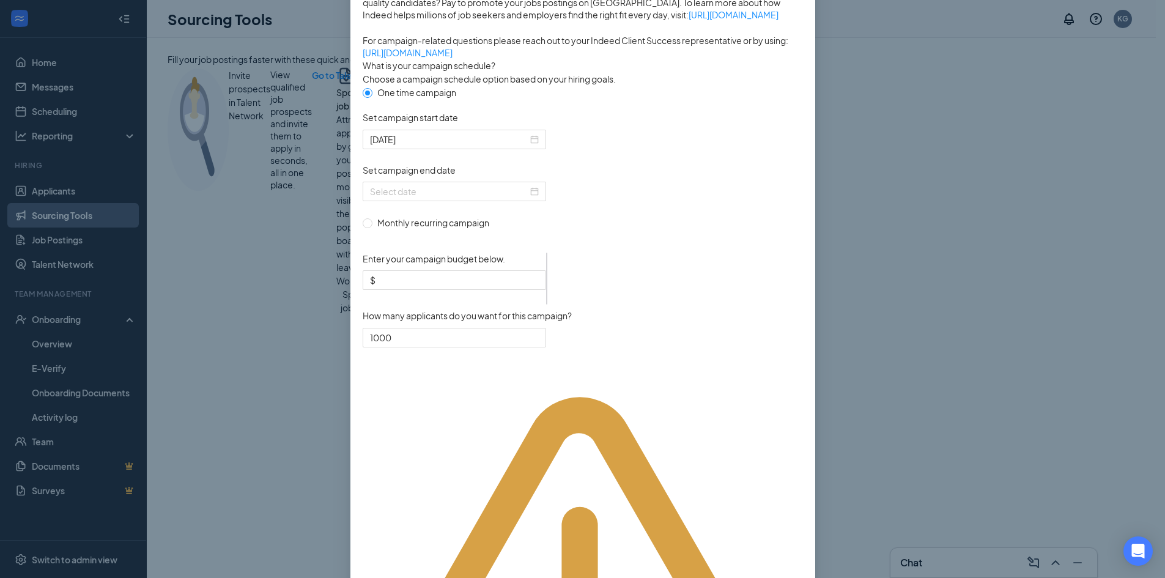
scroll to position [278, 0]
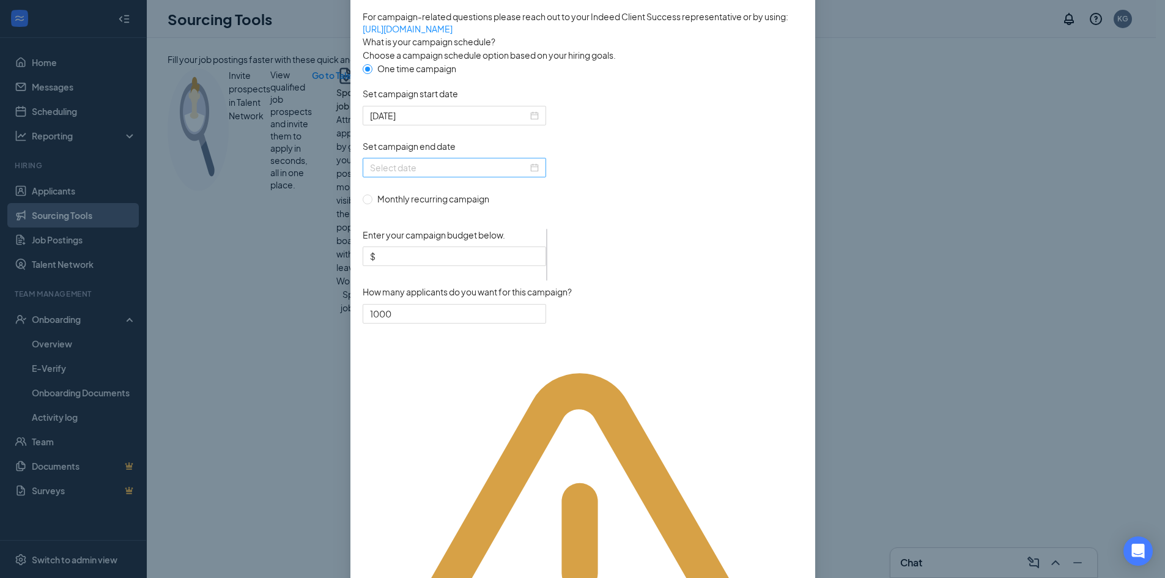
click at [529, 174] on div at bounding box center [454, 167] width 169 height 13
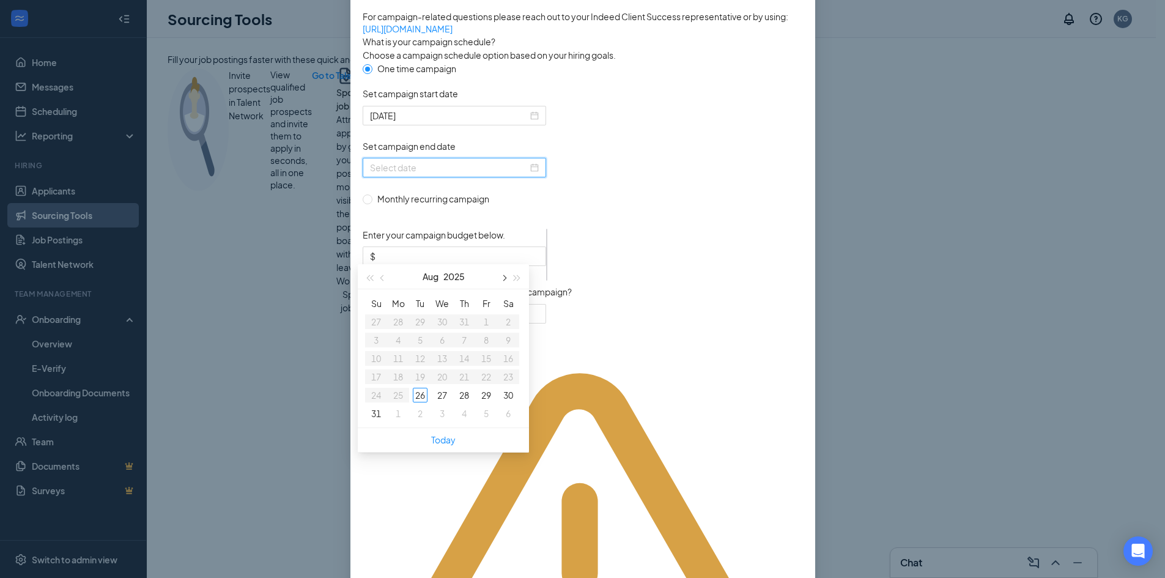
click at [503, 272] on button "button" at bounding box center [502, 276] width 13 height 24
type input "2025-09-26"
click at [488, 380] on div "26" at bounding box center [486, 376] width 15 height 15
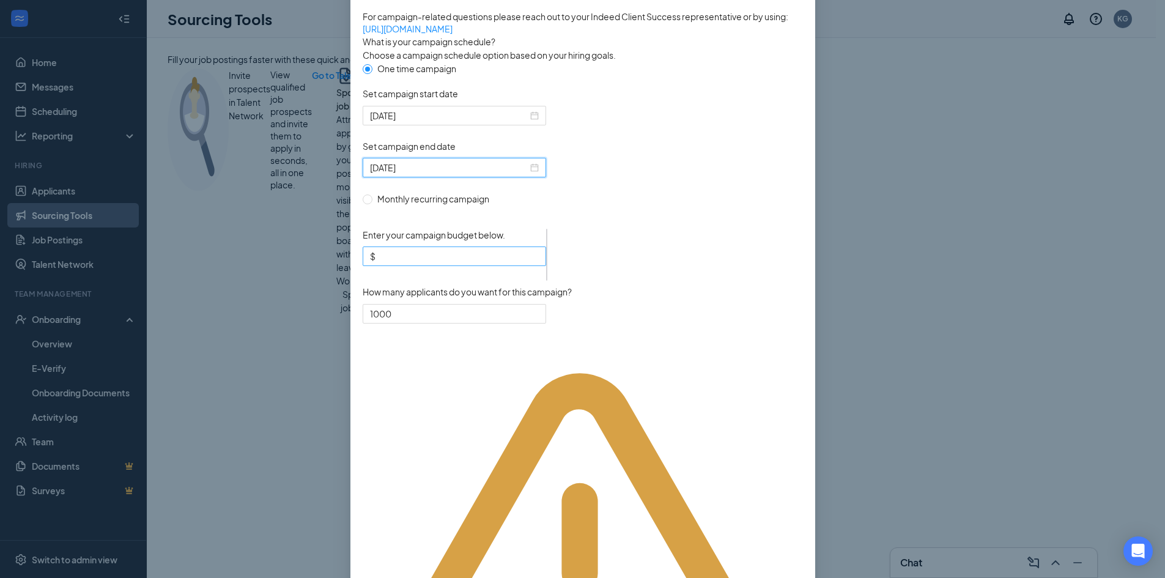
click at [459, 263] on input "Enter your campaign budget below." at bounding box center [458, 255] width 161 height 13
type input "250"
drag, startPoint x: 391, startPoint y: 422, endPoint x: 158, endPoint y: 410, distance: 233.2
click at [172, 411] on div "Publish to Indeed Sponsorship Sponsoring under account: Chick-fil-A | Kayla Gre…" at bounding box center [582, 289] width 1165 height 578
type input "300"
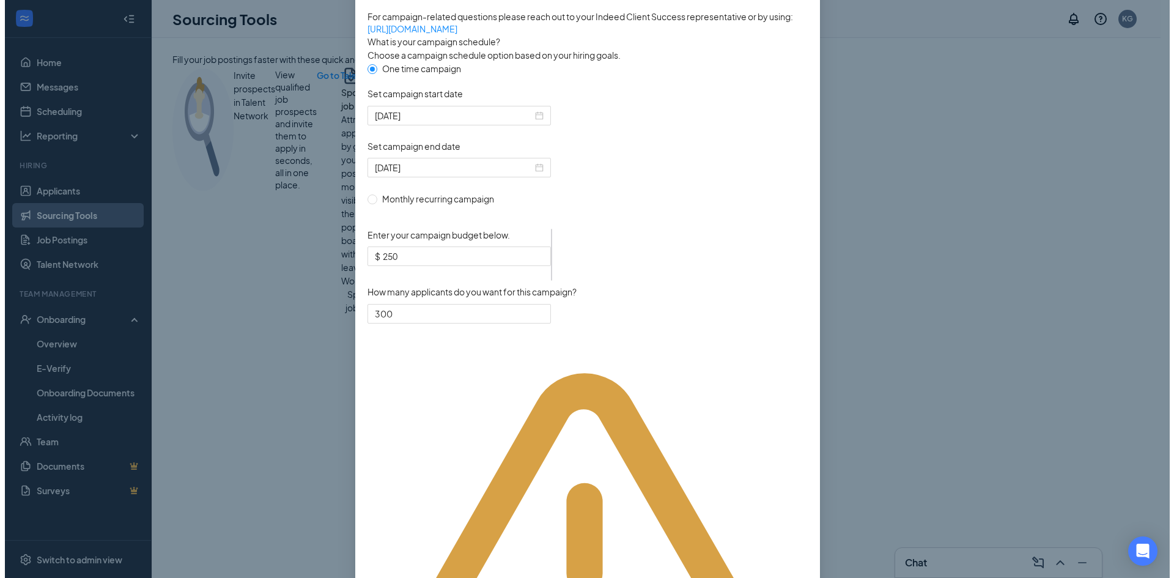
scroll to position [217, 0]
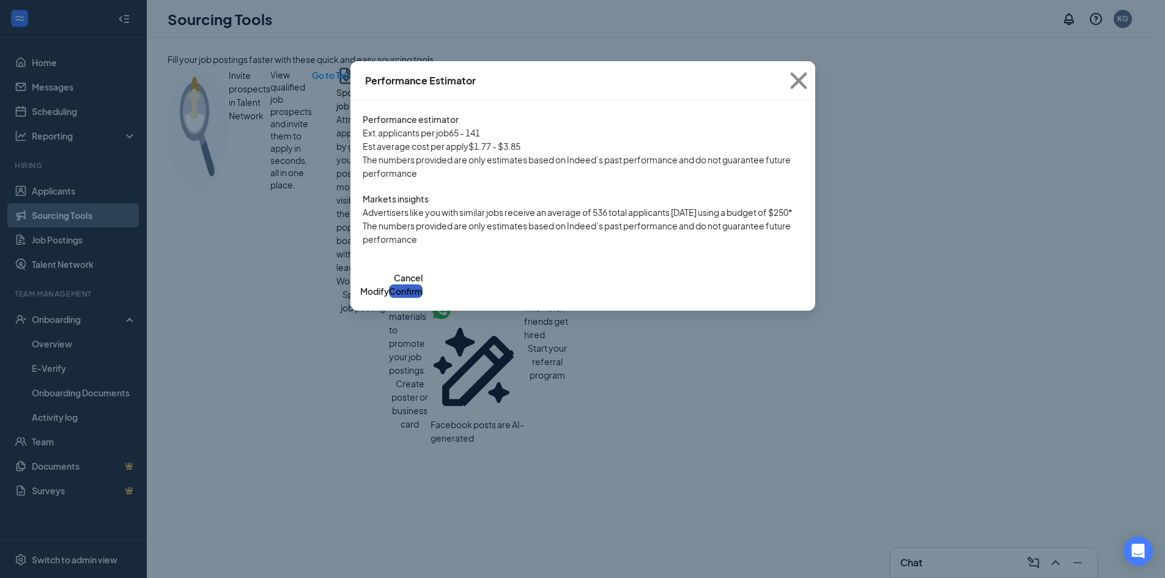
click at [422, 298] on button "Confirm" at bounding box center [406, 290] width 34 height 13
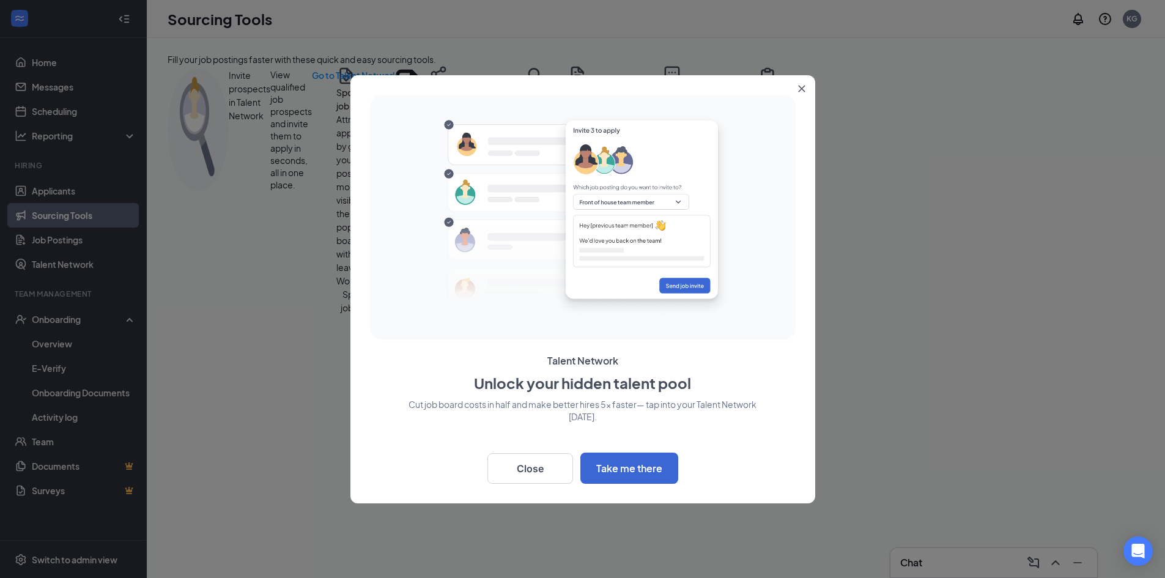
click at [802, 86] on icon "Close" at bounding box center [801, 88] width 7 height 7
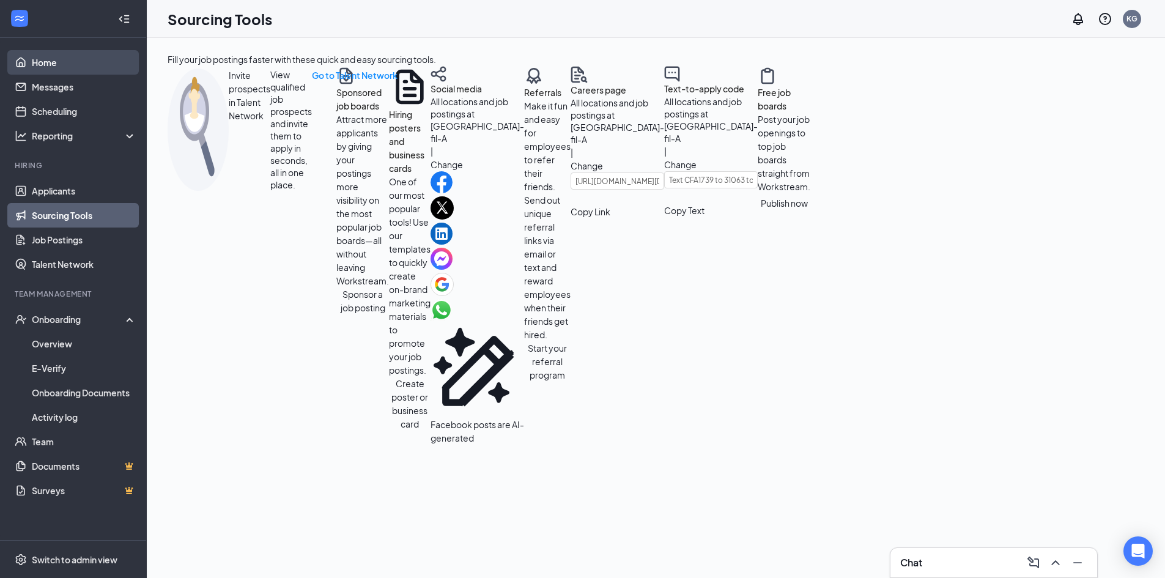
click at [46, 51] on link "Home" at bounding box center [84, 62] width 105 height 24
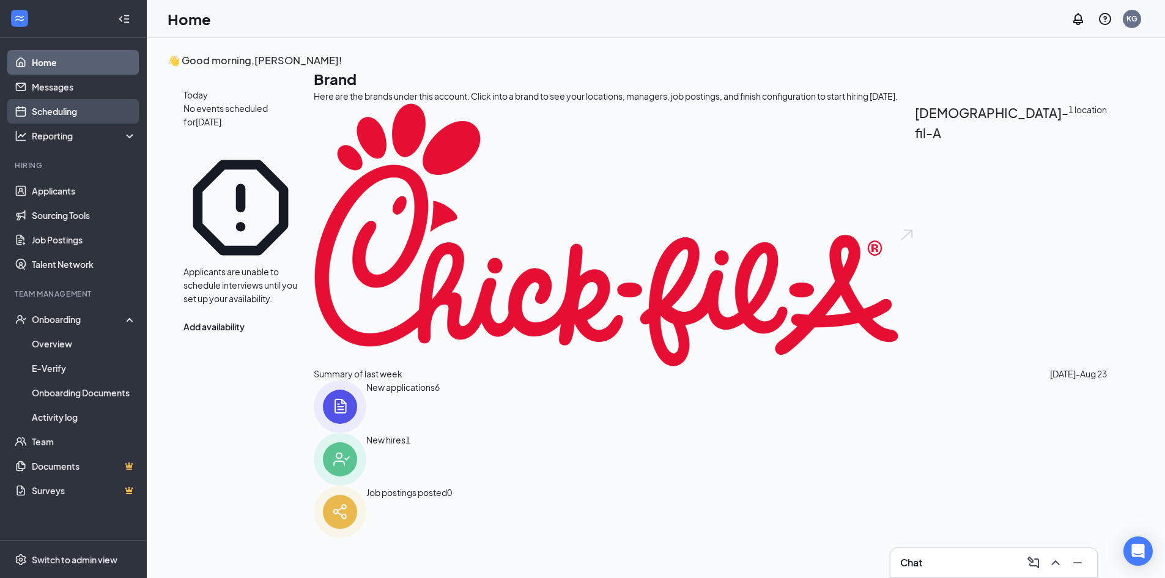
click at [65, 103] on link "Scheduling" at bounding box center [84, 111] width 105 height 24
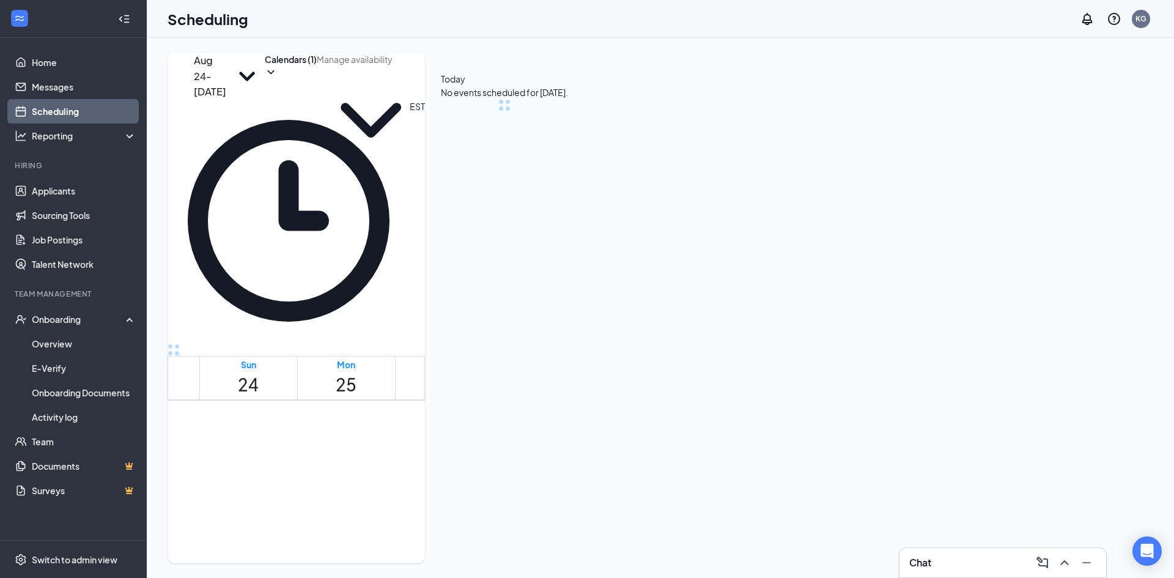
scroll to position [601, 0]
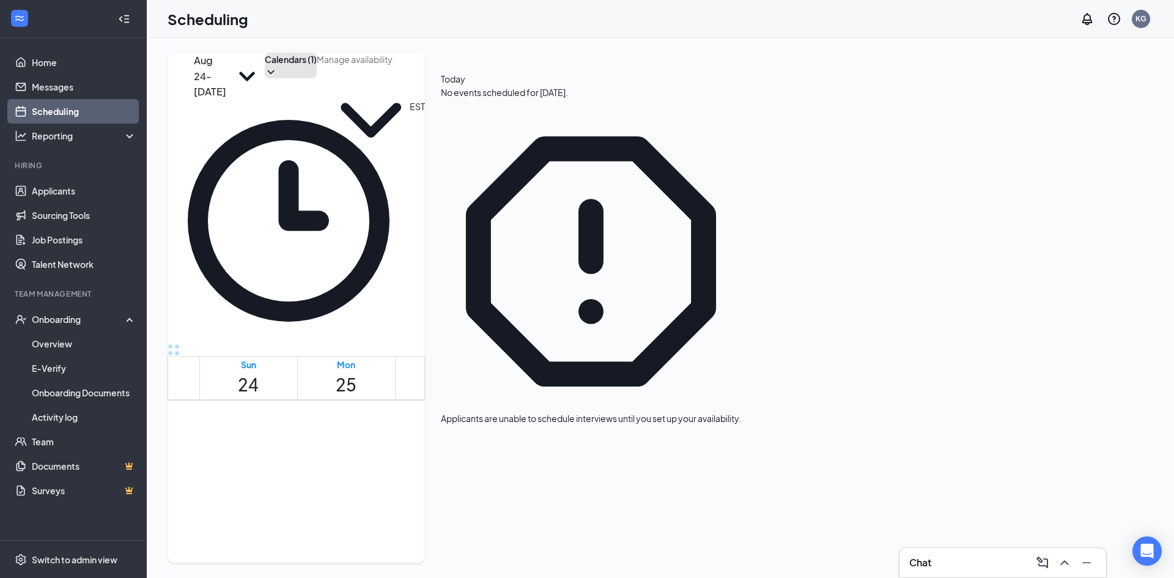
click at [317, 78] on button "Calendars (1)" at bounding box center [291, 66] width 52 height 26
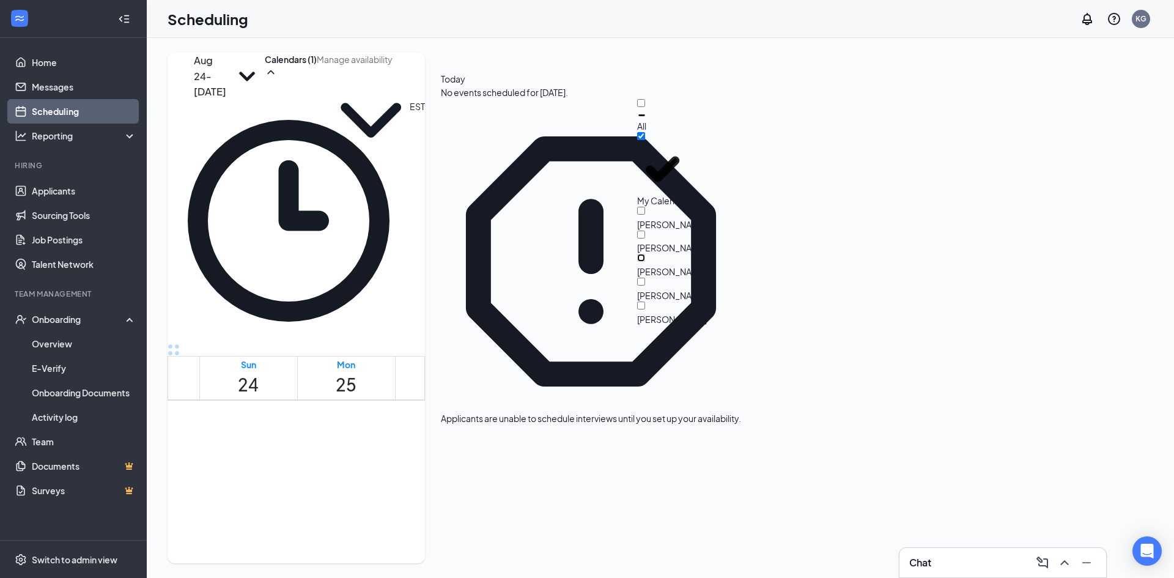
click at [645, 254] on input "Rachel Blagg" at bounding box center [641, 258] width 8 height 8
checkbox input "true"
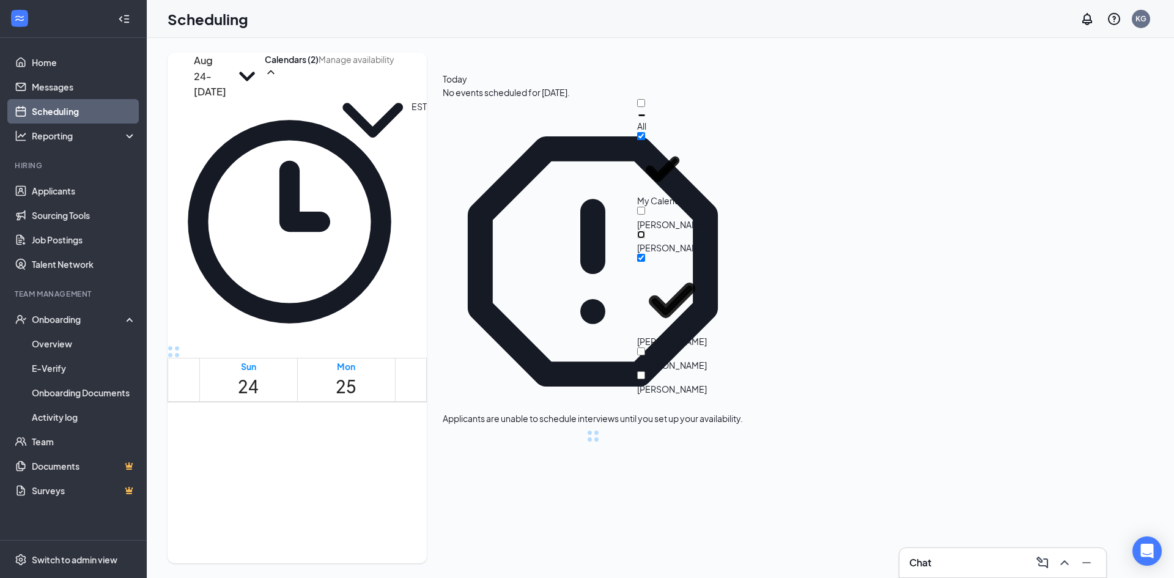
click at [645, 231] on input "Natasha Smith" at bounding box center [641, 235] width 8 height 8
checkbox input "true"
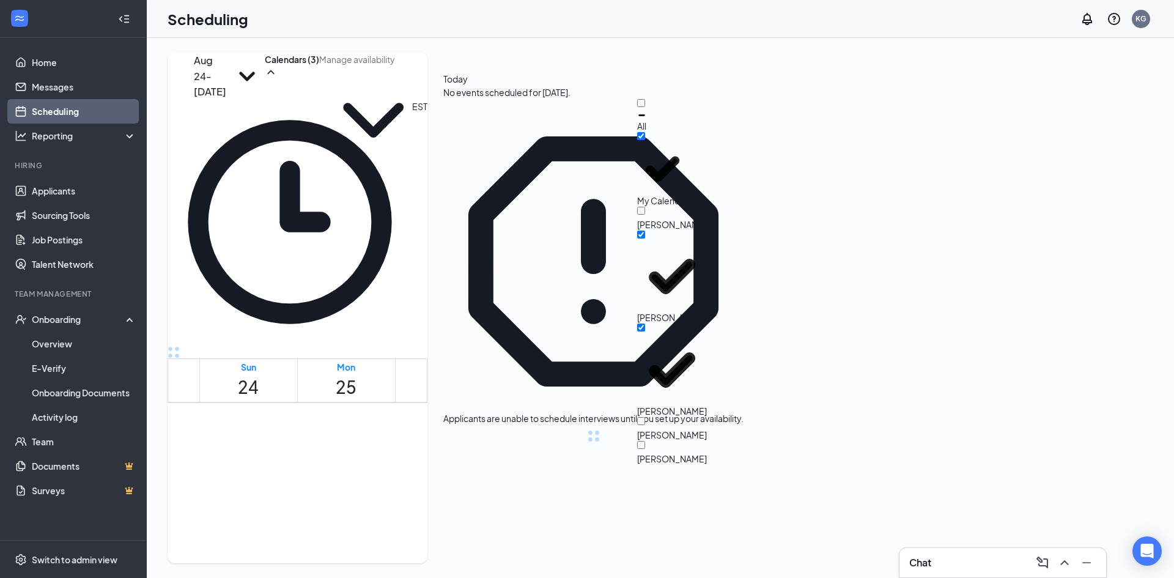
click at [427, 60] on div "Aug 24 - Aug 30 Calendars (3) EST Sun 24 Mon 25 Tue 26 Wed 27 Thu 28 Fri 29 Sat…" at bounding box center [298, 308] width 260 height 511
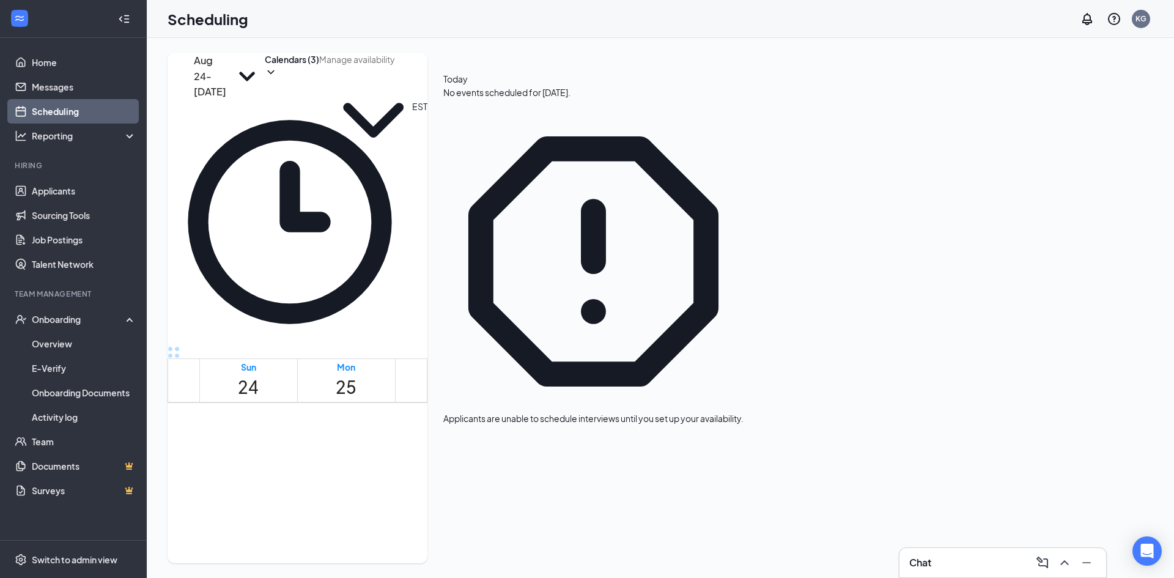
scroll to position [907, 0]
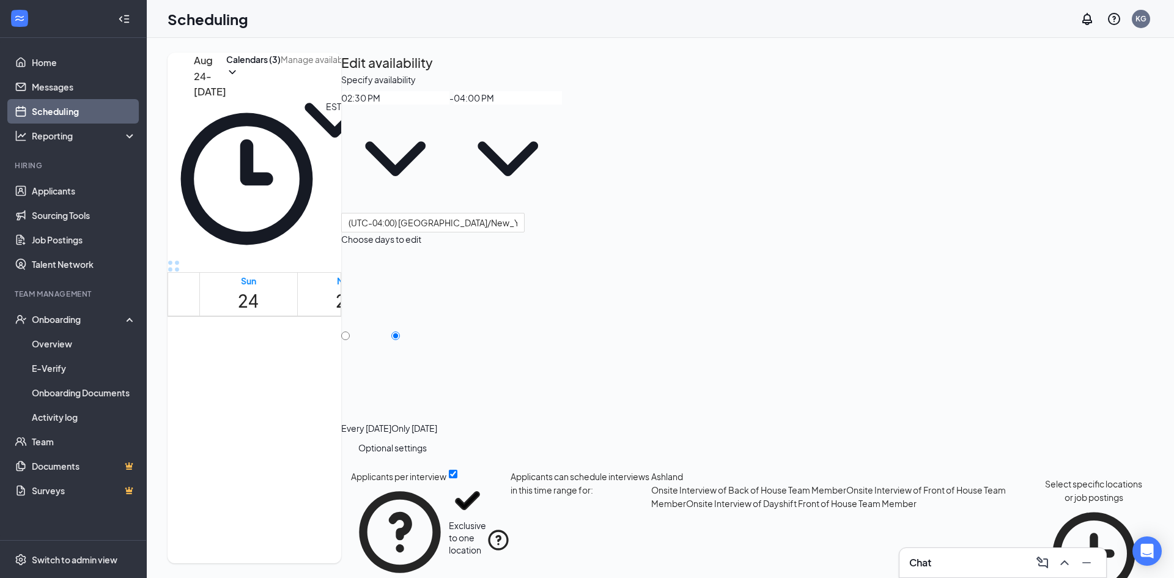
scroll to position [51, 0]
click at [1044, 493] on button "Select specific locations or job postings" at bounding box center [1094, 540] width 100 height 141
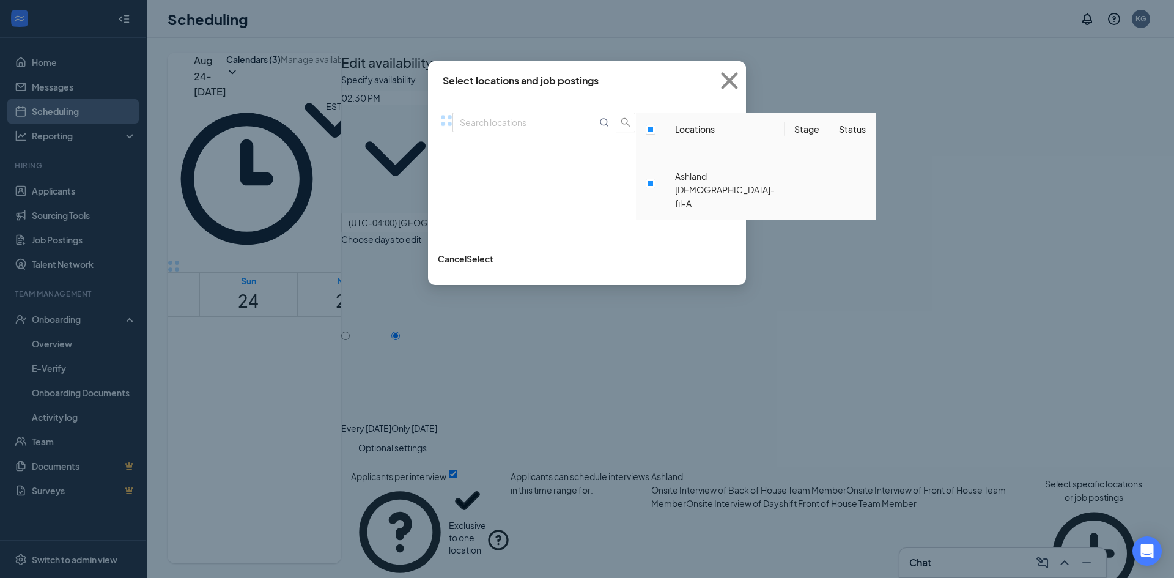
click at [675, 166] on icon "SmallChevronDown" at bounding box center [675, 166] width 0 height 0
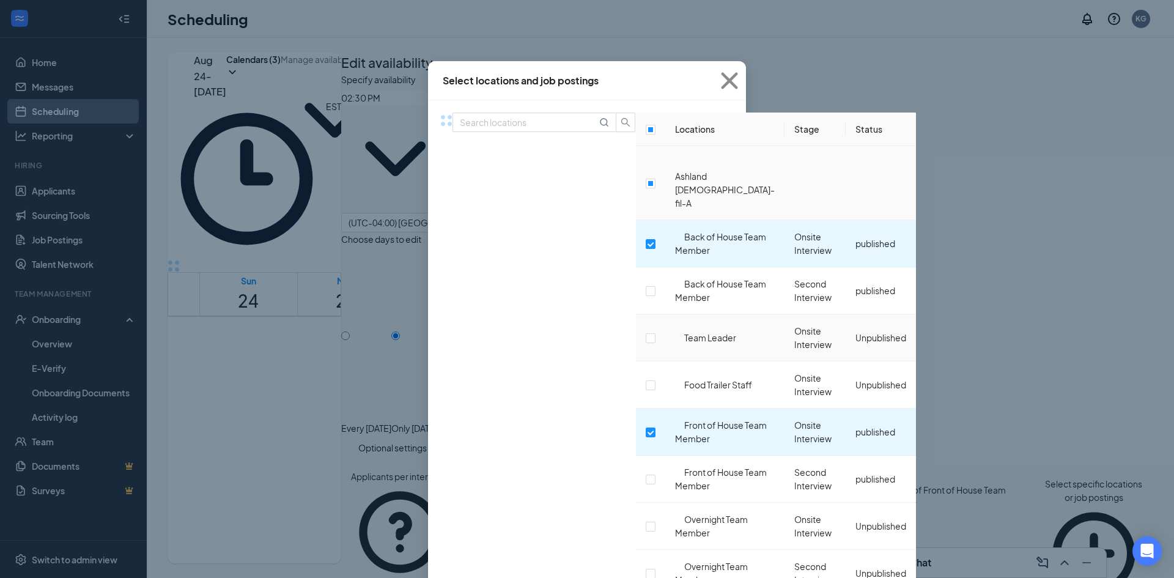
scroll to position [245, 0]
checkbox input "true"
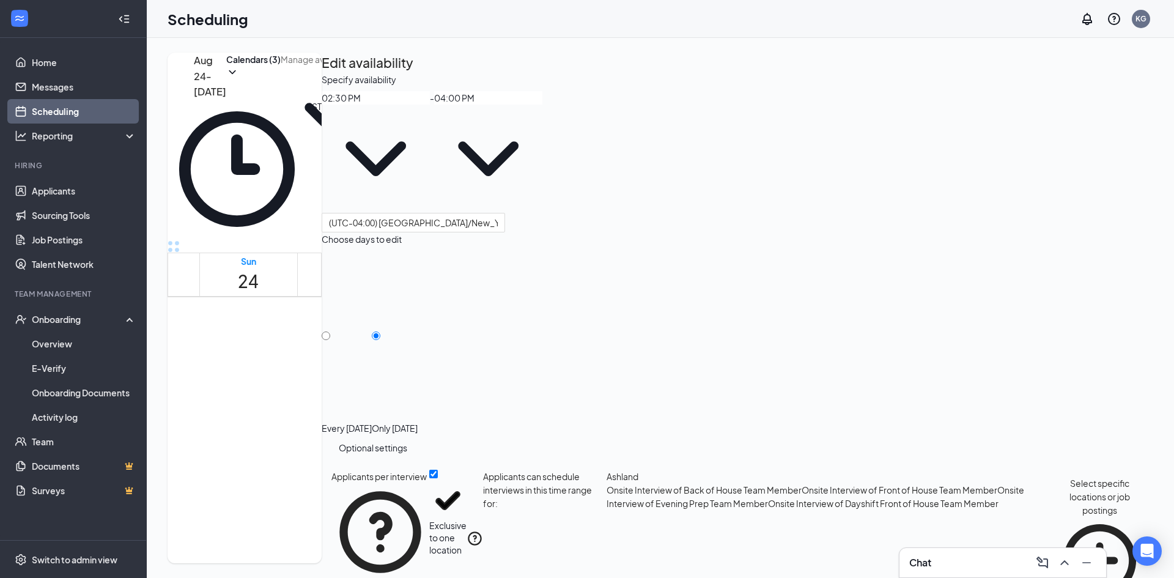
click at [675, 524] on span "3:30-3:45 PM" at bounding box center [685, 541] width 21 height 35
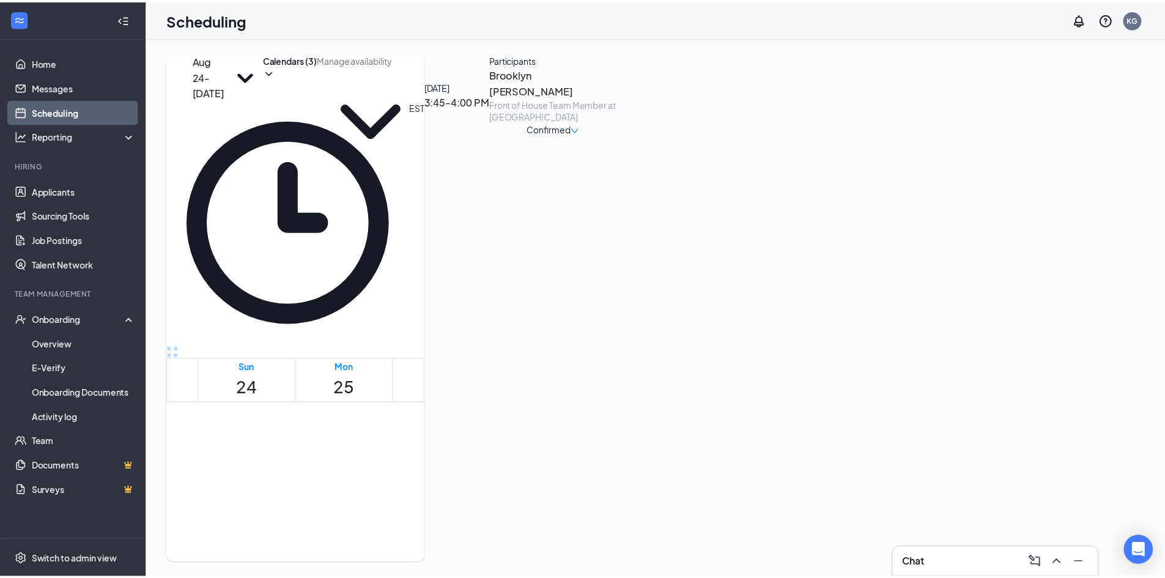
scroll to position [479, 0]
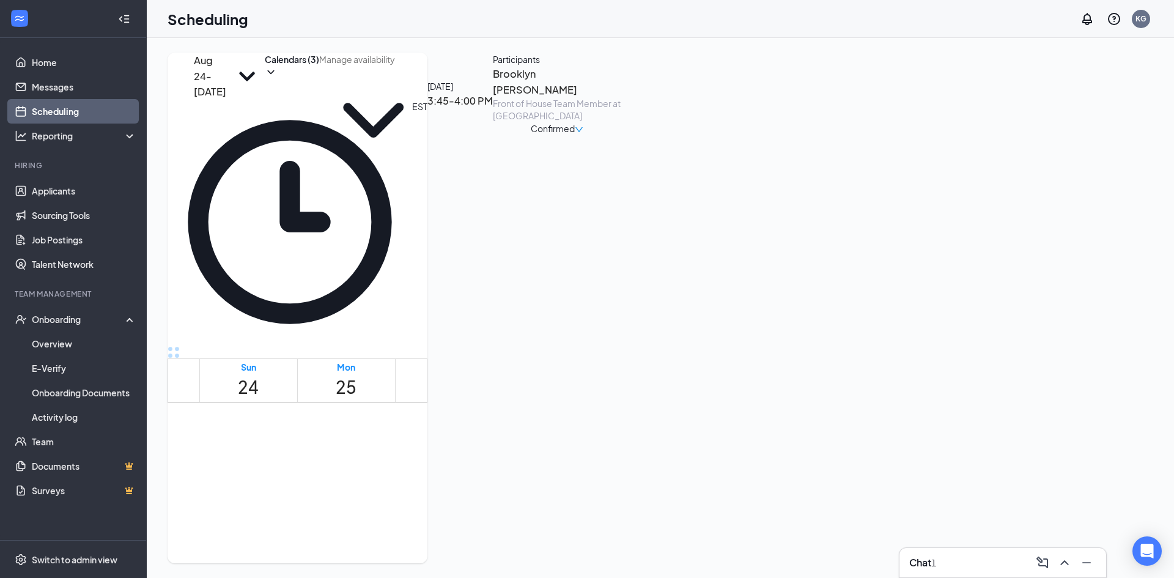
click at [928, 568] on h3 "Chat" at bounding box center [920, 562] width 22 height 13
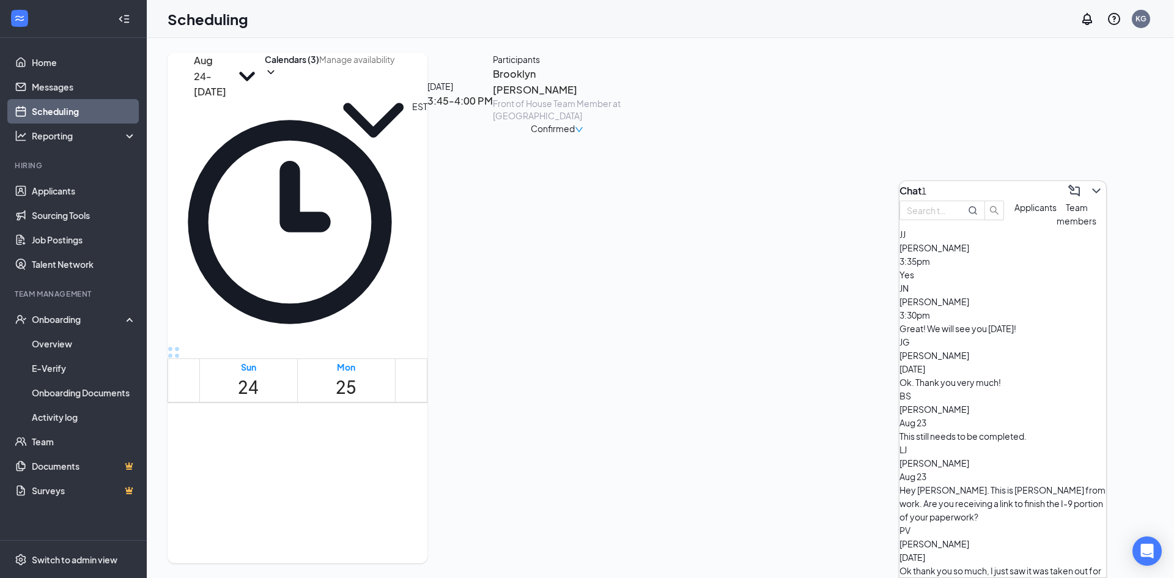
click at [963, 311] on div "JN Jacob Newcomb 3:30pm Great! We will see you tomorrow!" at bounding box center [1002, 308] width 207 height 54
click at [965, 281] on div "Yes" at bounding box center [1002, 274] width 207 height 13
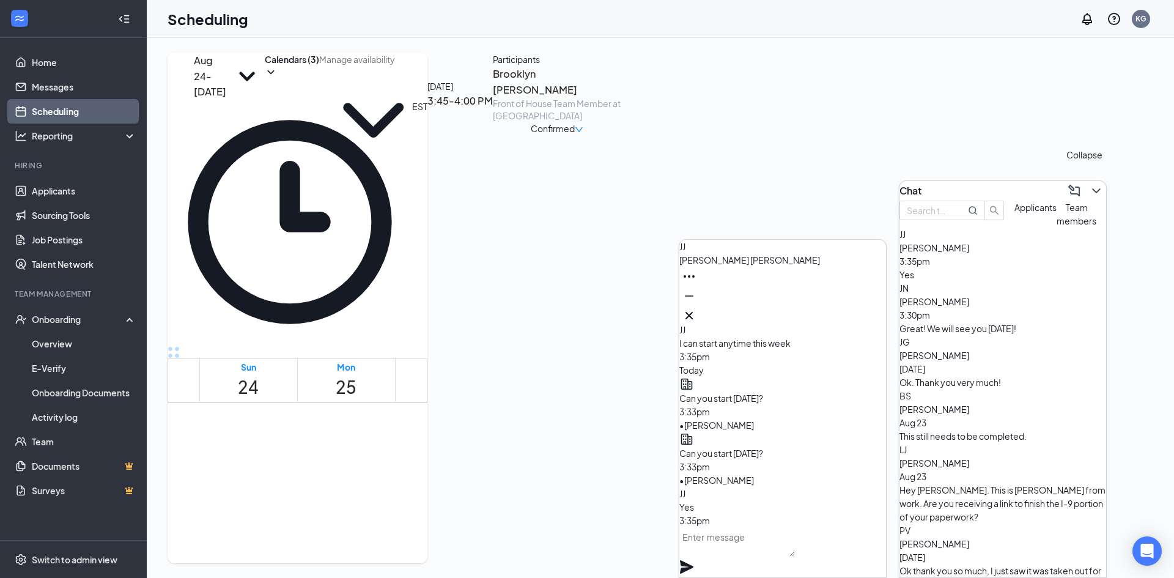
click at [1089, 188] on icon "ChevronDown" at bounding box center [1096, 190] width 15 height 15
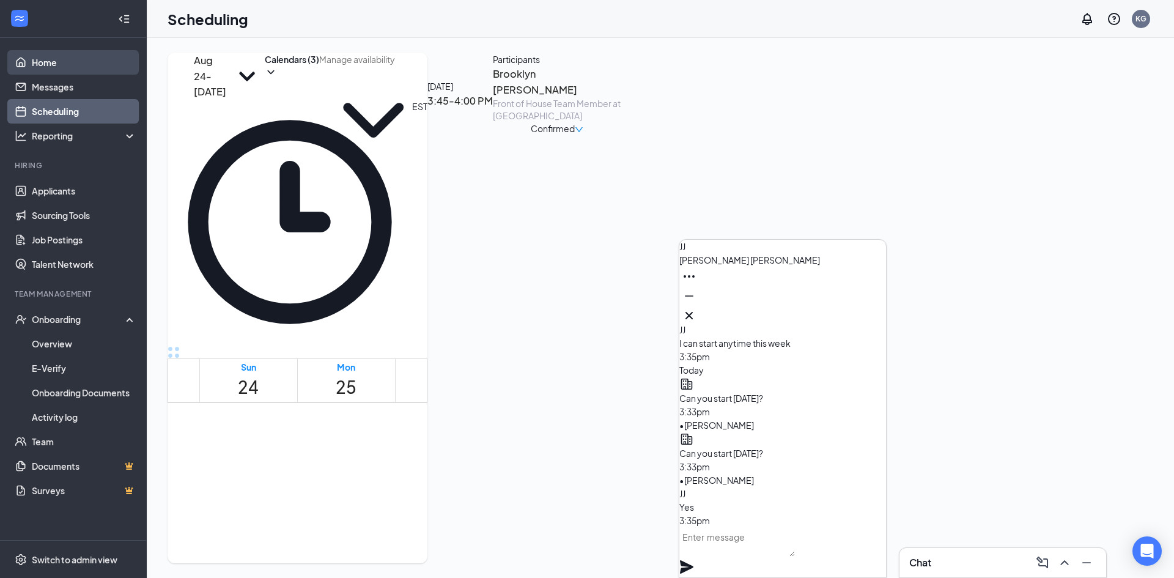
click at [113, 73] on link "Home" at bounding box center [84, 62] width 105 height 24
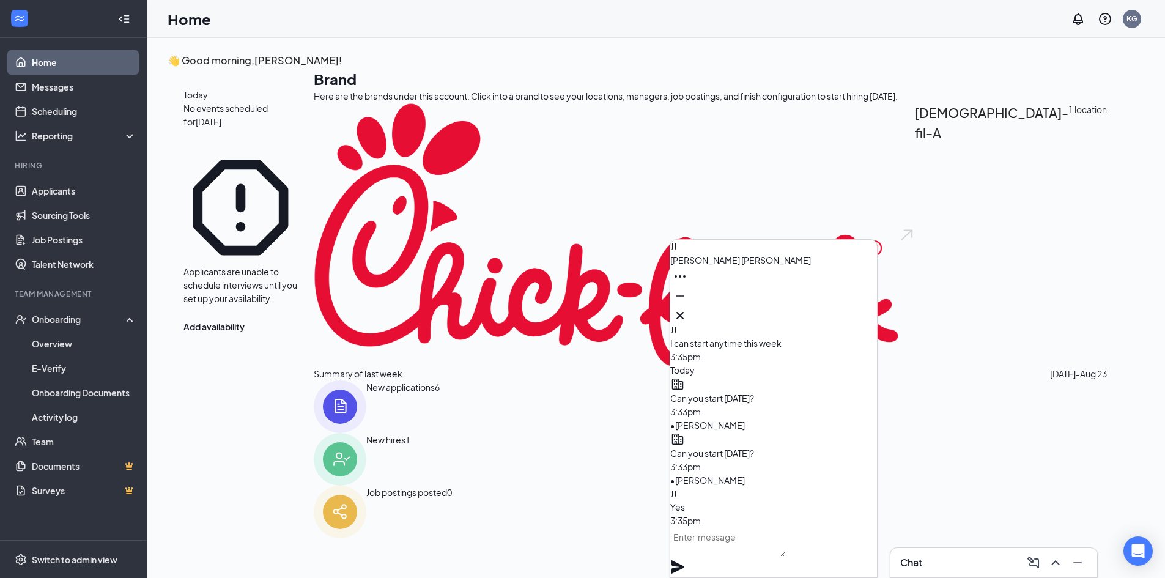
click at [687, 308] on icon "Cross" at bounding box center [680, 315] width 15 height 15
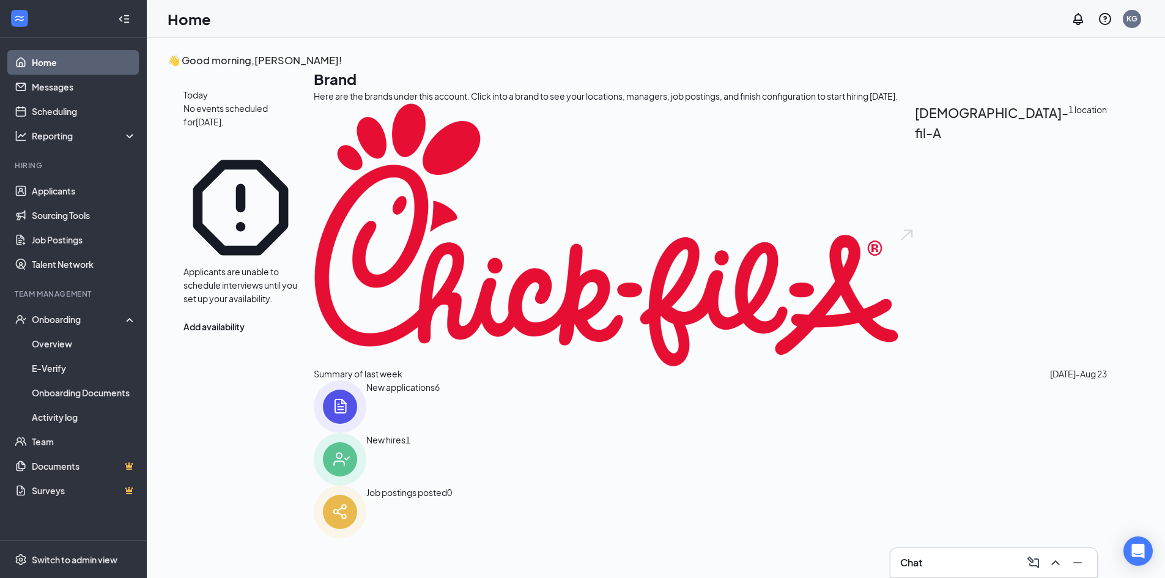
drag, startPoint x: 437, startPoint y: 399, endPoint x: 442, endPoint y: 404, distance: 6.9
click at [438, 400] on div "Summary of last week Aug 17 - Aug 23 New applications 6 New hires 1 Job posting…" at bounding box center [710, 452] width 793 height 171
click at [366, 425] on img at bounding box center [340, 406] width 53 height 53
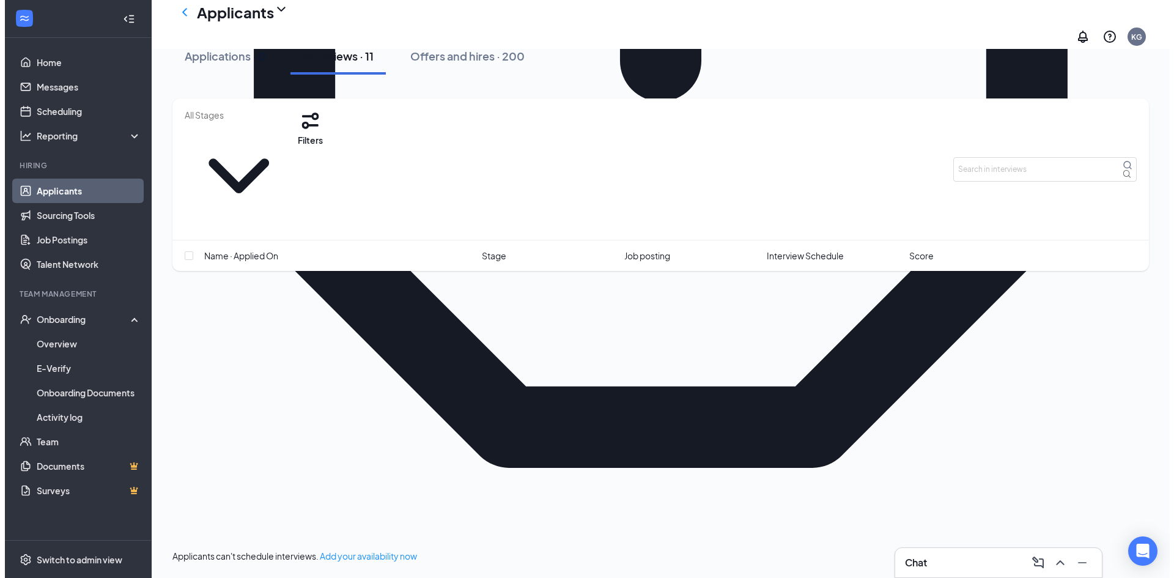
scroll to position [754, 0]
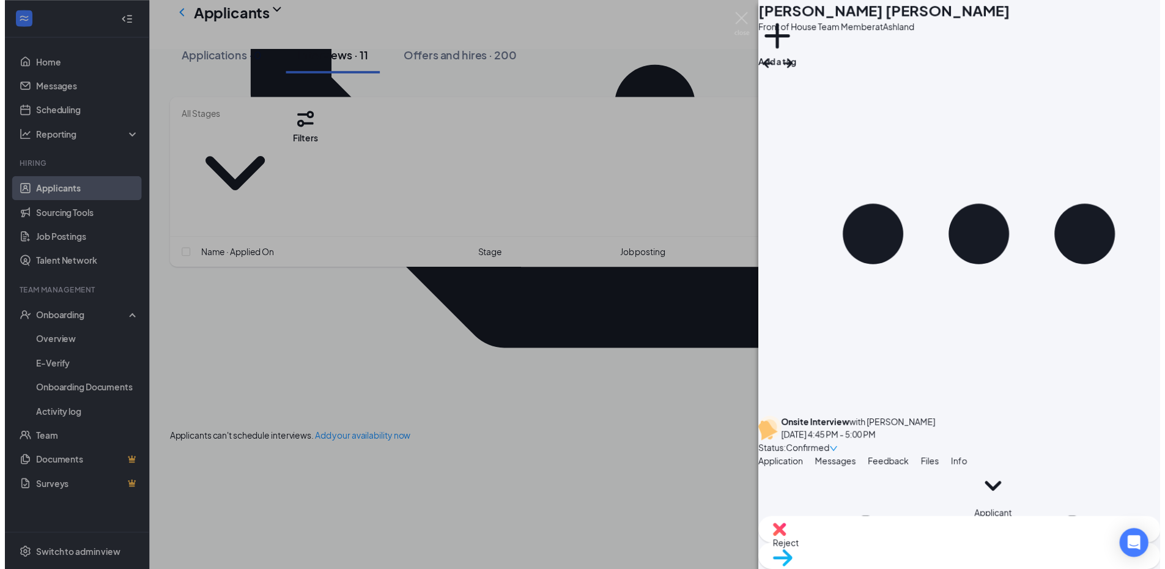
scroll to position [418, 0]
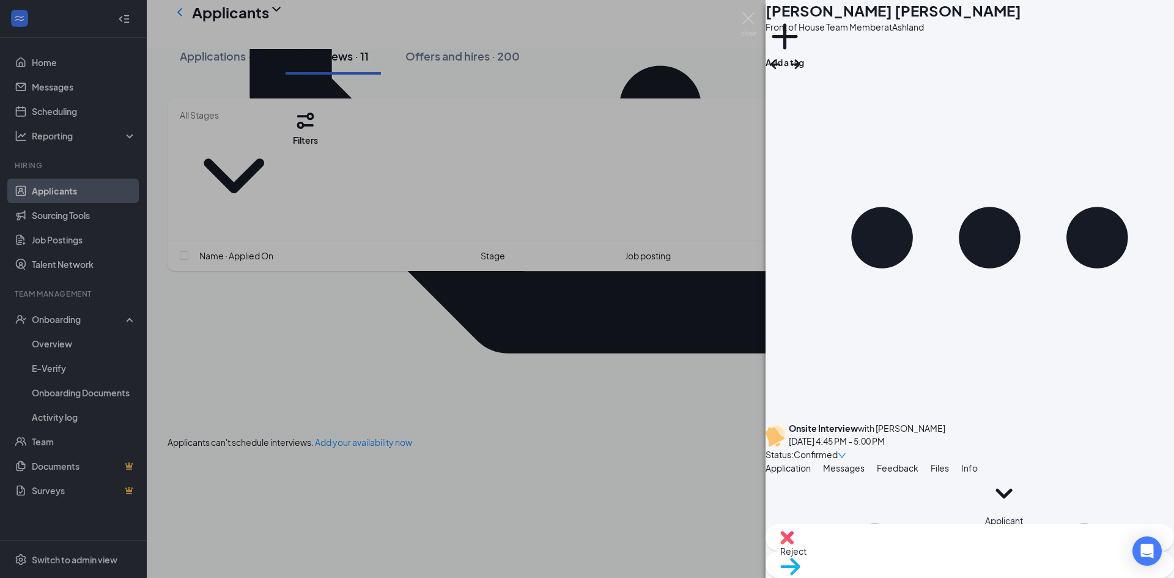
click at [753, 26] on img at bounding box center [748, 24] width 15 height 24
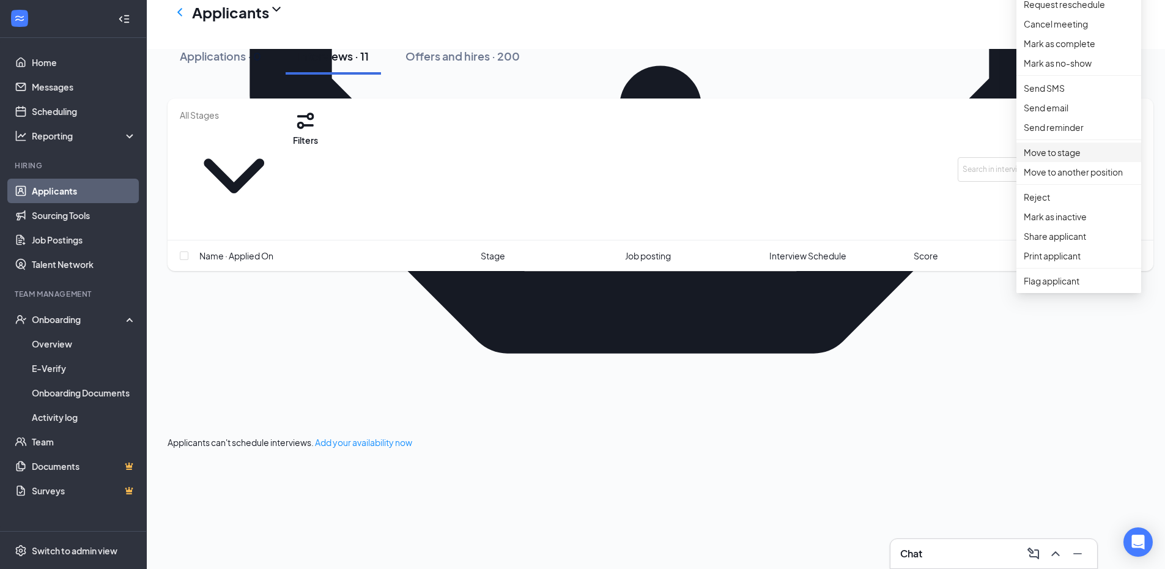
click at [1050, 159] on p "Move to stage" at bounding box center [1079, 152] width 110 height 13
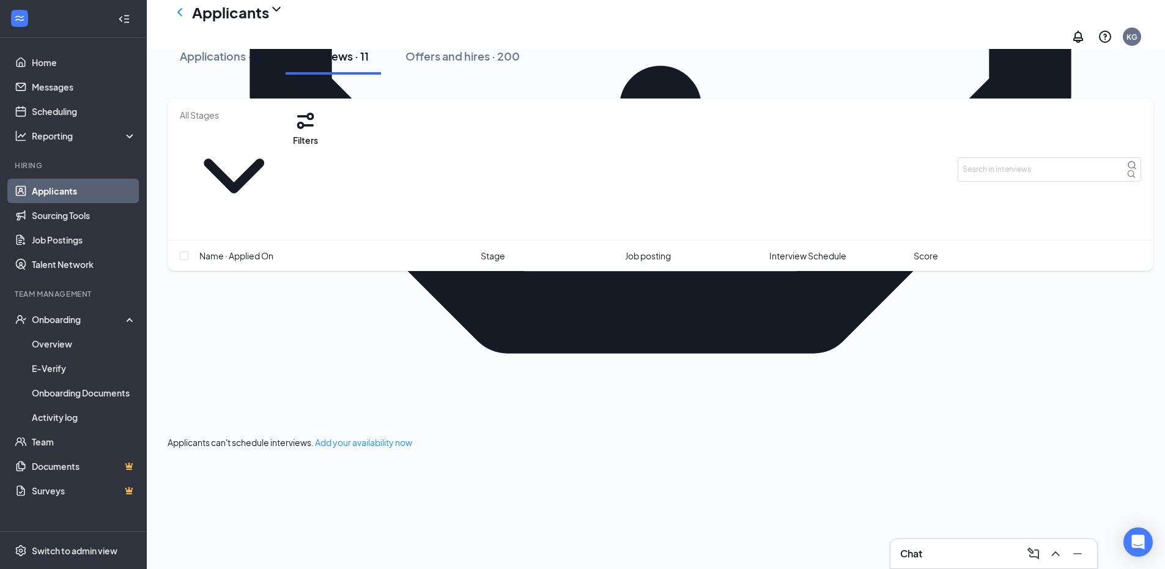
type input "Aug 27, 2025"
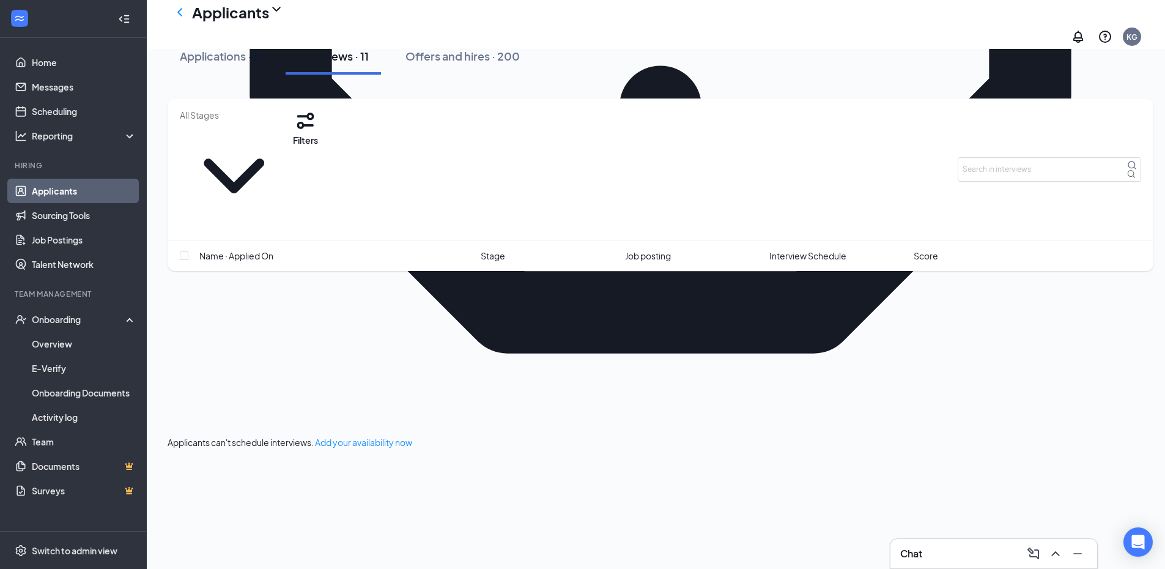
scroll to position [1729, 0]
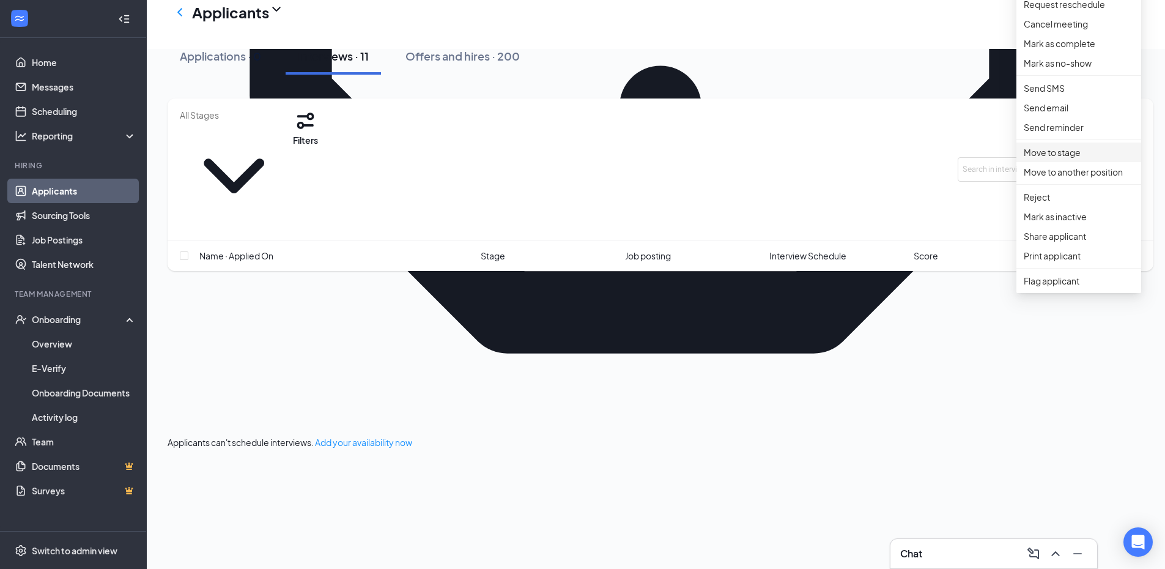
click at [1060, 159] on p "Move to stage" at bounding box center [1079, 152] width 110 height 13
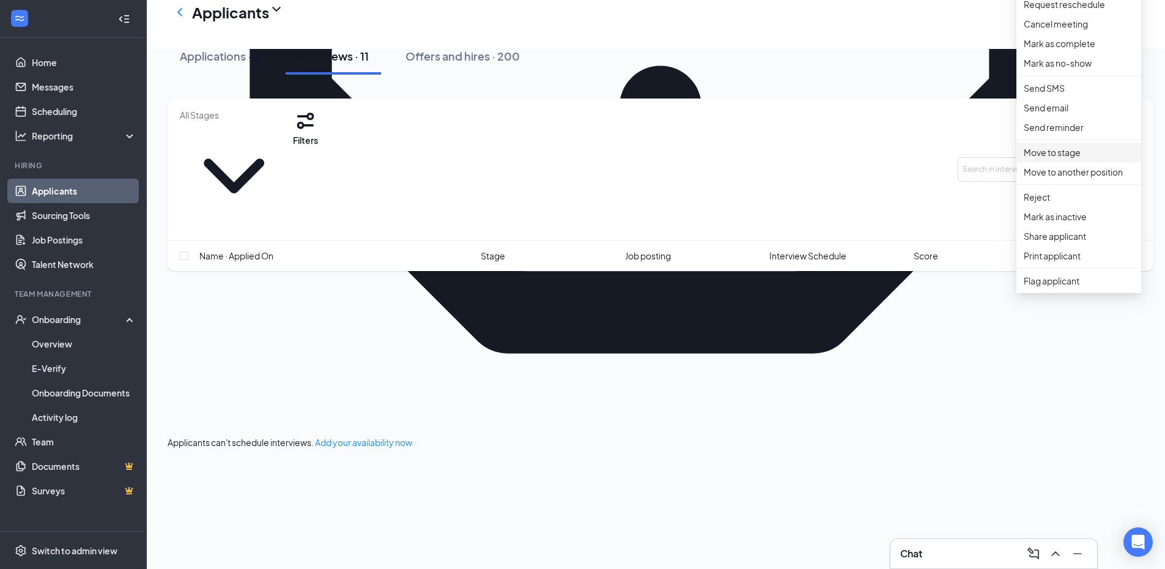
click at [1069, 159] on p "Move to stage" at bounding box center [1079, 152] width 110 height 13
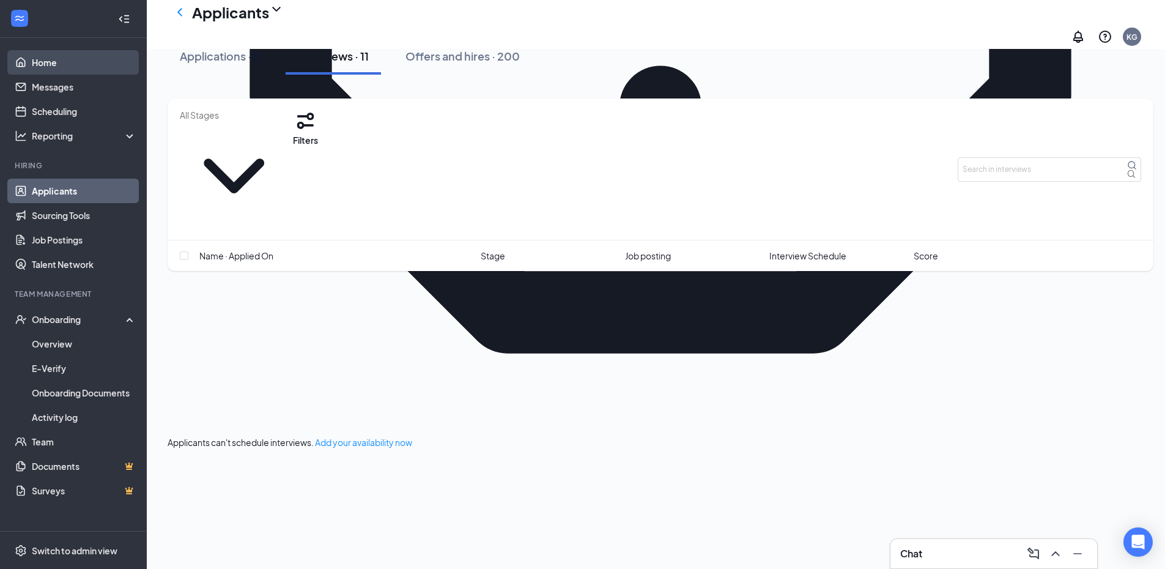
click at [48, 51] on link "Home" at bounding box center [84, 62] width 105 height 24
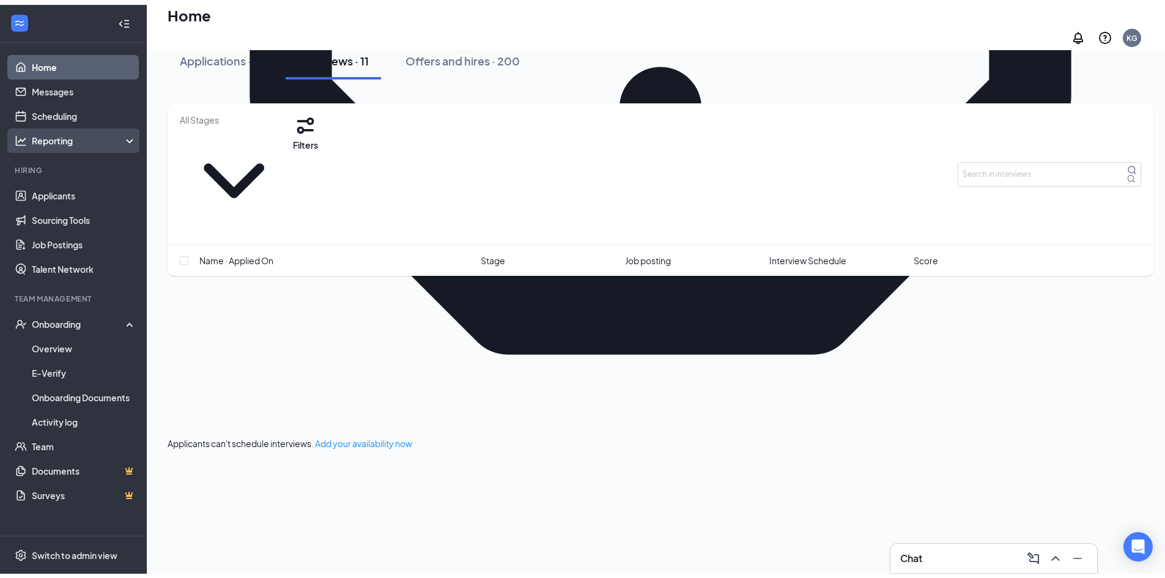
scroll to position [26, 0]
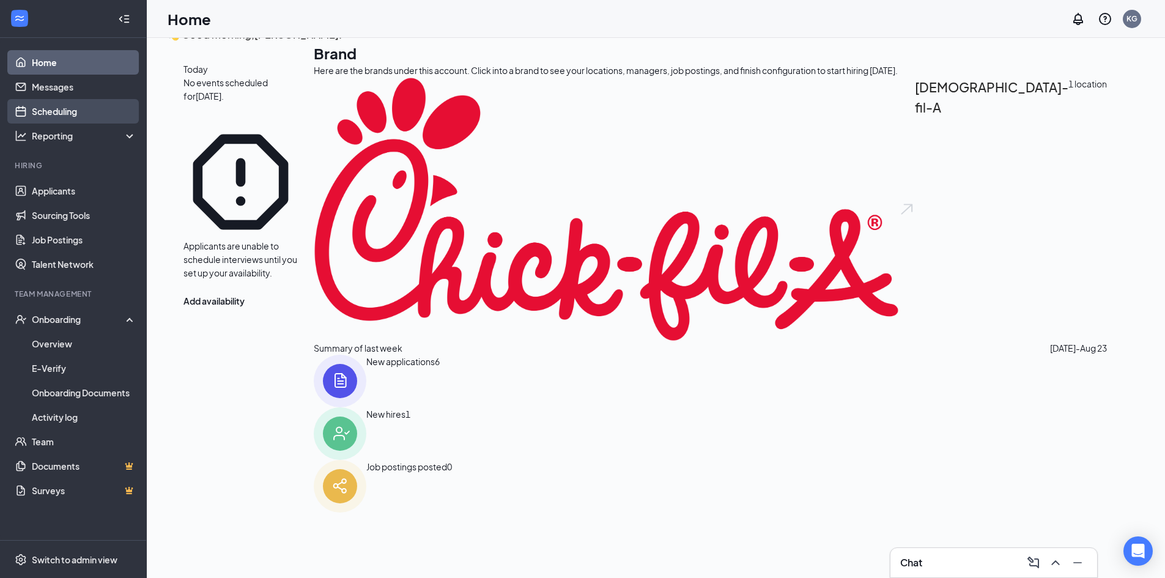
click at [75, 117] on link "Scheduling" at bounding box center [84, 111] width 105 height 24
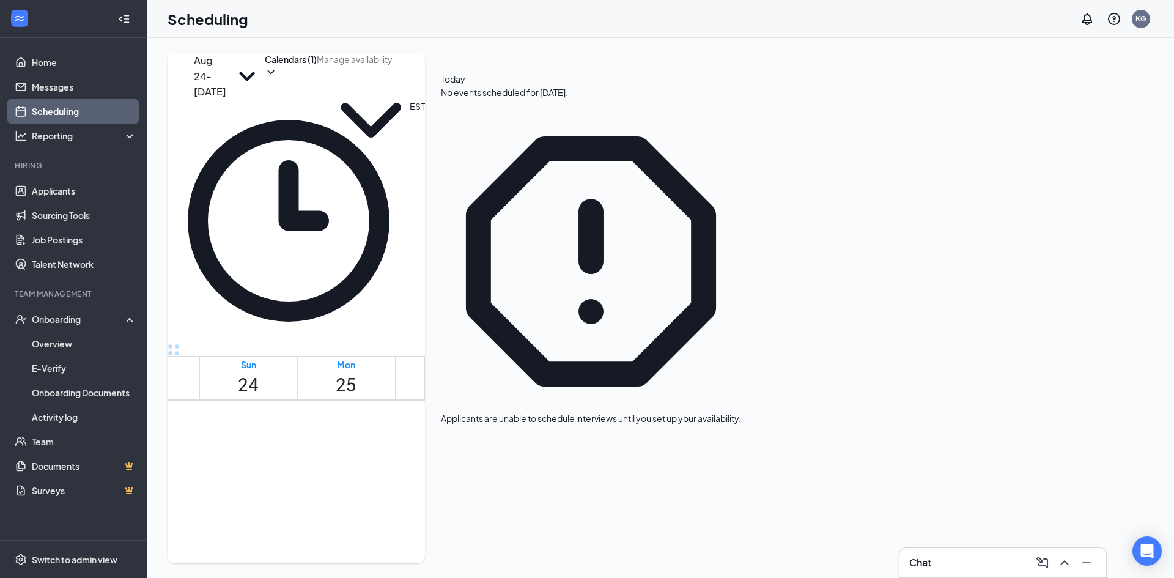
scroll to position [1090, 0]
click at [544, 561] on span "4:00-4:15 PM" at bounding box center [520, 567] width 48 height 13
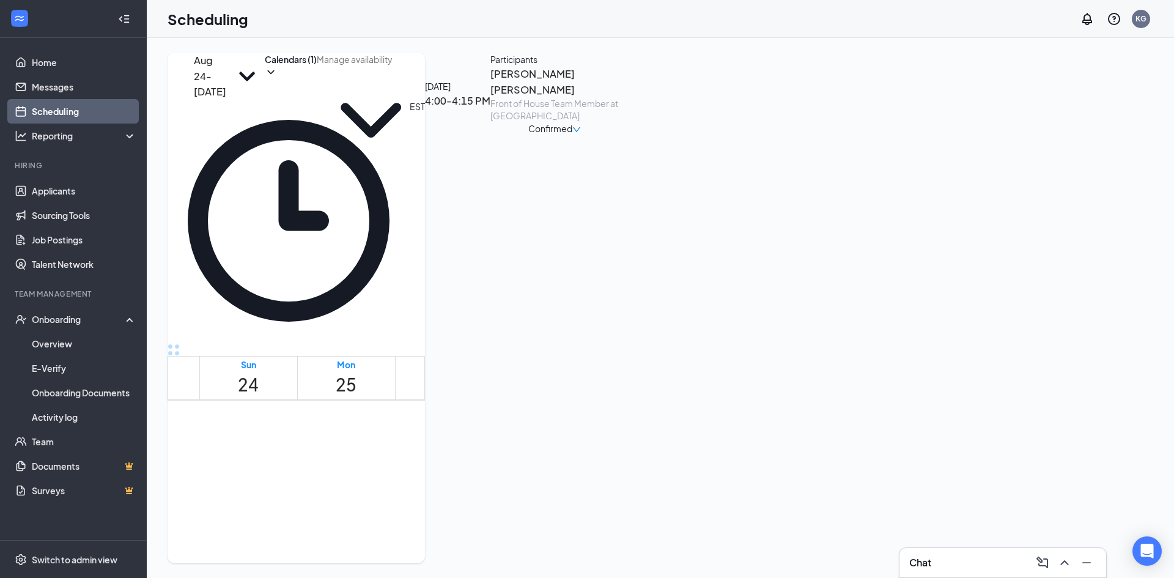
click at [572, 135] on span "Confirmed" at bounding box center [550, 128] width 44 height 13
click at [1049, 265] on span "Cancel" at bounding box center [1059, 271] width 84 height 13
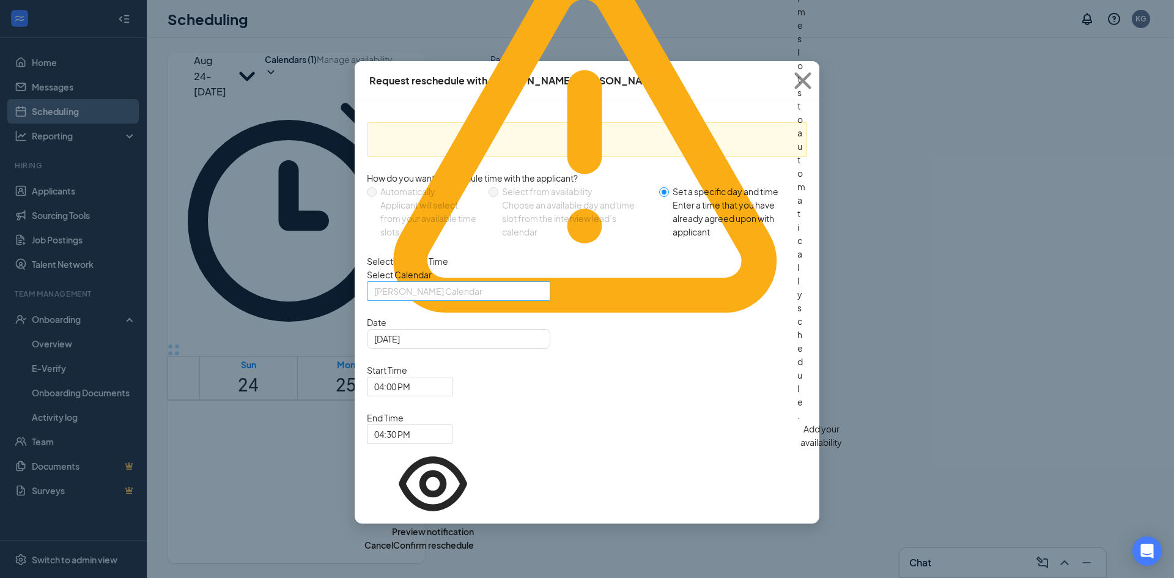
click at [496, 314] on span "Kayla Gregory's Calendar" at bounding box center [453, 370] width 158 height 176
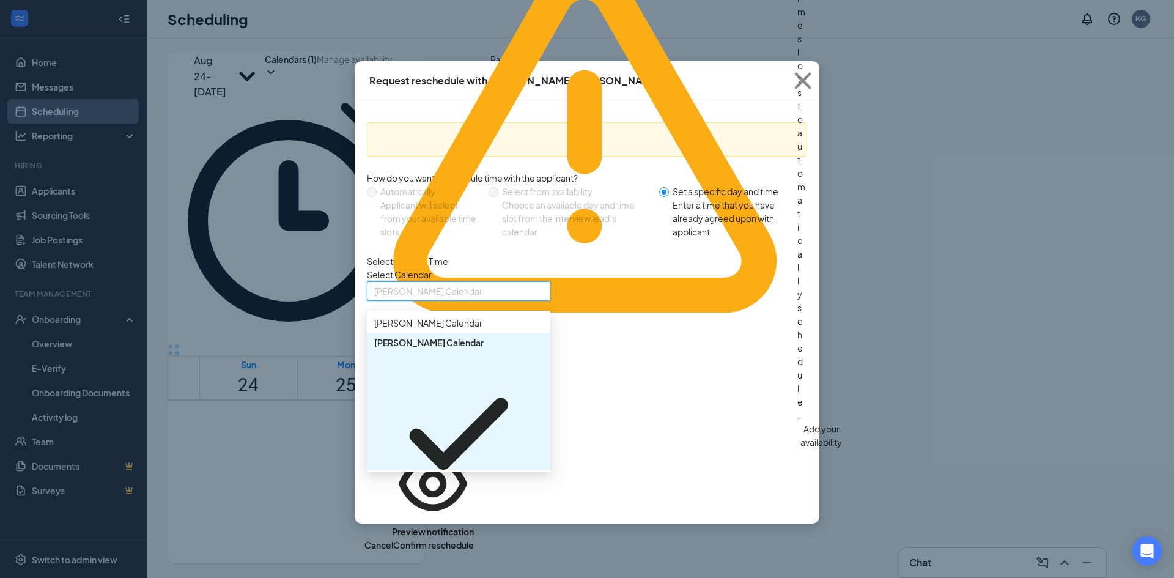
click at [443, 577] on span "Tim Porter's Calendar" at bounding box center [428, 589] width 108 height 13
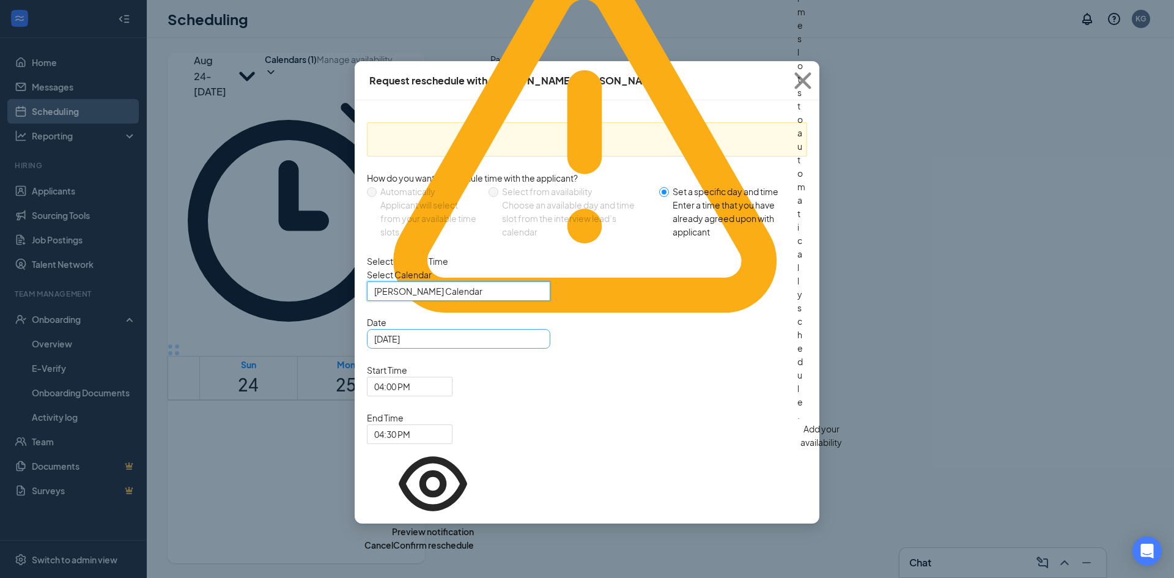
click at [534, 345] on div "Aug 26, 2025" at bounding box center [458, 338] width 169 height 13
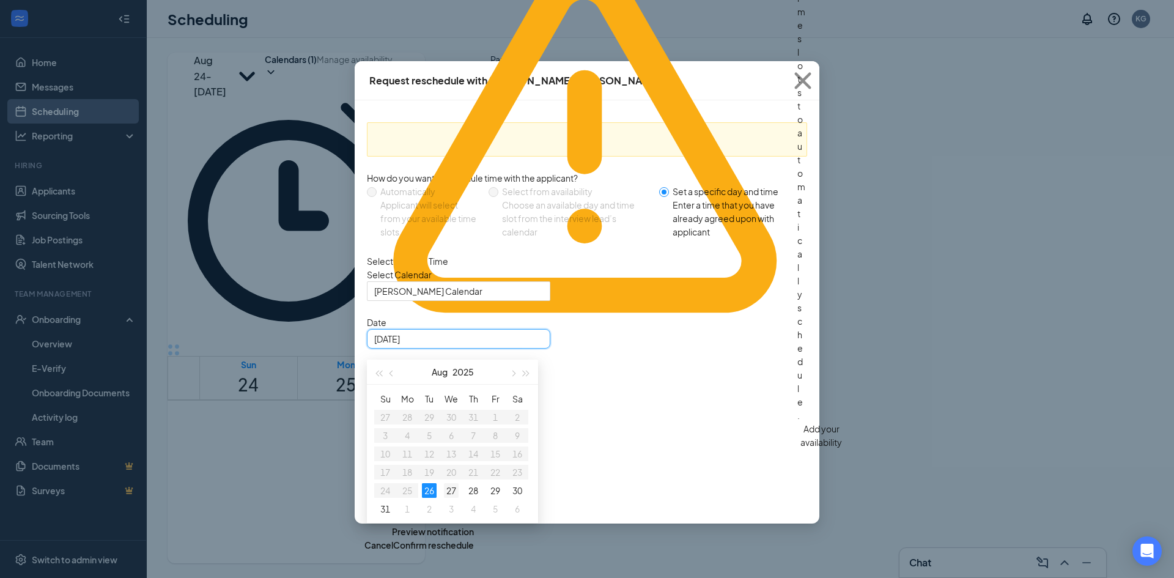
type input "Aug 27, 2025"
click at [447, 498] on div "27" at bounding box center [451, 490] width 15 height 15
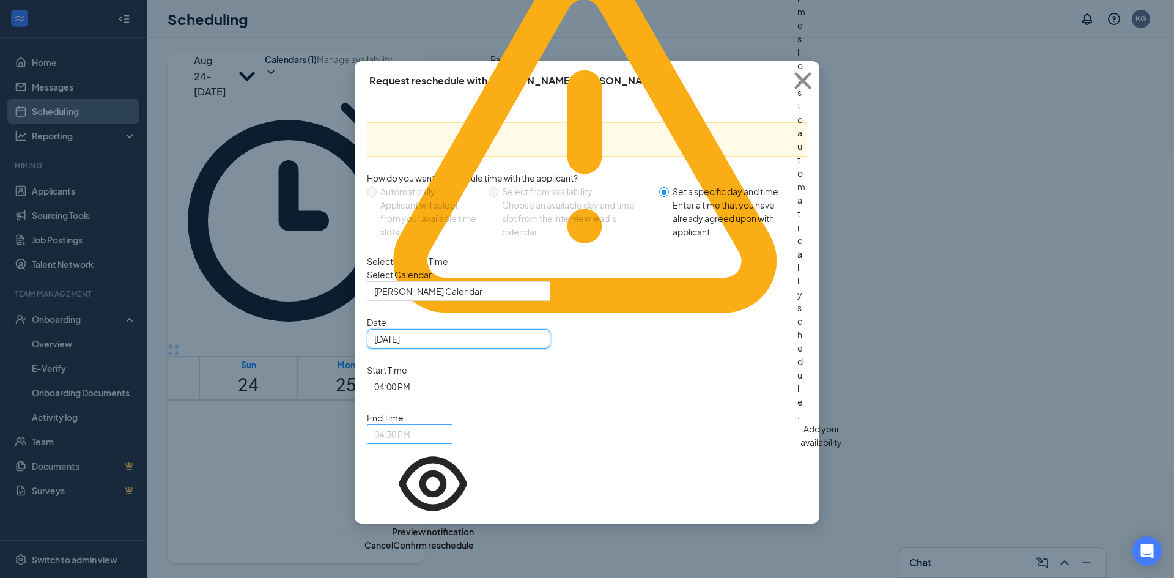
click at [434, 425] on span "04:30 PM" at bounding box center [404, 464] width 60 height 78
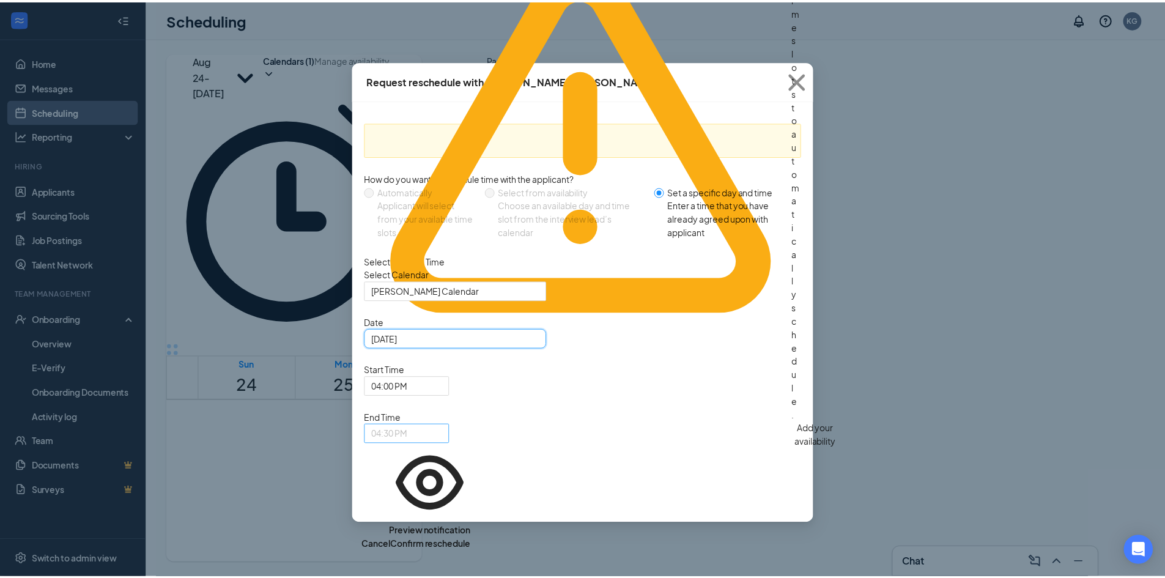
scroll to position [1729, 0]
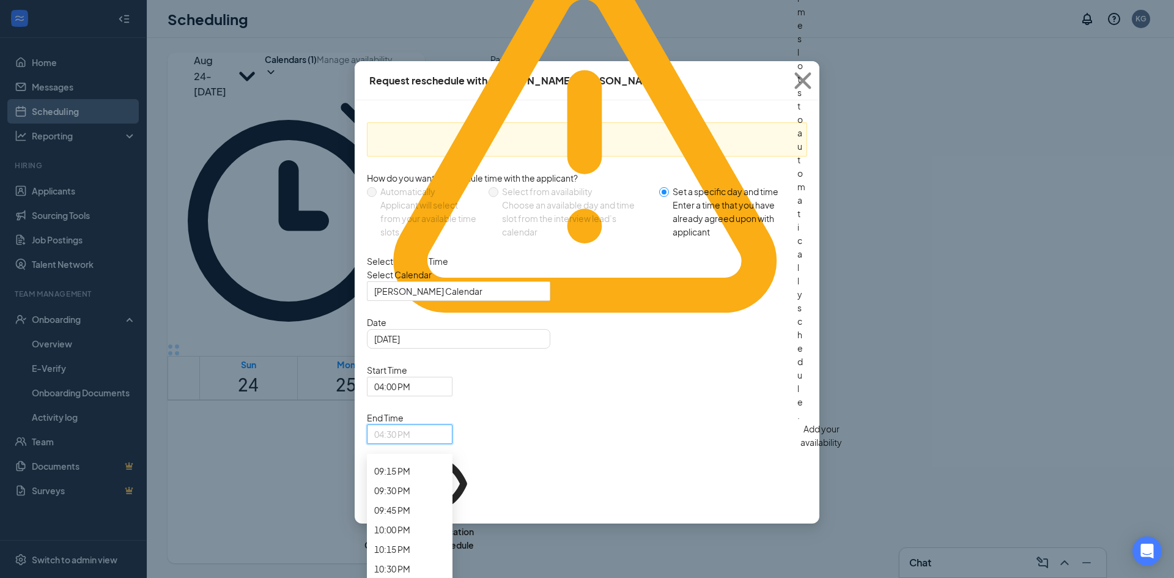
click at [410, 15] on span "04:15 PM" at bounding box center [392, 8] width 36 height 13
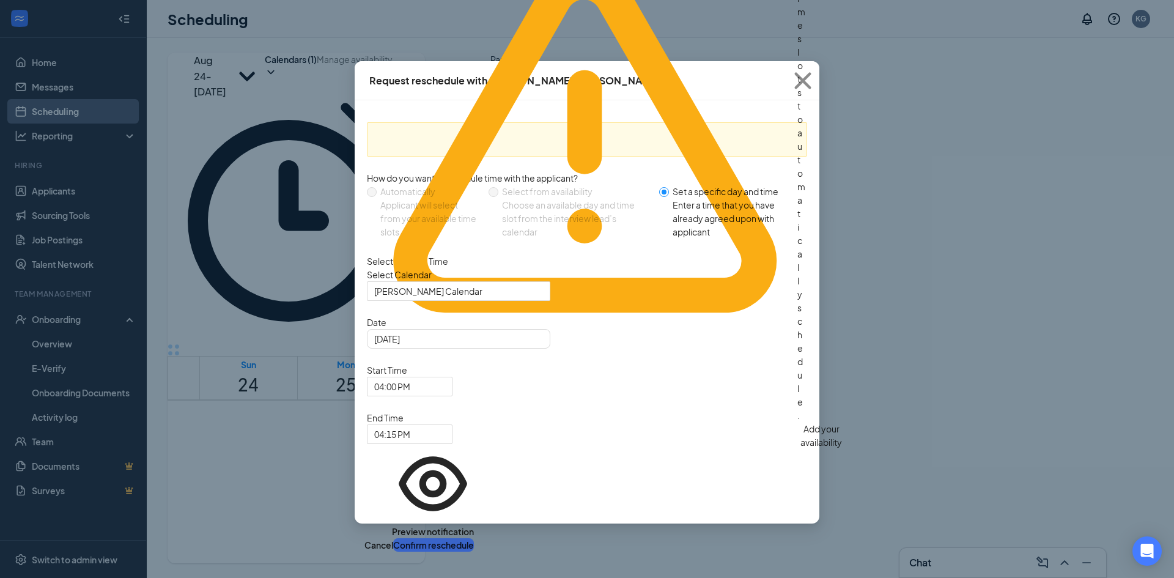
click at [474, 538] on button "Confirm reschedule" at bounding box center [433, 544] width 81 height 13
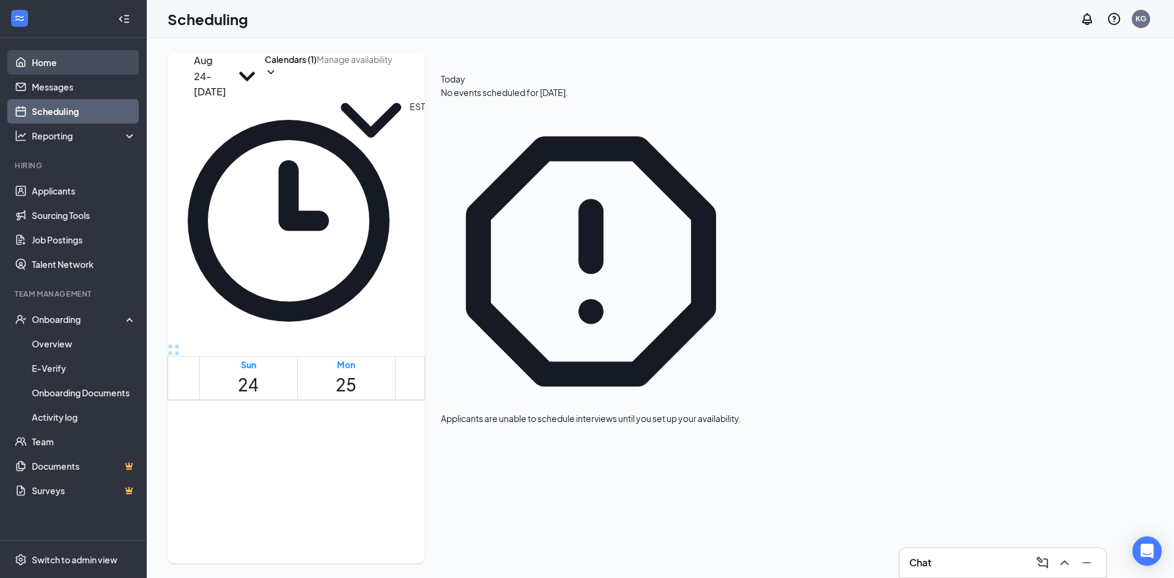
click at [74, 57] on link "Home" at bounding box center [84, 62] width 105 height 24
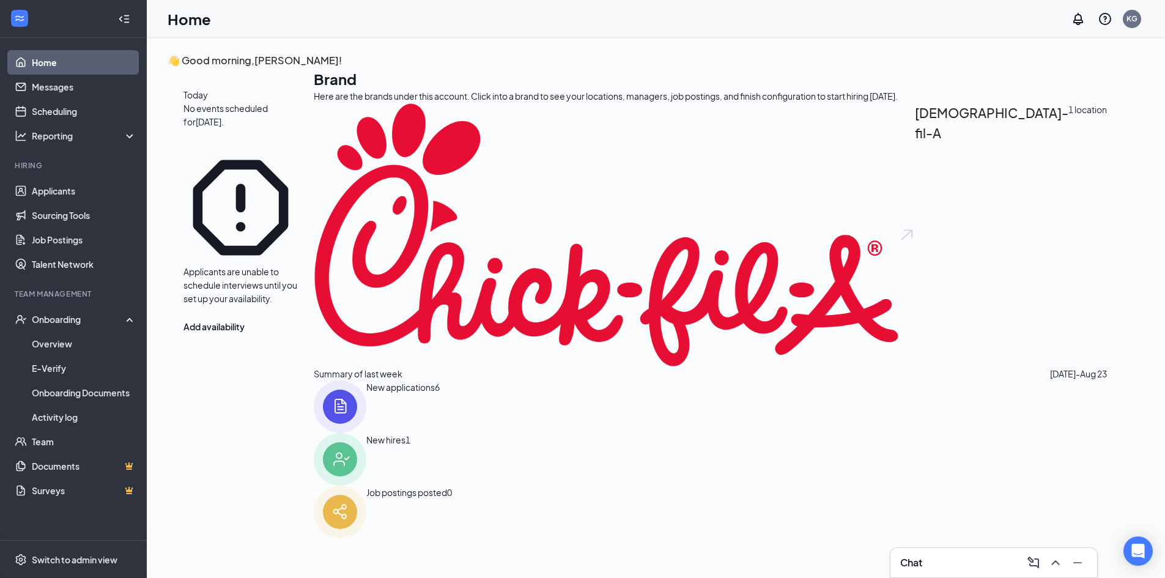
click at [366, 432] on img at bounding box center [340, 406] width 53 height 53
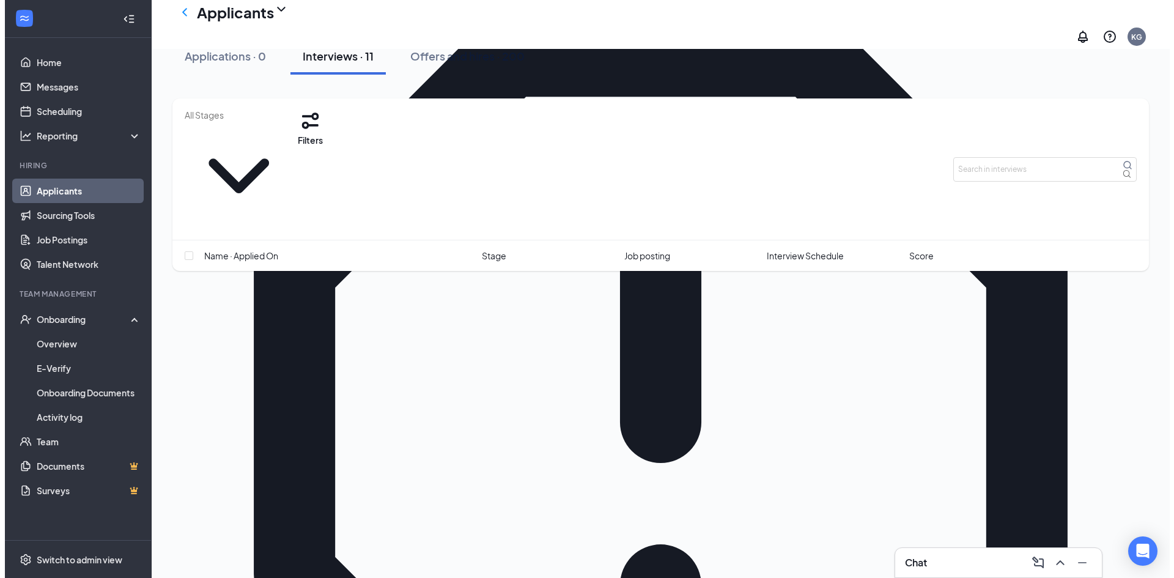
scroll to position [570, 0]
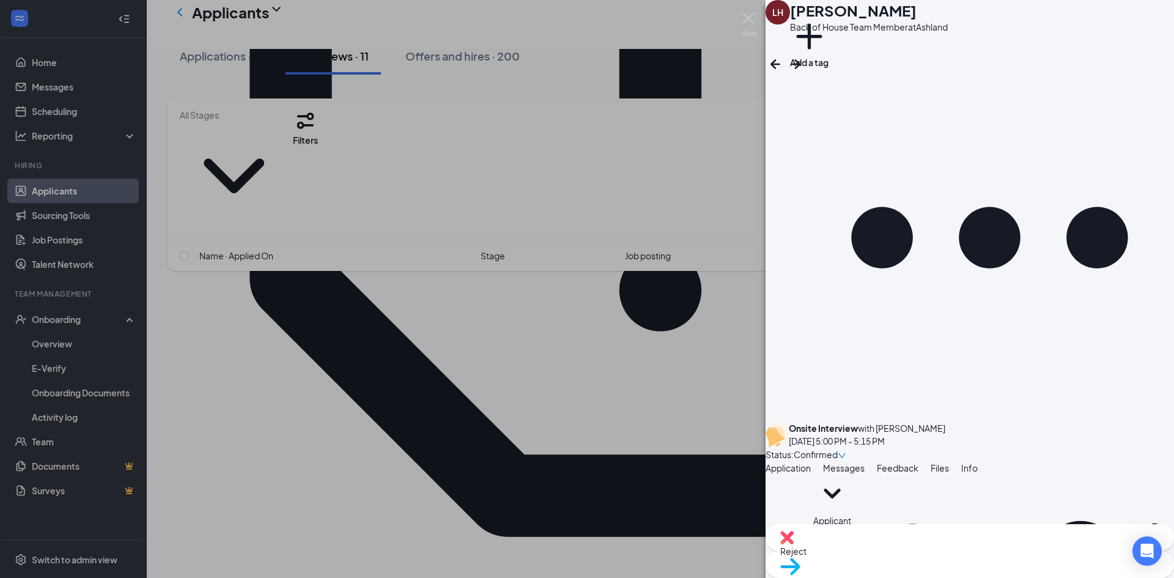
scroll to position [339, 0]
drag, startPoint x: 906, startPoint y: 440, endPoint x: 965, endPoint y: 469, distance: 66.2
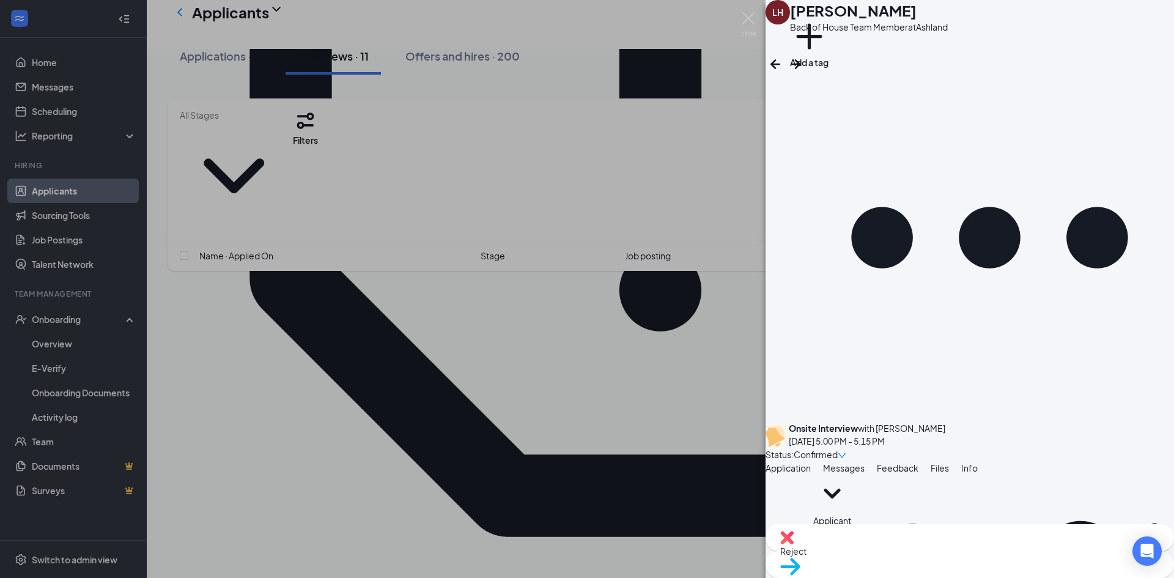
type textarea "Hello Lane. This is Kayla from Chick Fil A. We would love to have you in for a …"
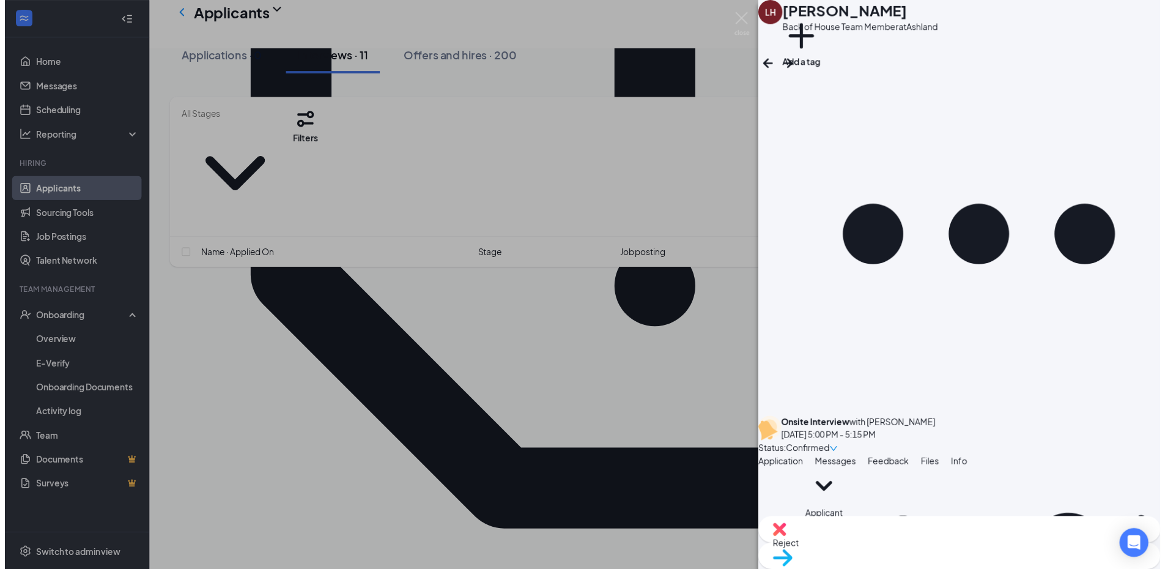
scroll to position [432, 0]
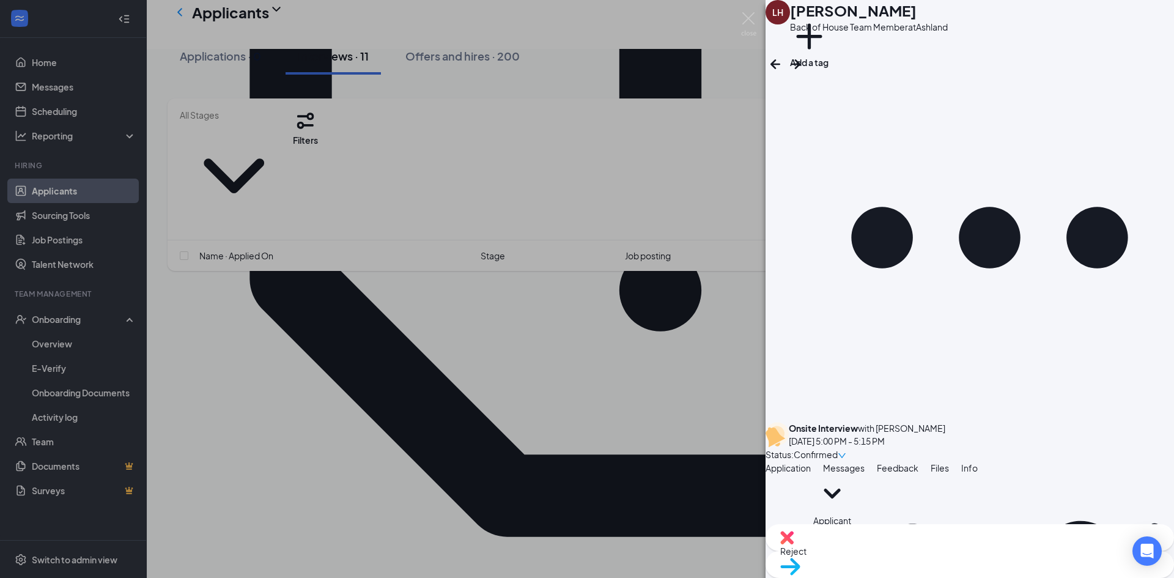
click at [758, 24] on div "LH Lane Hall Back of House Team Member at Ashland Add a tag Onsite Interview wi…" at bounding box center [587, 289] width 1174 height 578
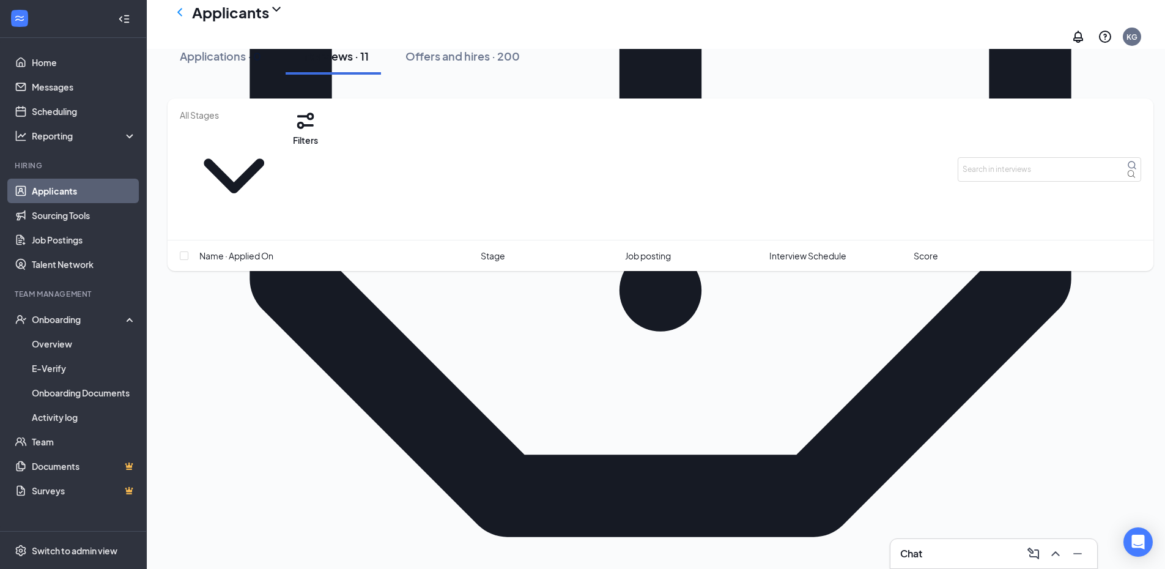
click at [749, 26] on div "Applicants KG" at bounding box center [656, 24] width 1018 height 49
click at [76, 53] on link "Home" at bounding box center [84, 62] width 105 height 24
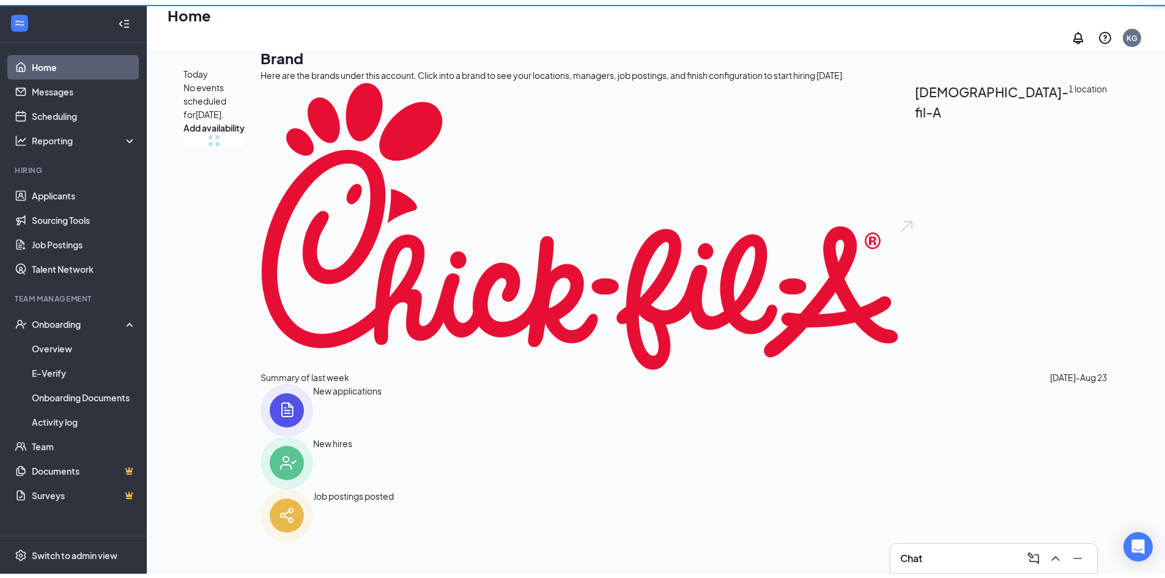
scroll to position [26, 0]
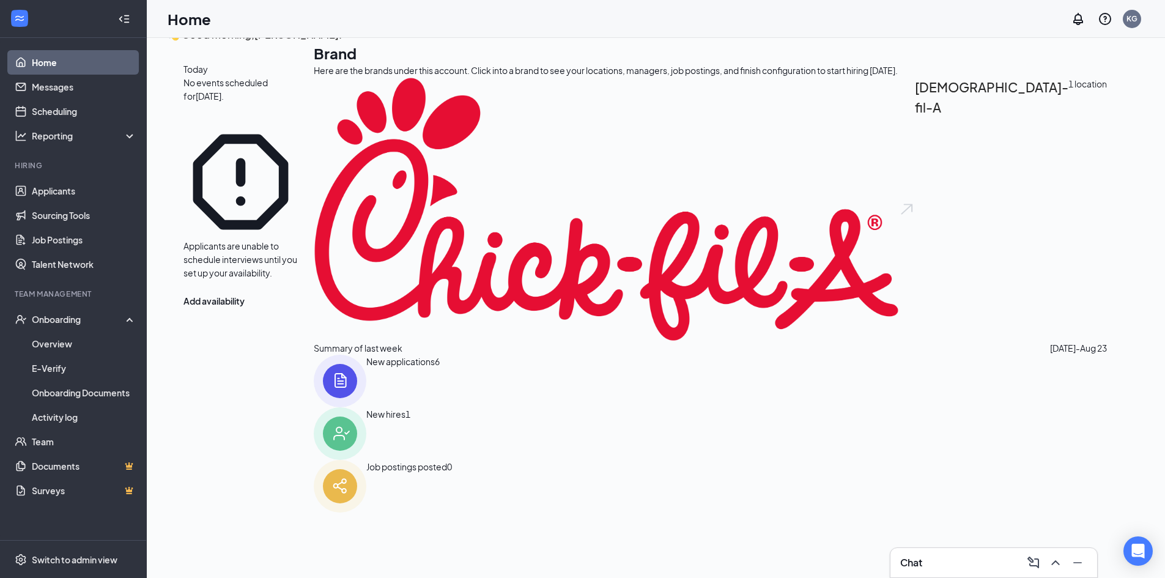
click at [516, 407] on div "New applications 6" at bounding box center [710, 381] width 793 height 53
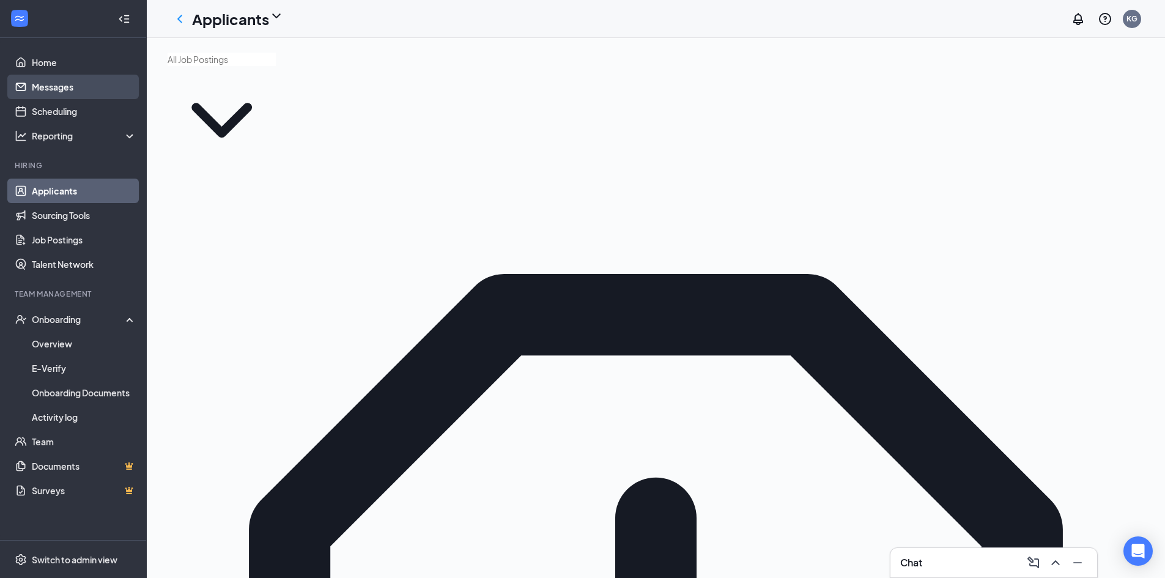
click at [60, 95] on link "Messages" at bounding box center [84, 87] width 105 height 24
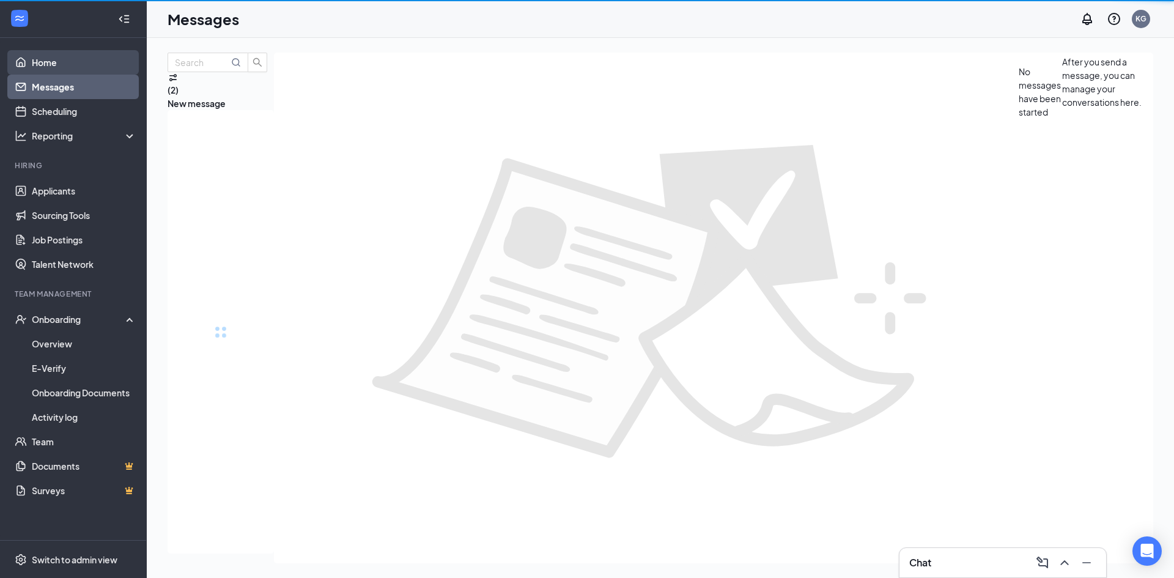
click at [54, 61] on link "Home" at bounding box center [84, 62] width 105 height 24
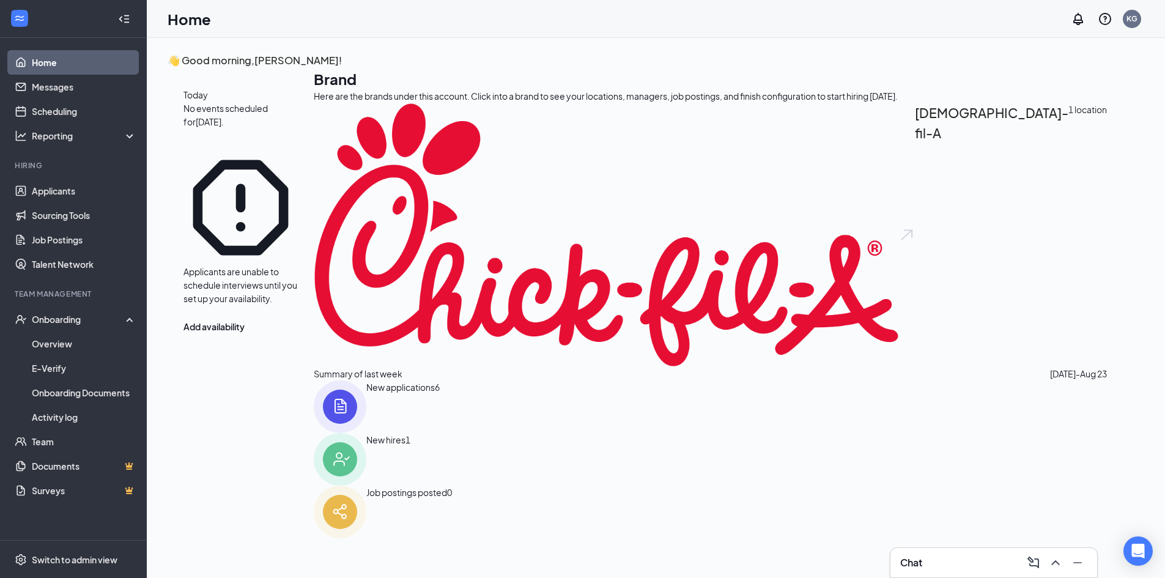
click at [366, 430] on img at bounding box center [340, 406] width 53 height 53
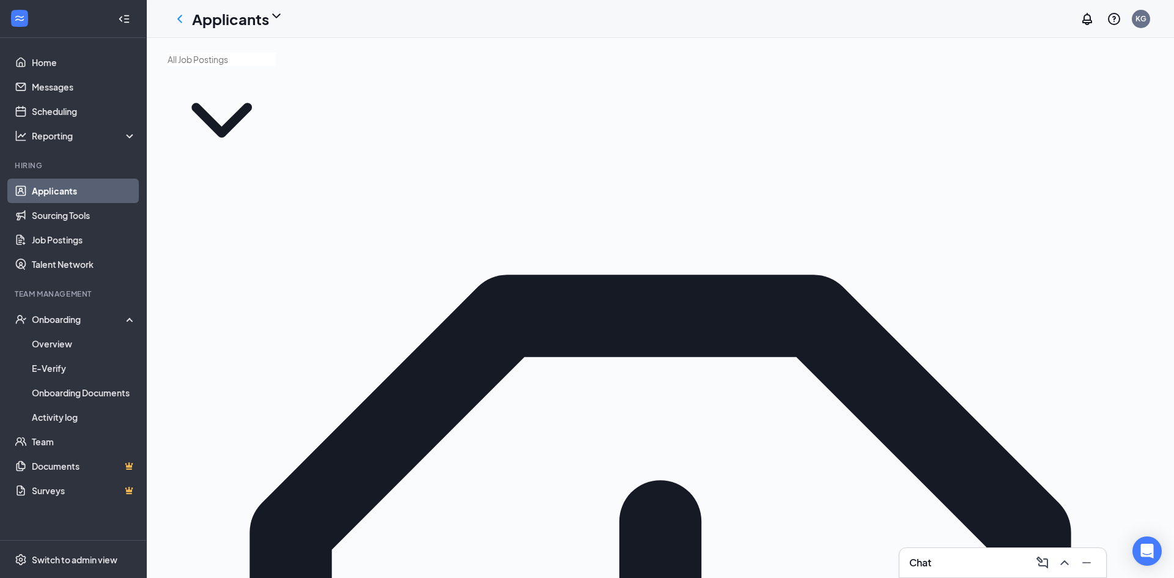
click at [930, 570] on div "Chat" at bounding box center [1002, 563] width 187 height 20
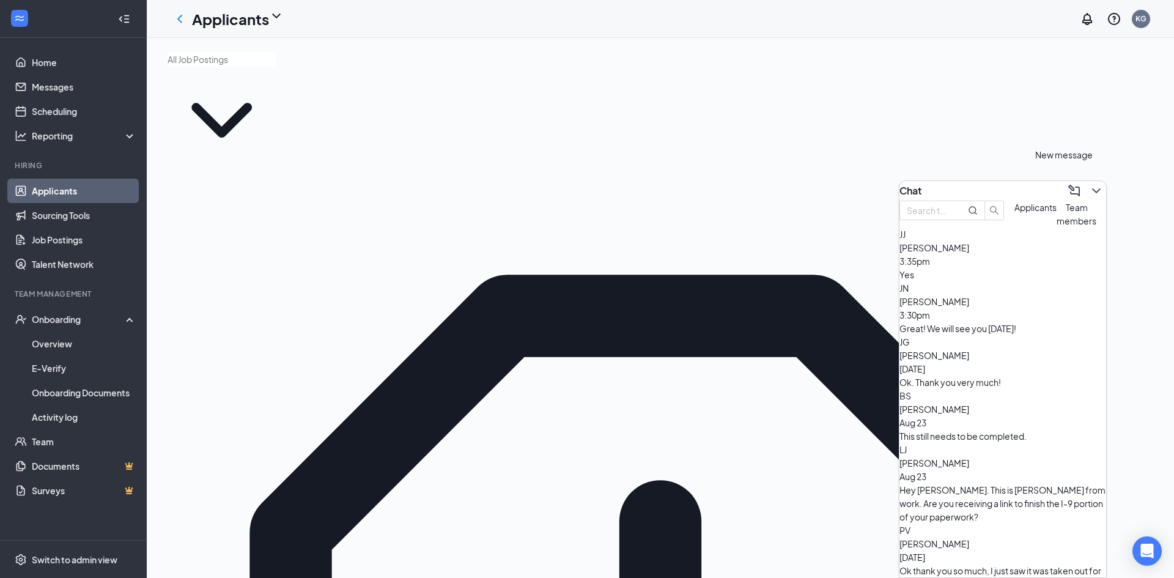
click at [1091, 183] on icon "ChevronDown" at bounding box center [1096, 190] width 15 height 15
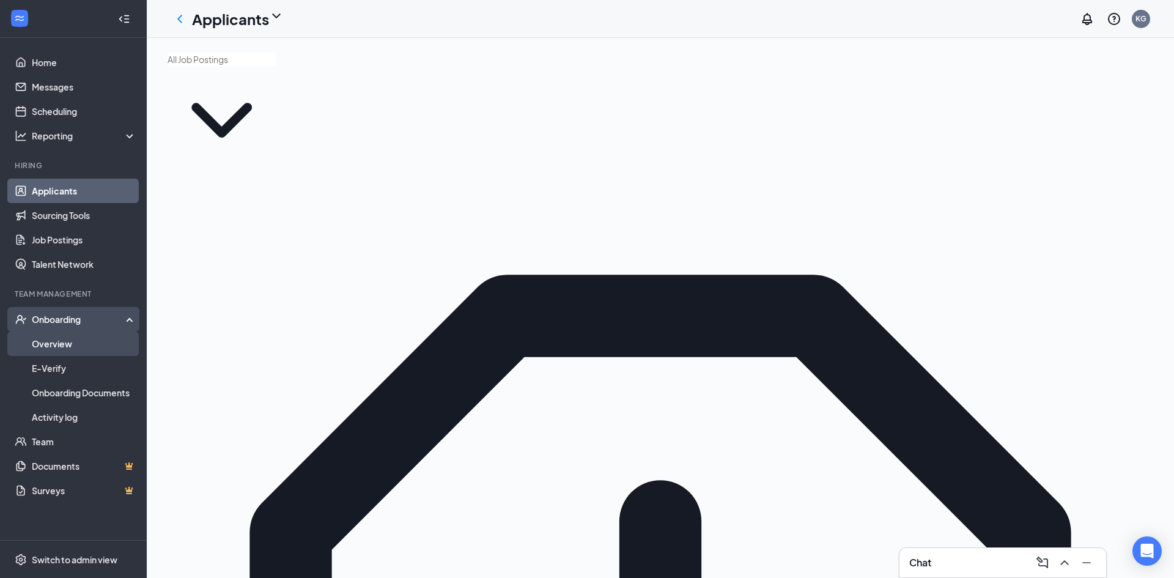
click at [97, 341] on link "Overview" at bounding box center [84, 343] width 105 height 24
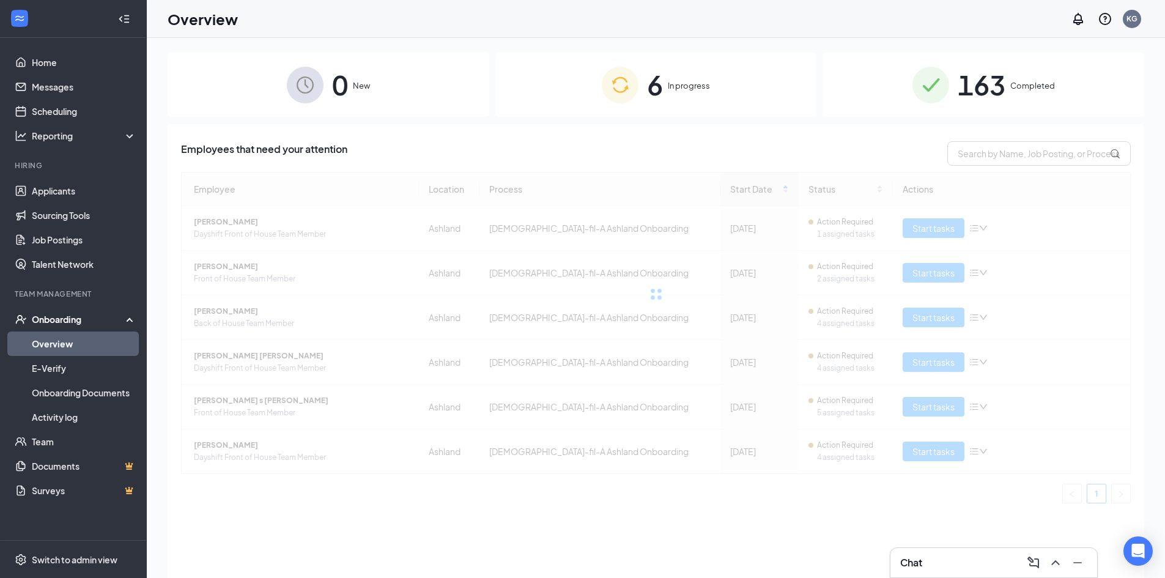
click at [972, 567] on div "Chat" at bounding box center [993, 563] width 187 height 20
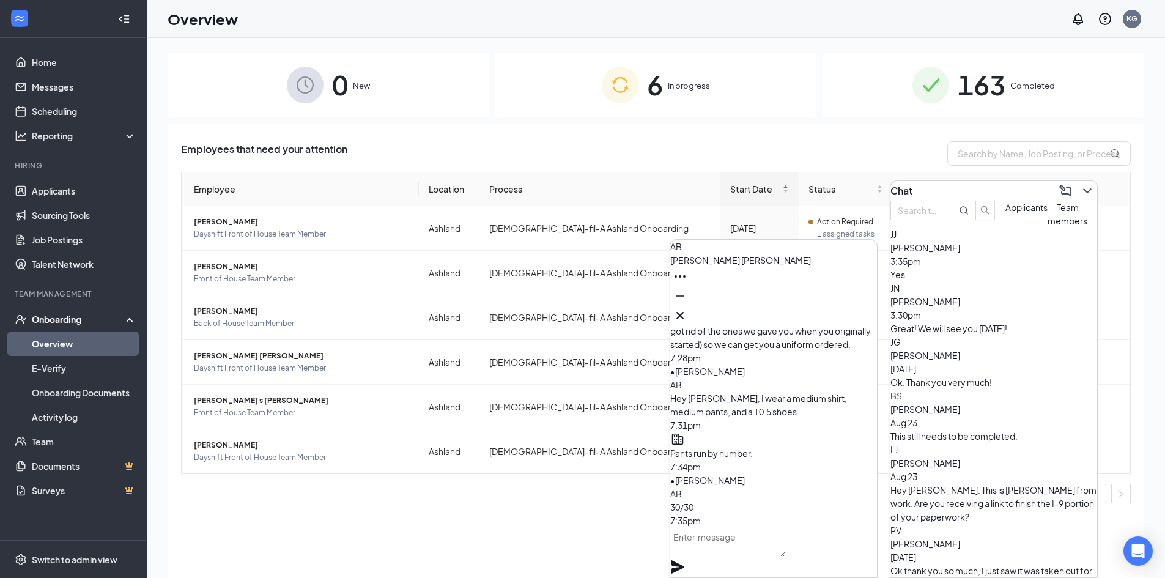
click at [769, 545] on textarea at bounding box center [728, 541] width 116 height 29
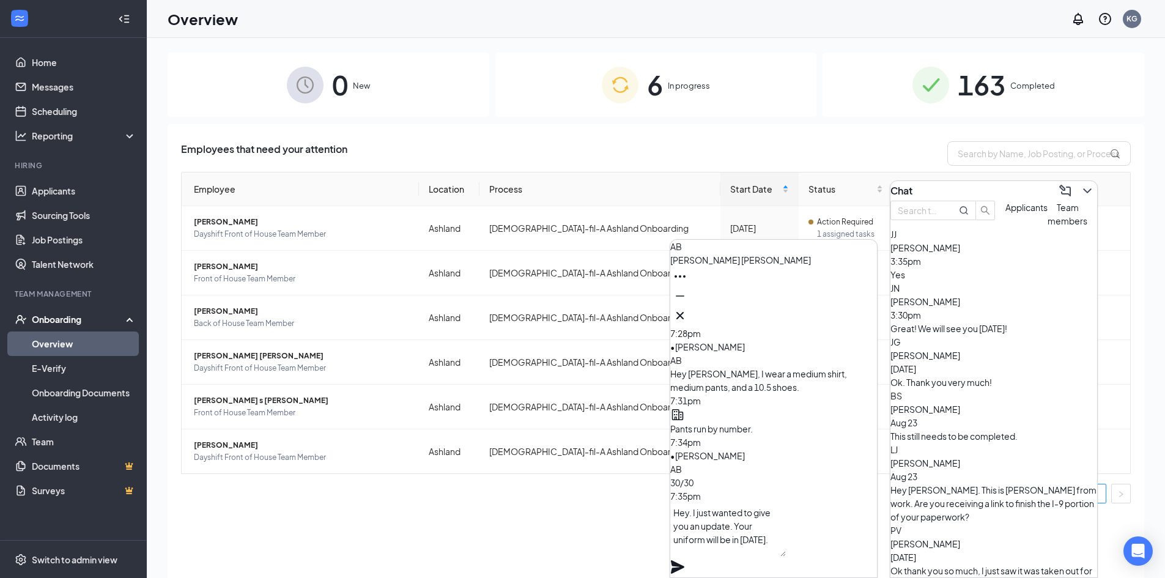
click at [769, 545] on textarea "Hey. I just wanted to give you an update. Your uniform will be in tomorrow." at bounding box center [728, 530] width 116 height 54
click at [771, 556] on textarea "Hey. I just wanted to give you an update. Your uniform will be in tomorrow." at bounding box center [728, 530] width 116 height 54
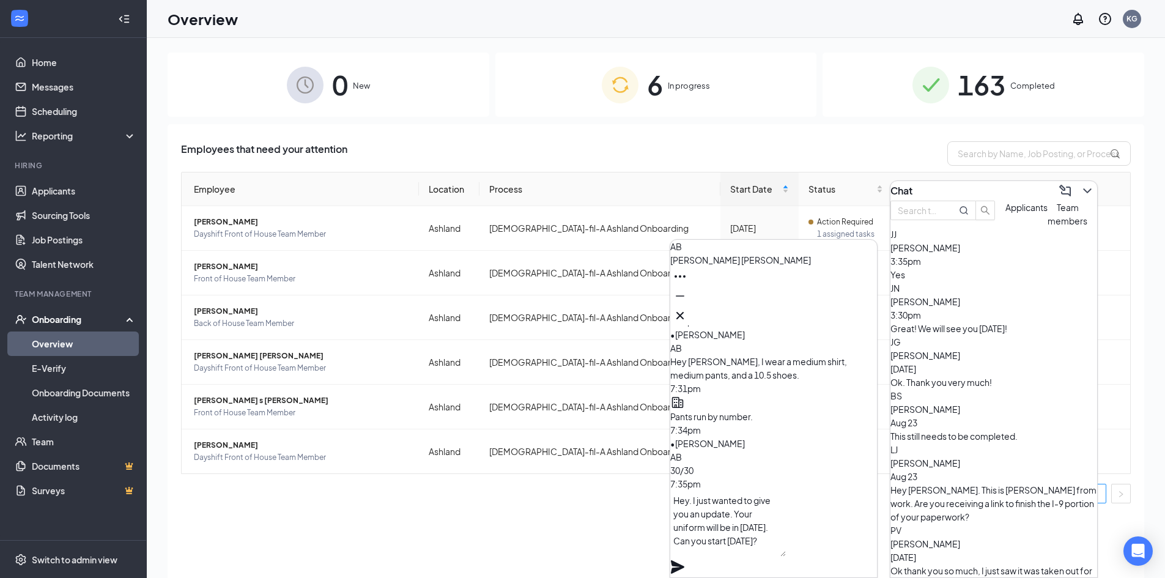
type textarea "Hey. I just wanted to give you an update. Your uniform will be in tomorrow. Can…"
click at [1005, 227] on button "Applicants" at bounding box center [1026, 214] width 42 height 27
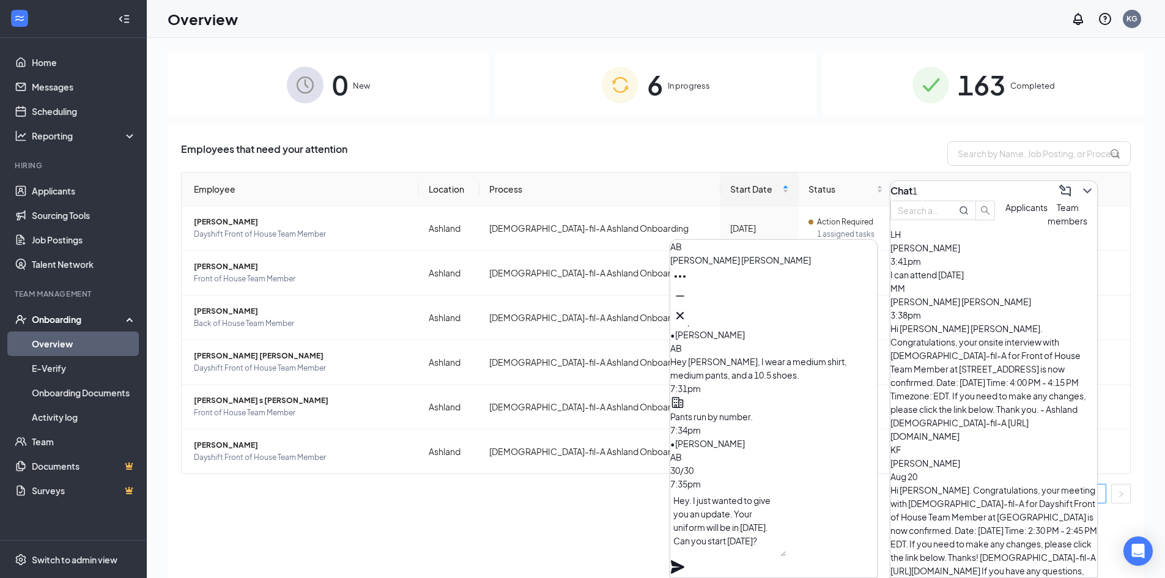
click at [1031, 281] on div "I can attend Friday" at bounding box center [993, 274] width 207 height 13
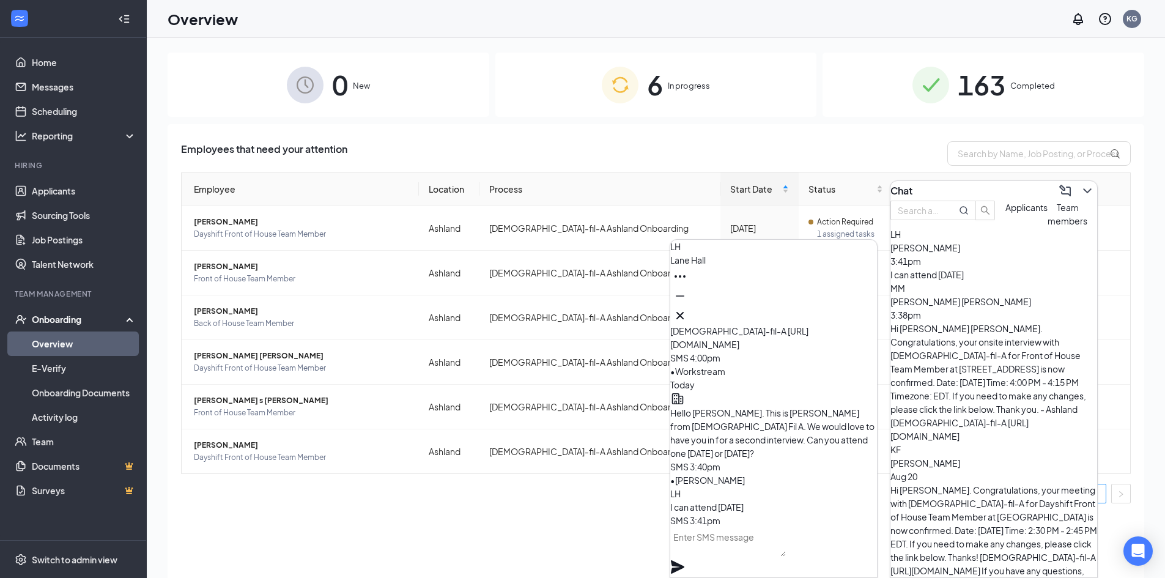
click at [786, 556] on textarea at bounding box center [728, 541] width 116 height 29
type textarea "Can you be here at 2:00?"
click at [684, 560] on icon "Plane" at bounding box center [677, 566] width 13 height 13
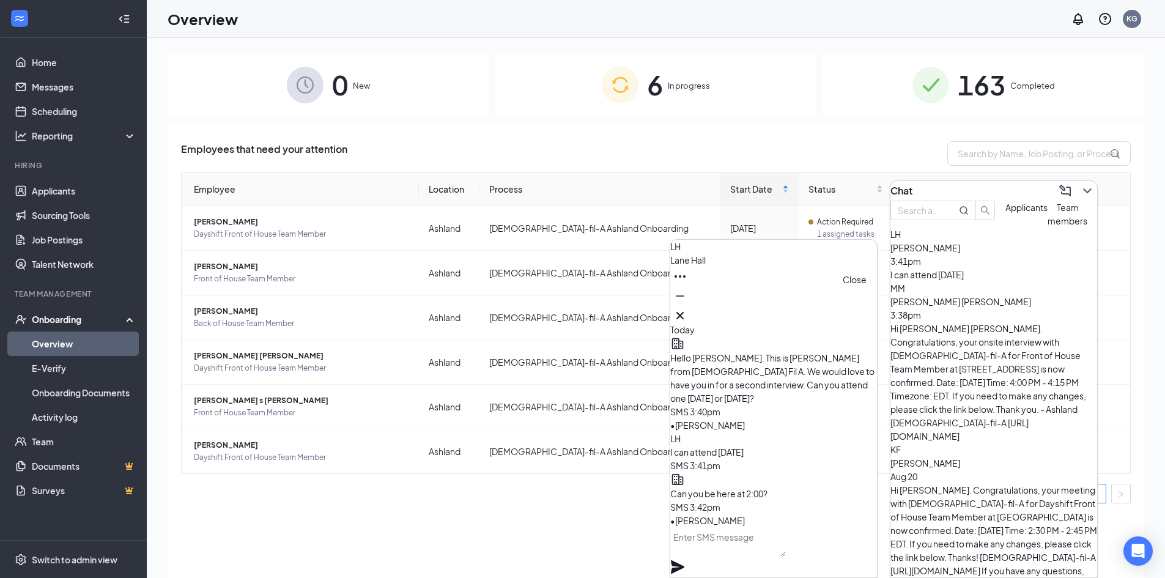
click at [687, 313] on icon "Cross" at bounding box center [680, 315] width 15 height 15
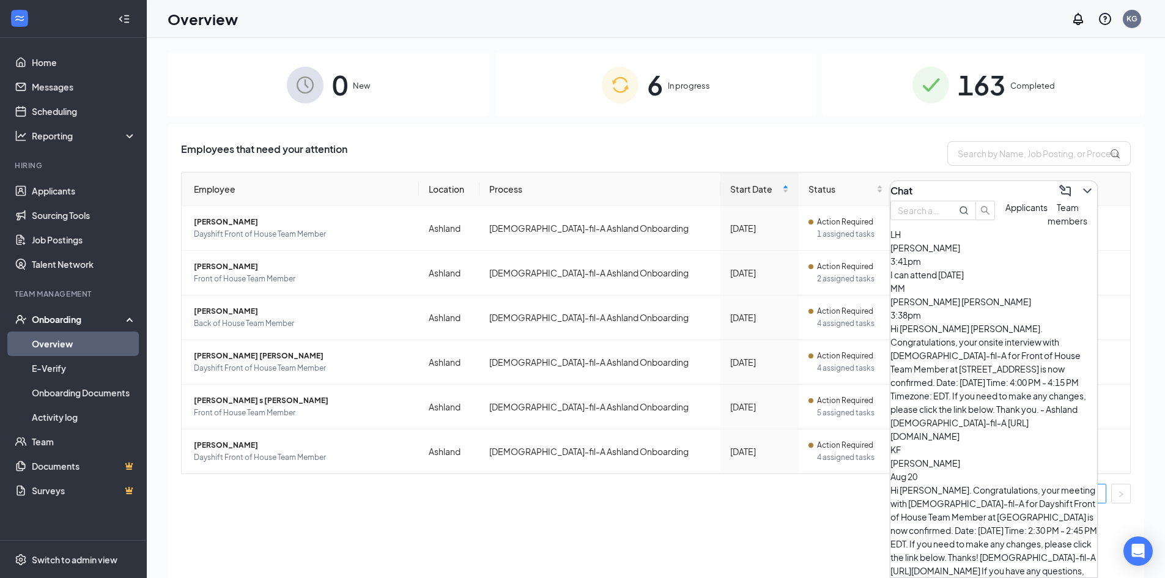
click at [1047, 226] on span "Team members" at bounding box center [1067, 214] width 40 height 24
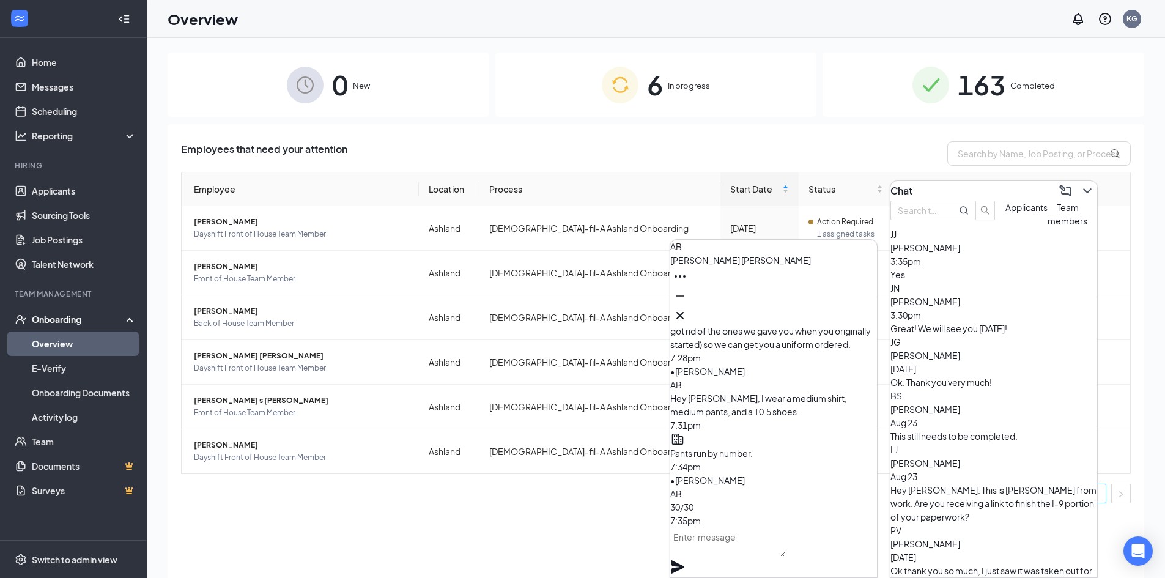
click at [775, 556] on textarea at bounding box center [728, 541] width 116 height 29
type textarea "Can you start [DATE] at 4:00?"
click at [684, 560] on icon "Plane" at bounding box center [677, 566] width 13 height 13
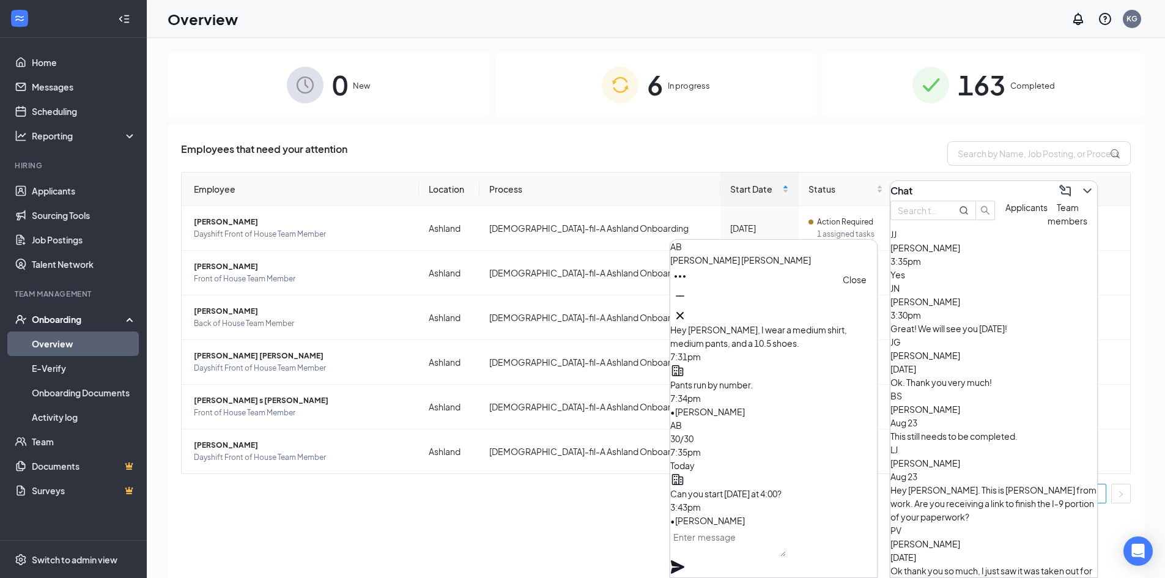
click at [687, 311] on icon "Cross" at bounding box center [680, 315] width 15 height 15
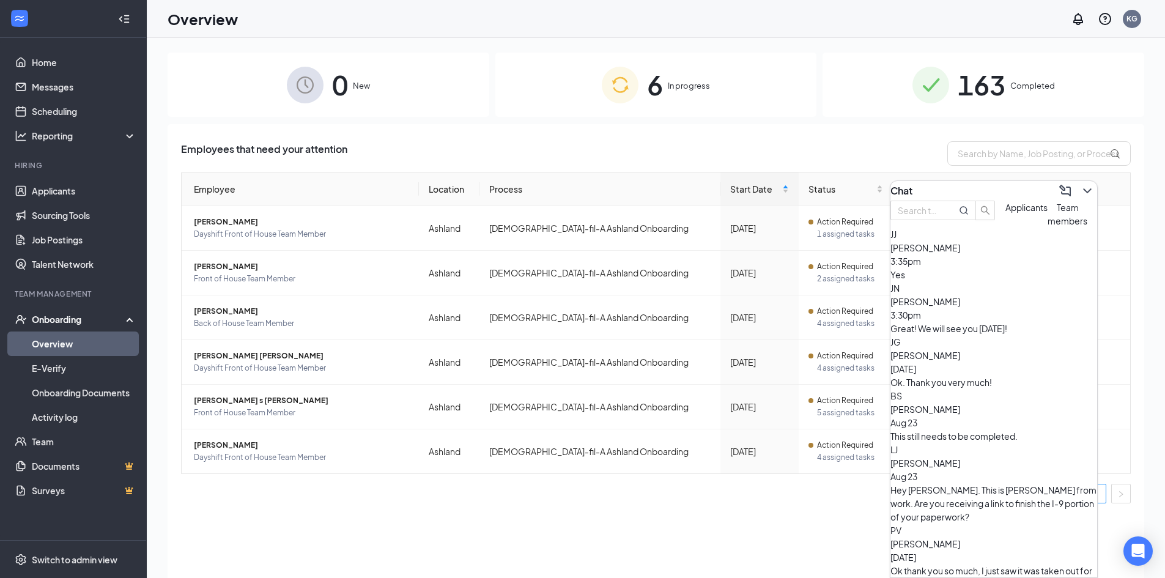
click at [978, 281] on div "Yes" at bounding box center [993, 274] width 207 height 13
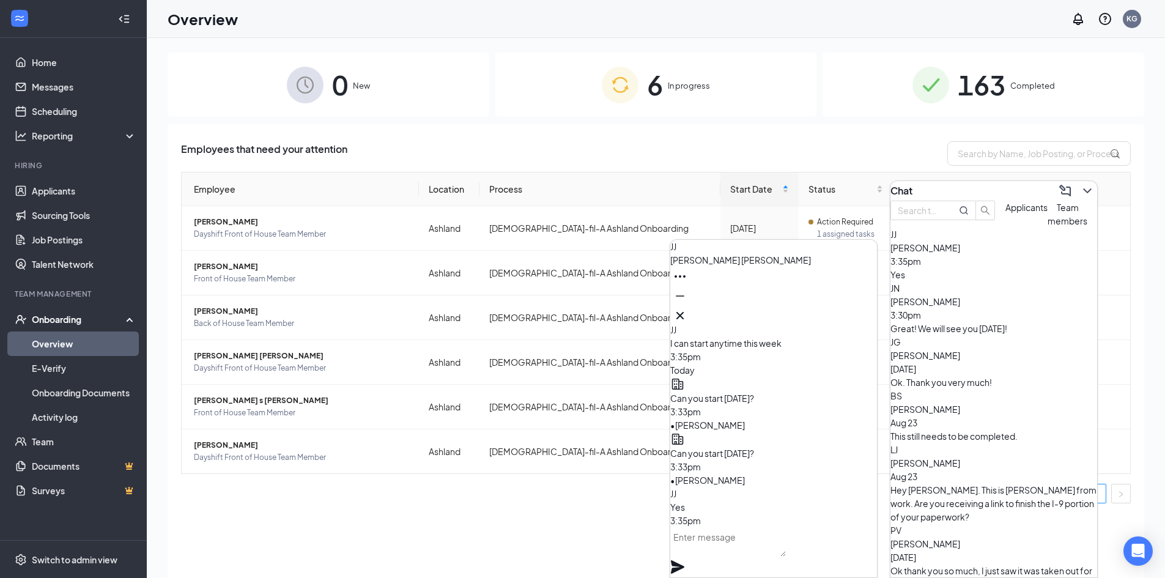
click at [754, 553] on textarea at bounding box center [728, 541] width 116 height 29
click at [1005, 227] on button "Applicants" at bounding box center [1026, 214] width 42 height 27
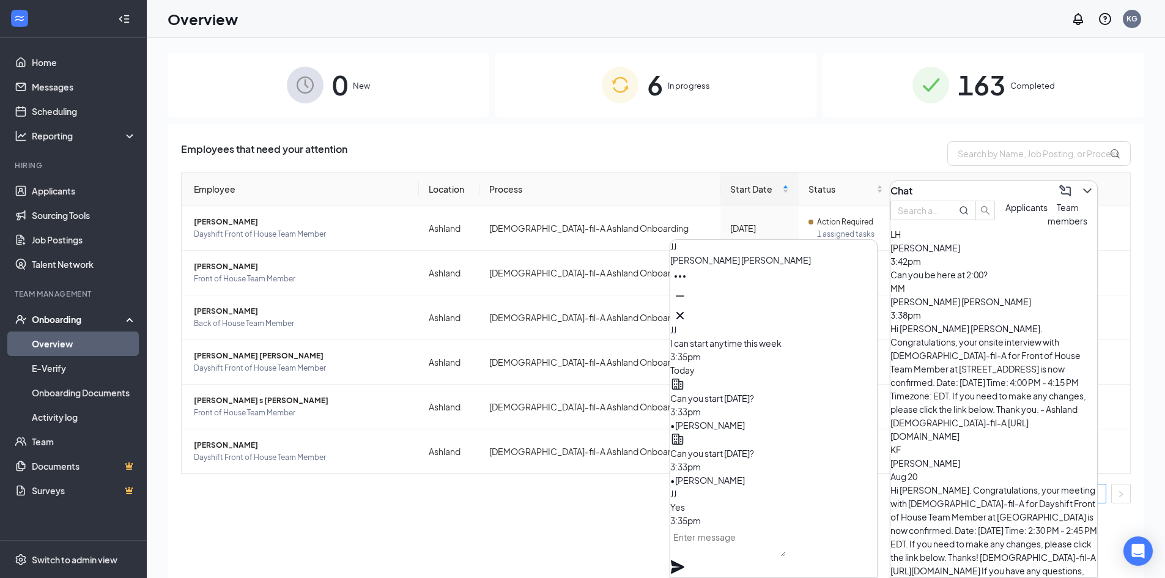
click at [997, 281] on div "Can you be here at 2:00?" at bounding box center [993, 274] width 207 height 13
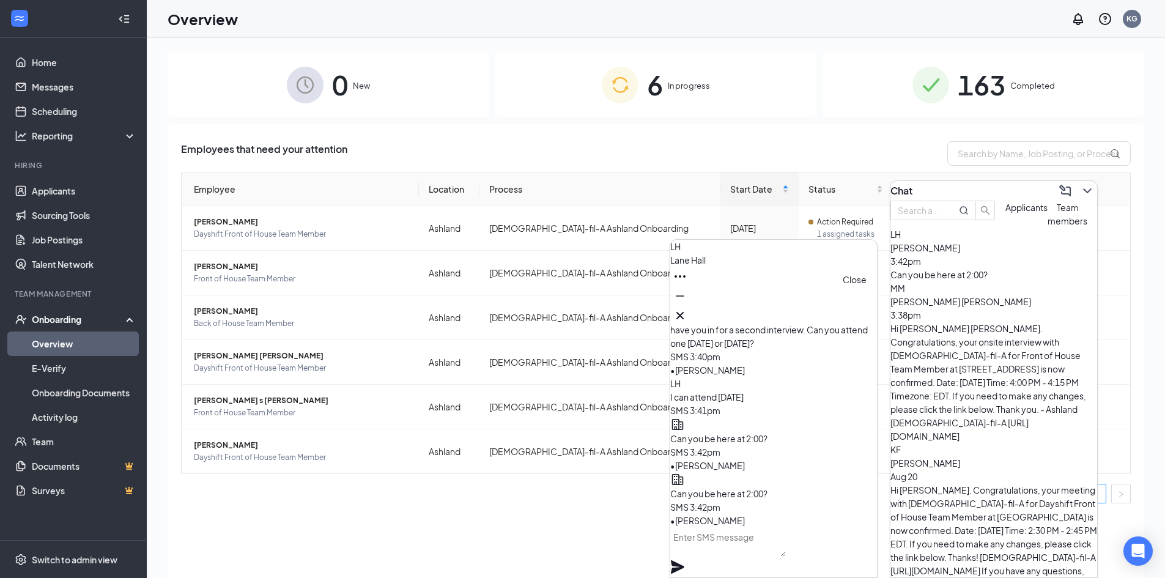
click at [687, 308] on icon "Cross" at bounding box center [680, 315] width 15 height 15
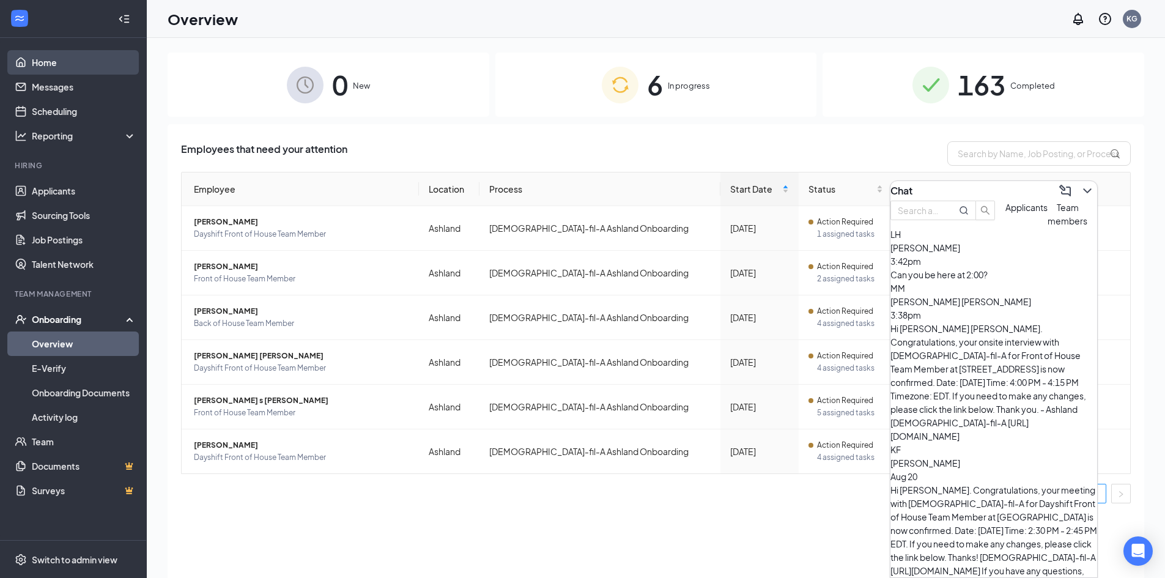
click at [91, 58] on link "Home" at bounding box center [84, 62] width 105 height 24
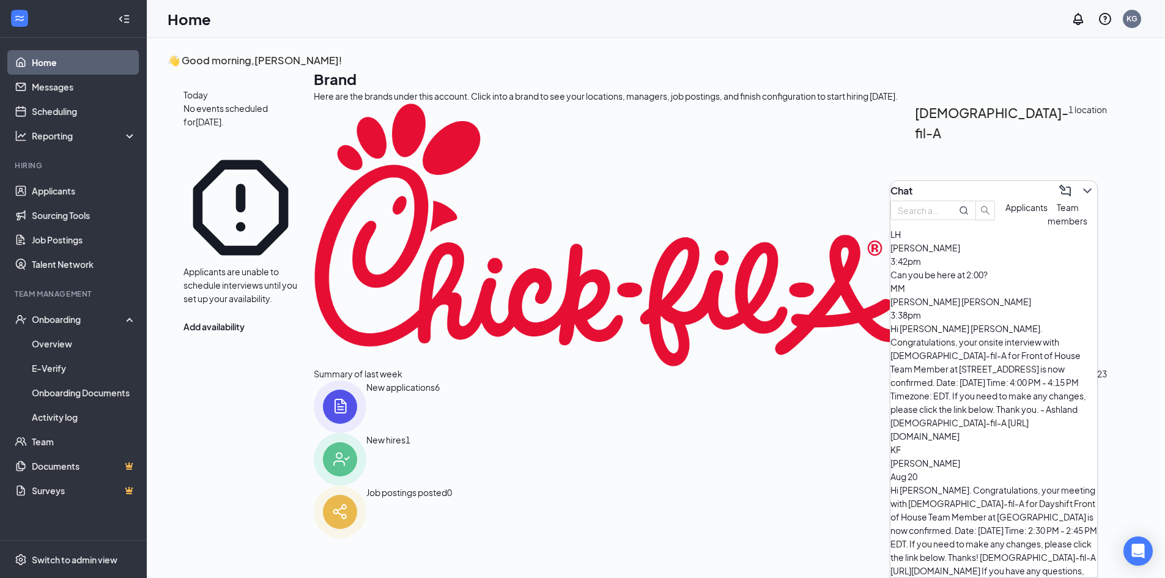
click at [366, 429] on img at bounding box center [340, 406] width 53 height 53
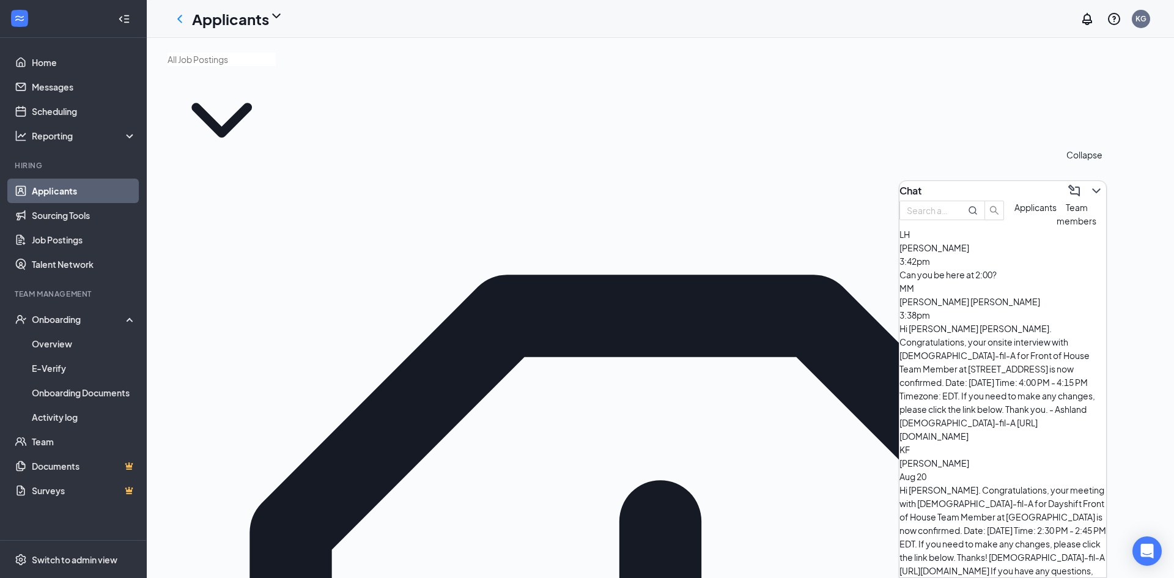
click at [1092, 188] on icon "ChevronDown" at bounding box center [1096, 190] width 15 height 15
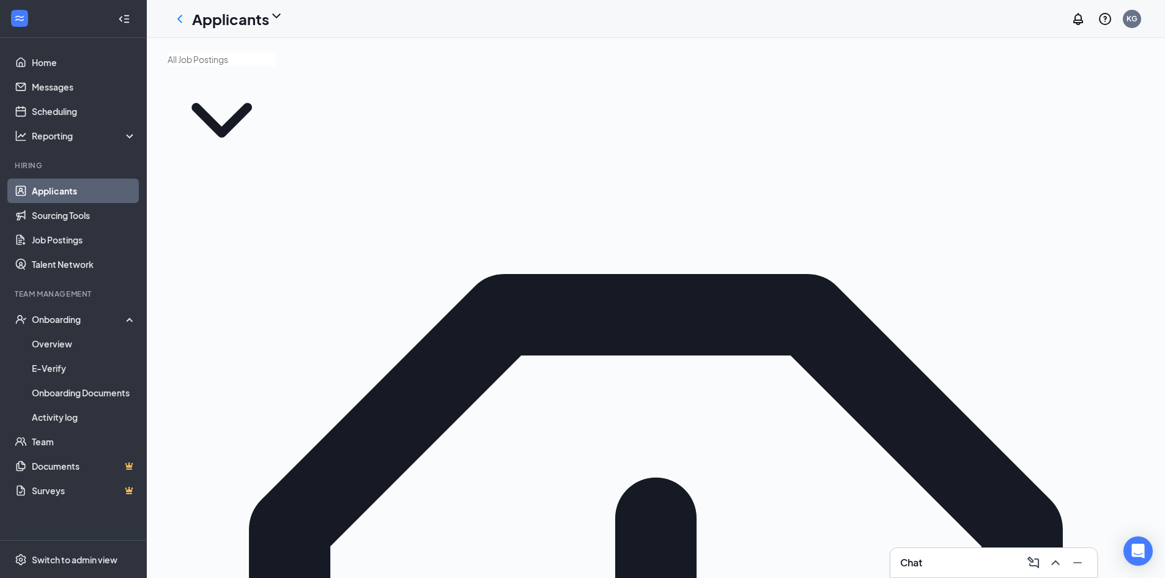
click at [939, 558] on div "Chat" at bounding box center [993, 563] width 187 height 20
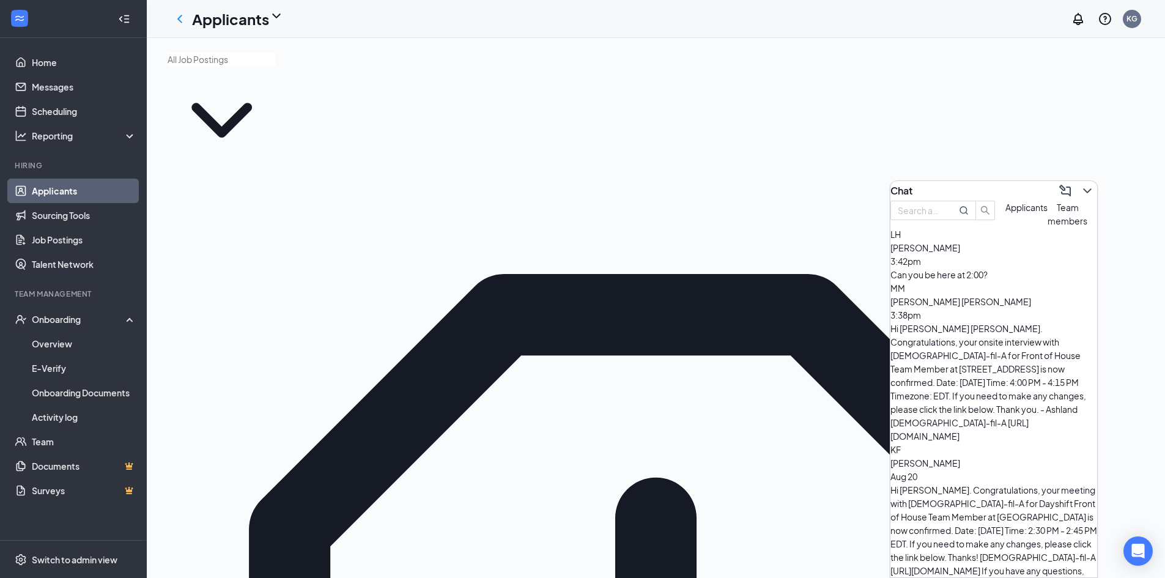
click at [1047, 226] on span "Team members" at bounding box center [1067, 214] width 40 height 24
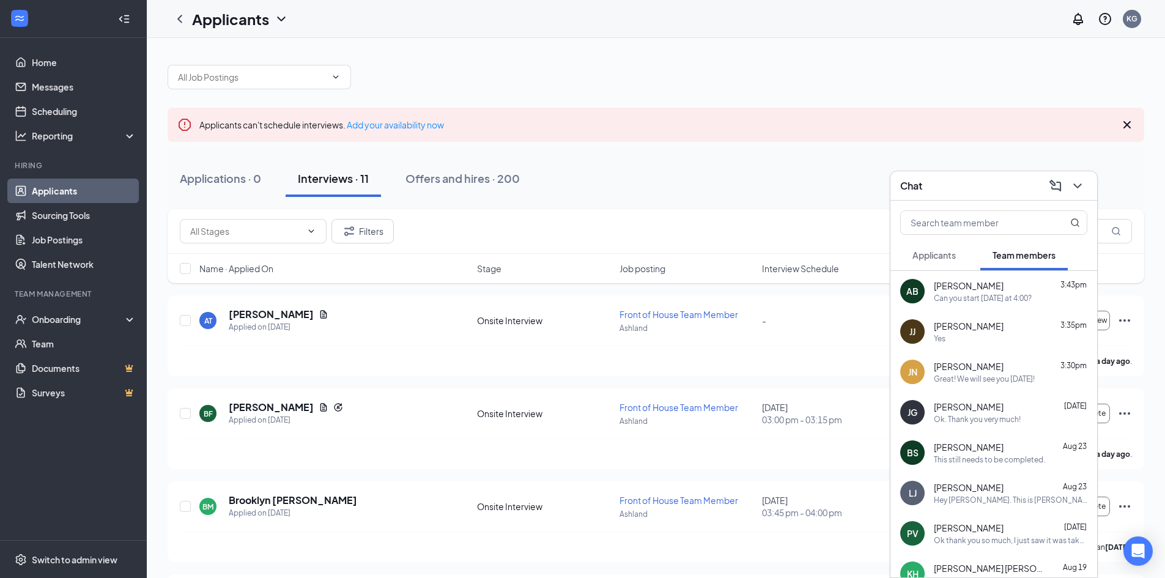
click at [983, 333] on div "Yes" at bounding box center [1010, 338] width 153 height 10
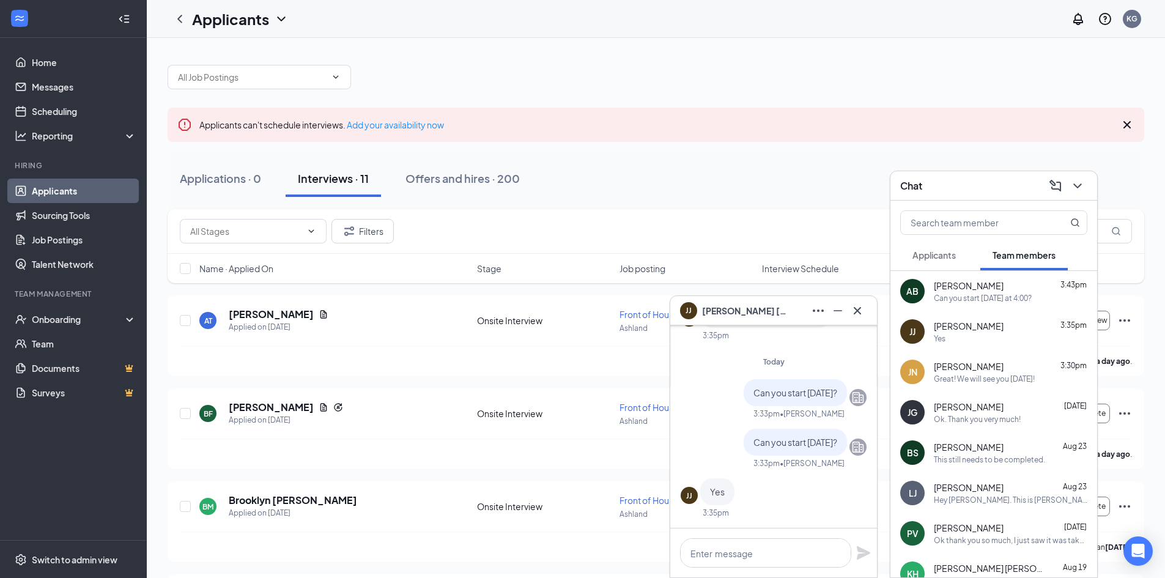
click at [915, 252] on span "Applicants" at bounding box center [933, 254] width 43 height 11
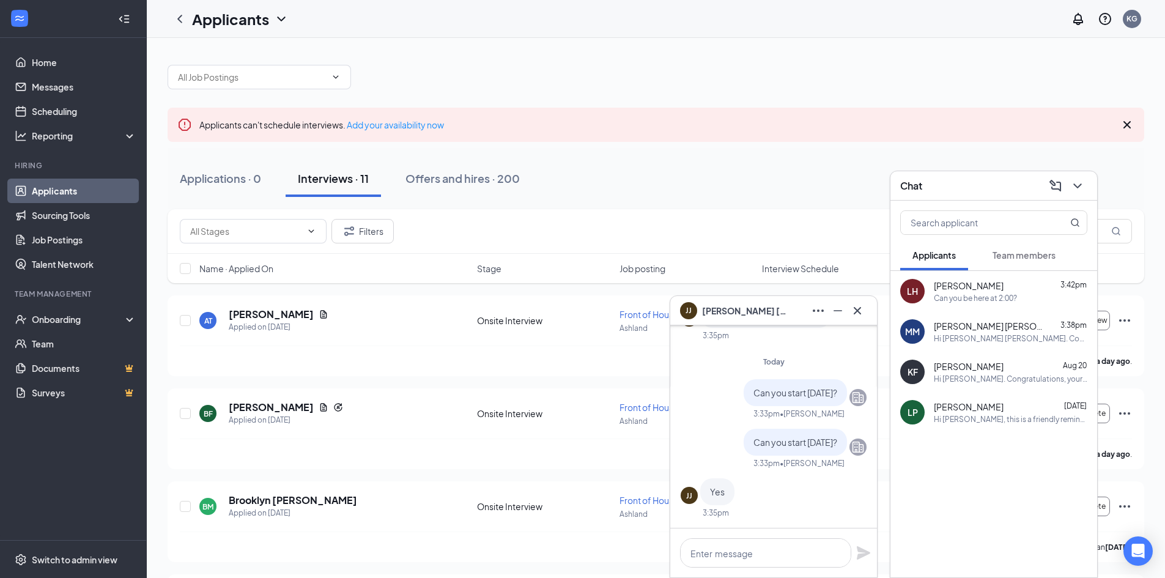
click at [1060, 250] on button "Team members" at bounding box center [1023, 255] width 87 height 31
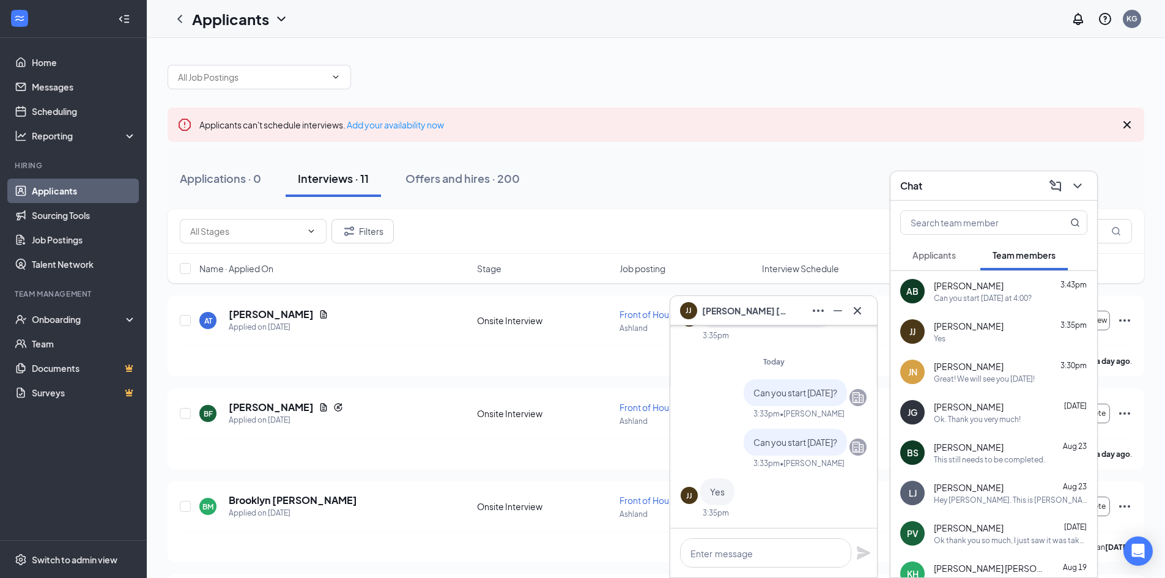
click at [982, 341] on div "Yes" at bounding box center [1010, 338] width 153 height 10
click at [767, 563] on textarea at bounding box center [765, 552] width 171 height 29
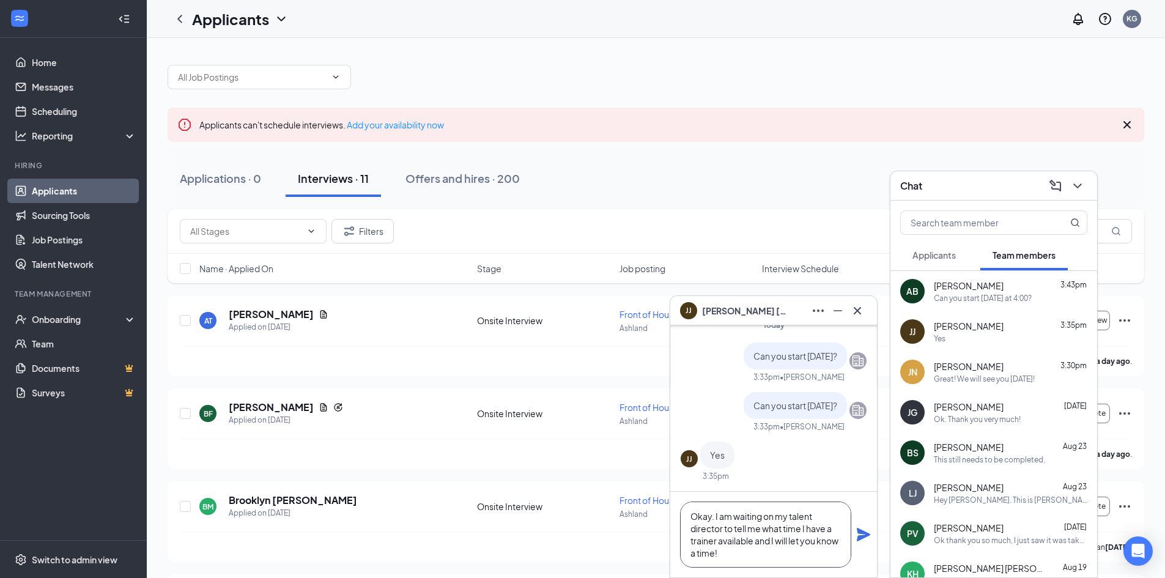
type textarea "Okay. I am waiting on my talent director to tell me what time I have a trainer …"
click at [860, 531] on icon "Plane" at bounding box center [863, 534] width 13 height 13
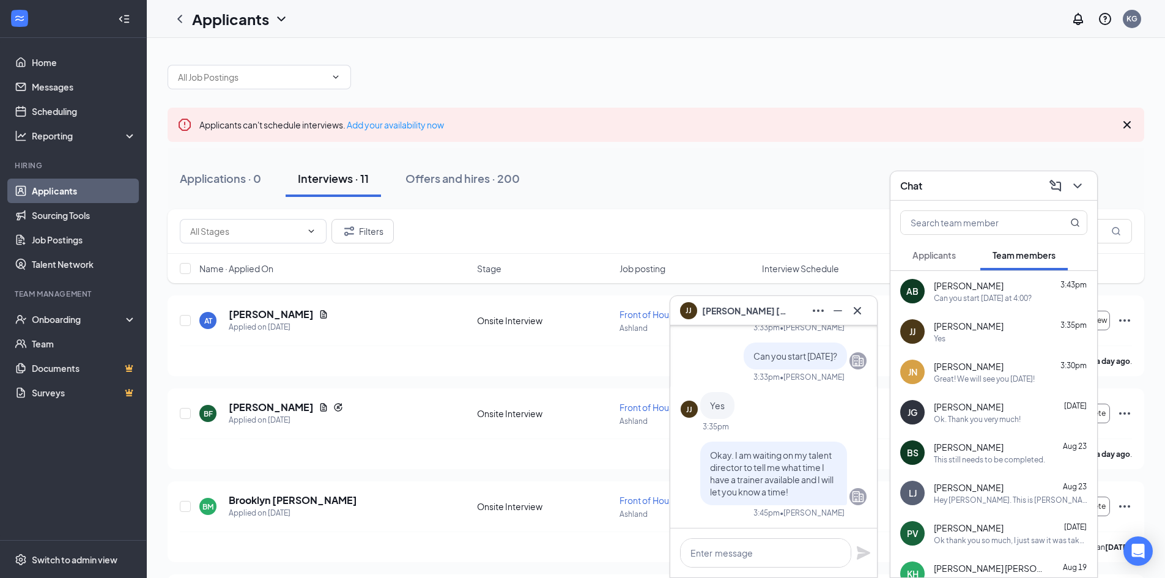
scroll to position [0, 0]
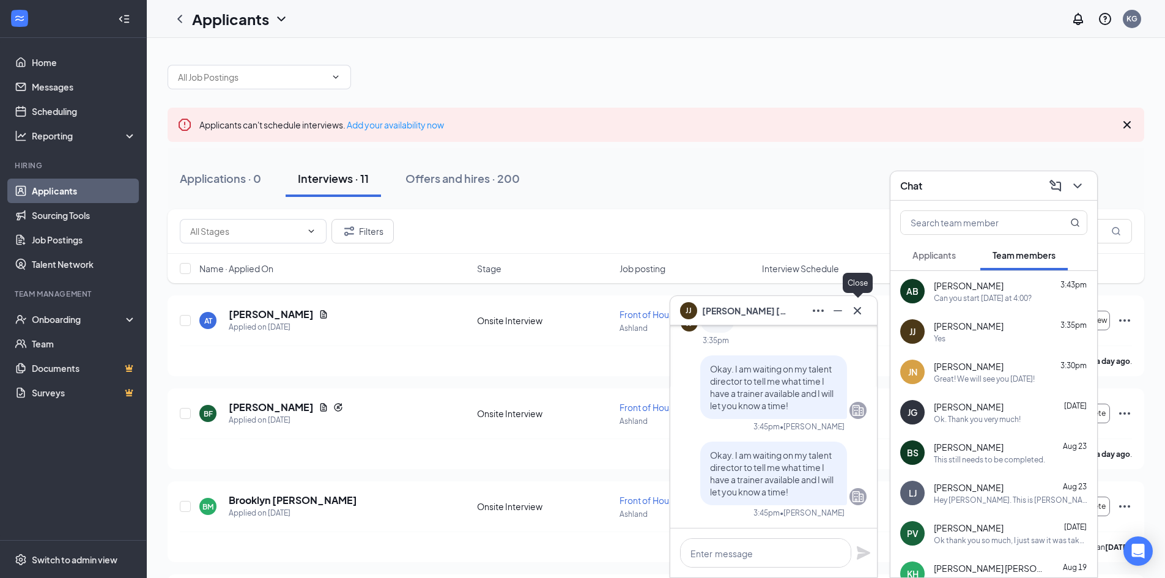
click at [855, 307] on icon "Cross" at bounding box center [857, 310] width 15 height 15
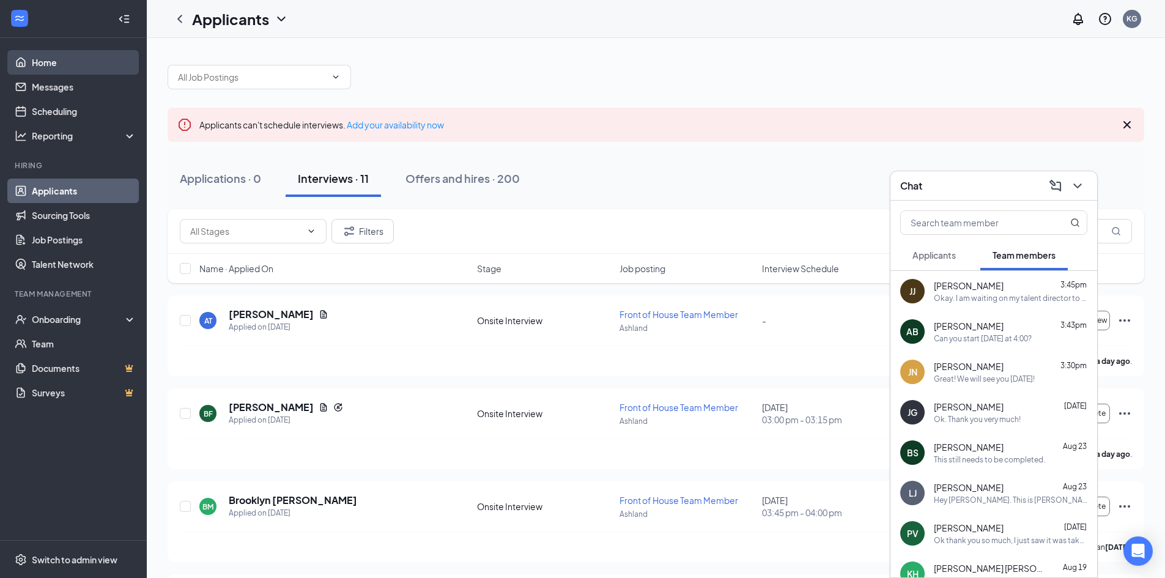
click at [51, 51] on link "Home" at bounding box center [84, 62] width 105 height 24
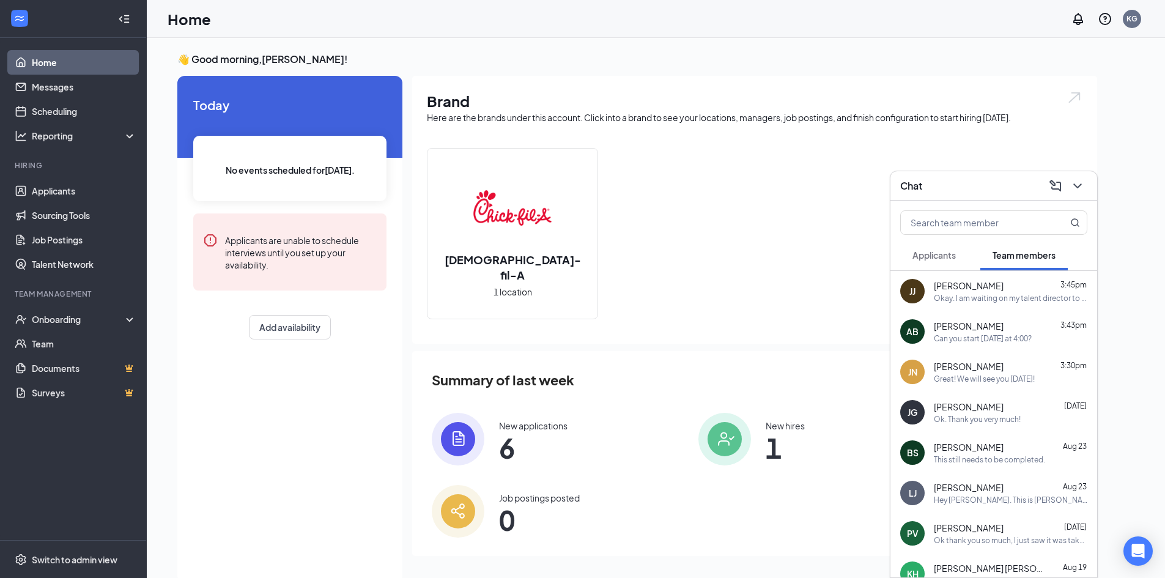
click at [954, 257] on span "Applicants" at bounding box center [933, 254] width 43 height 11
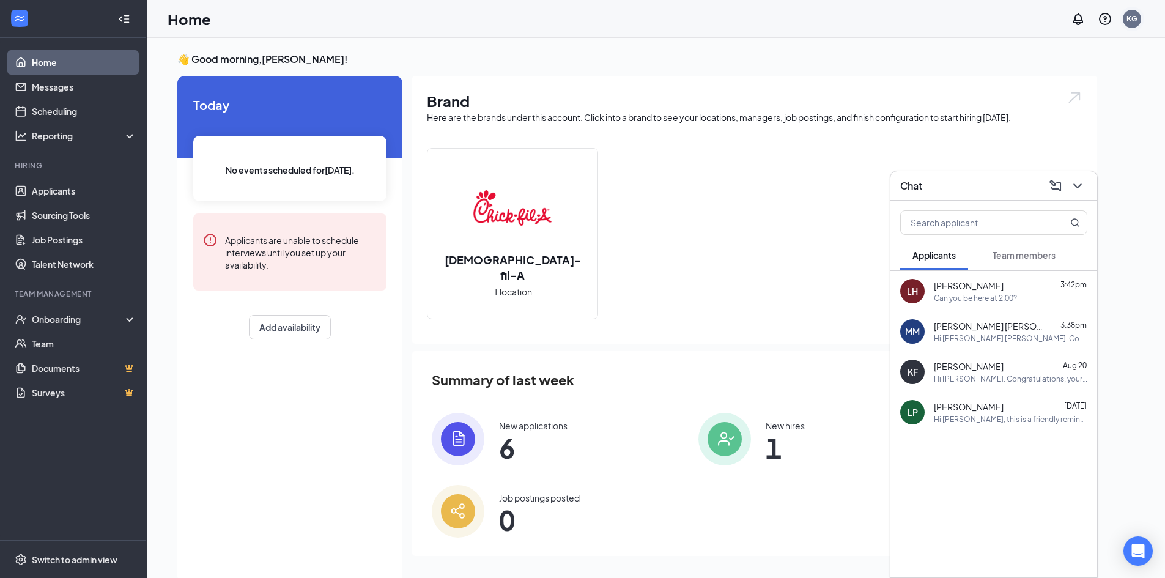
click at [1124, 16] on div "KG" at bounding box center [1132, 19] width 18 height 18
click at [1078, 186] on div "Log out" at bounding box center [1071, 187] width 132 height 12
